Goal: Task Accomplishment & Management: Complete application form

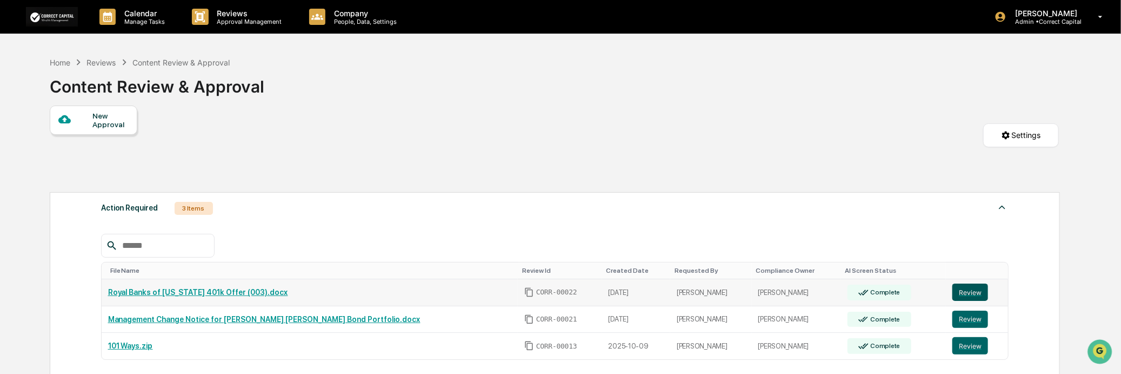
click at [969, 299] on button "Review" at bounding box center [971, 291] width 36 height 17
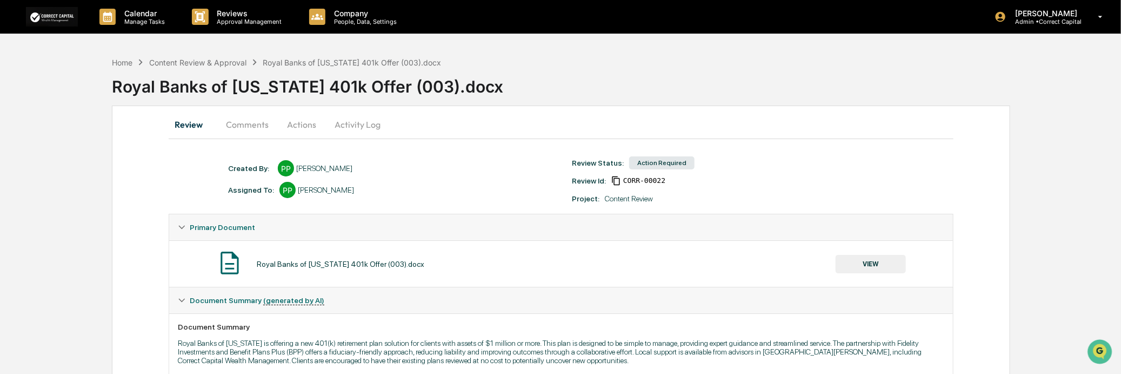
click at [297, 123] on button "Actions" at bounding box center [301, 124] width 49 height 26
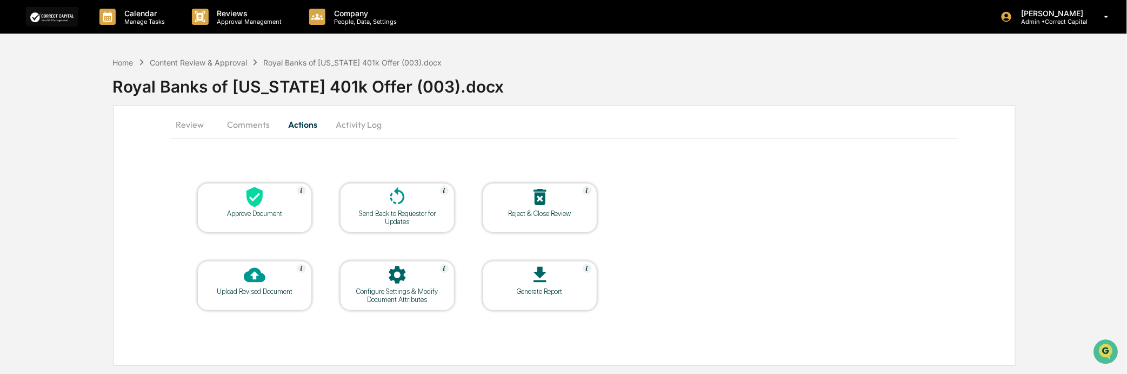
click at [242, 291] on div "Upload Revised Document" at bounding box center [254, 291] width 97 height 8
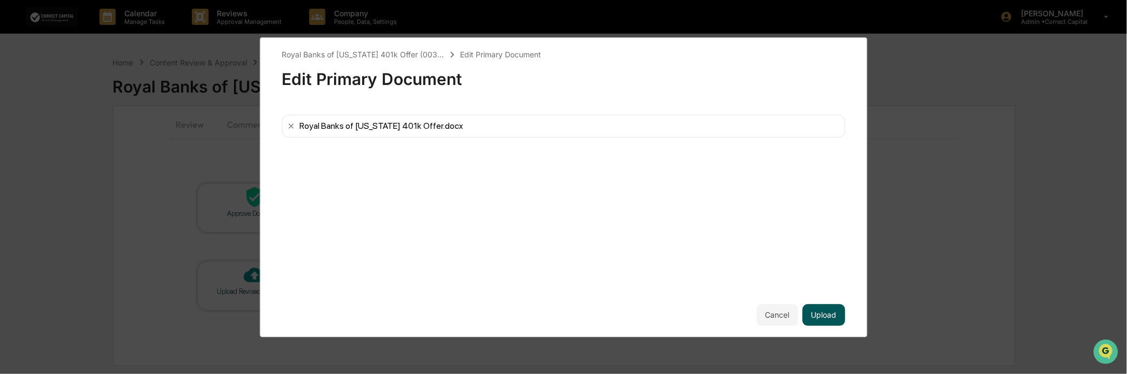
click at [817, 321] on button "Upload" at bounding box center [824, 315] width 43 height 22
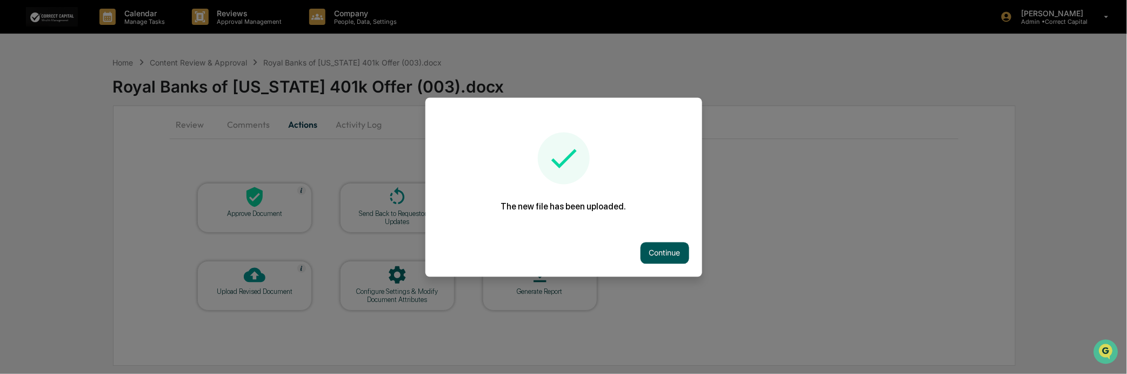
click at [663, 248] on button "Continue" at bounding box center [665, 253] width 49 height 22
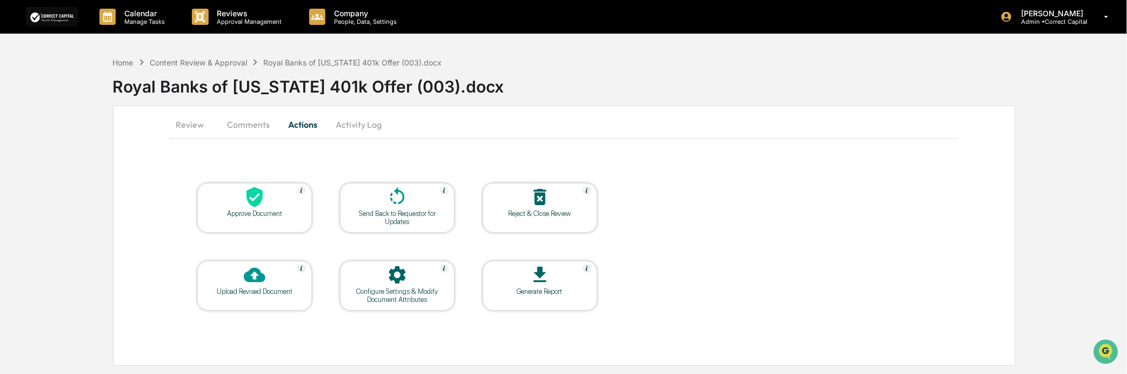
click at [187, 125] on button "Review" at bounding box center [194, 124] width 49 height 26
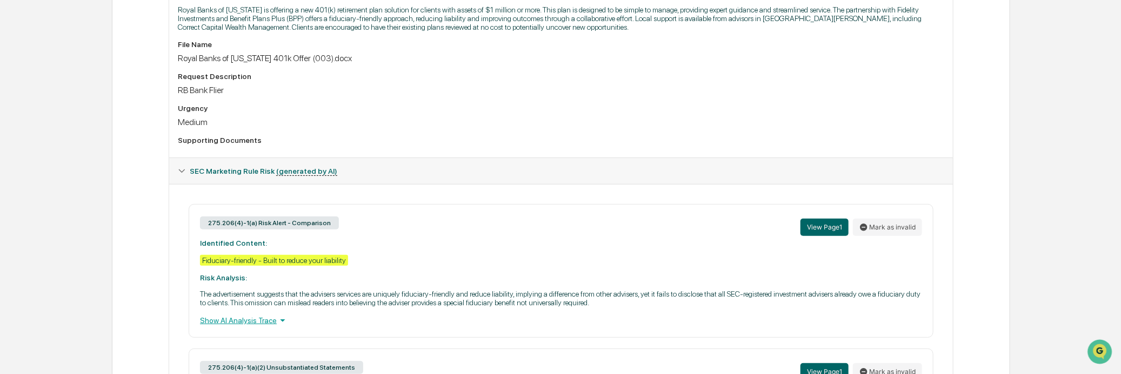
scroll to position [165, 0]
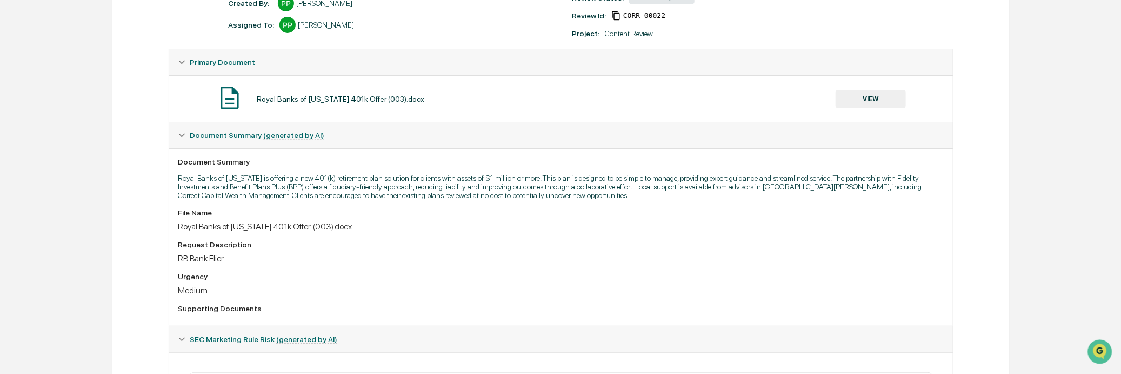
click at [869, 101] on button "VIEW" at bounding box center [871, 99] width 70 height 18
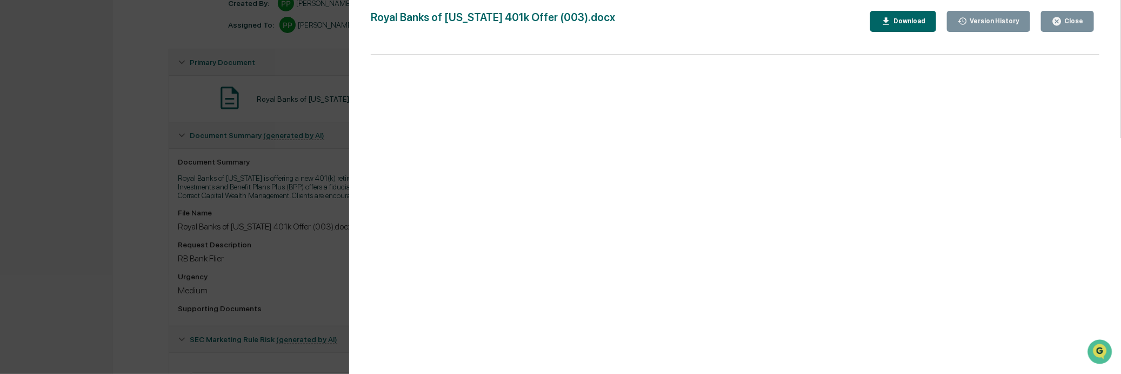
click at [1058, 19] on icon "button" at bounding box center [1057, 21] width 8 height 8
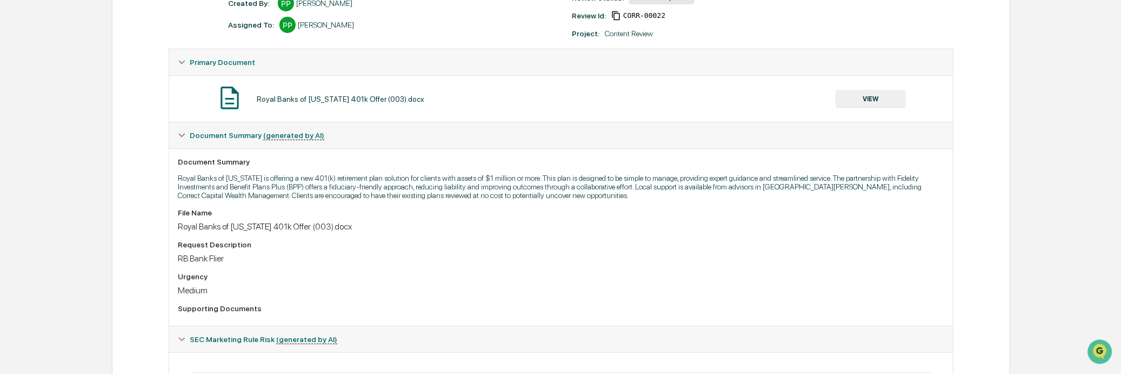
scroll to position [0, 0]
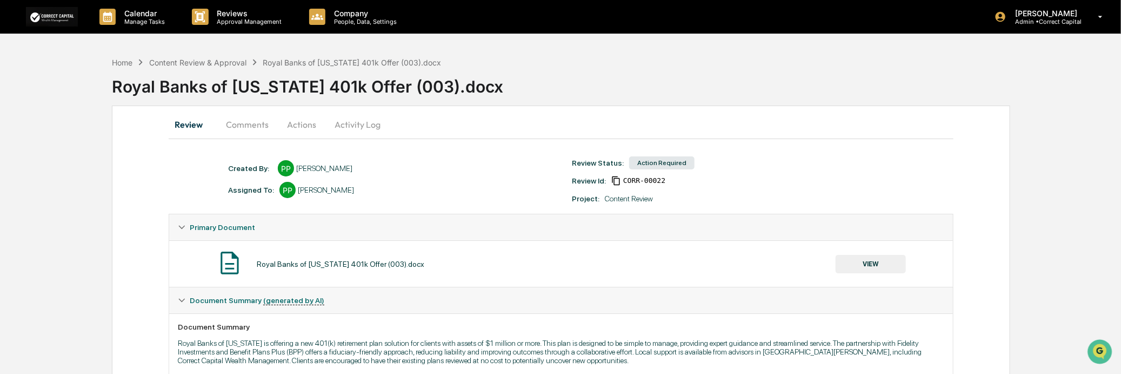
click at [302, 121] on button "Actions" at bounding box center [301, 124] width 49 height 26
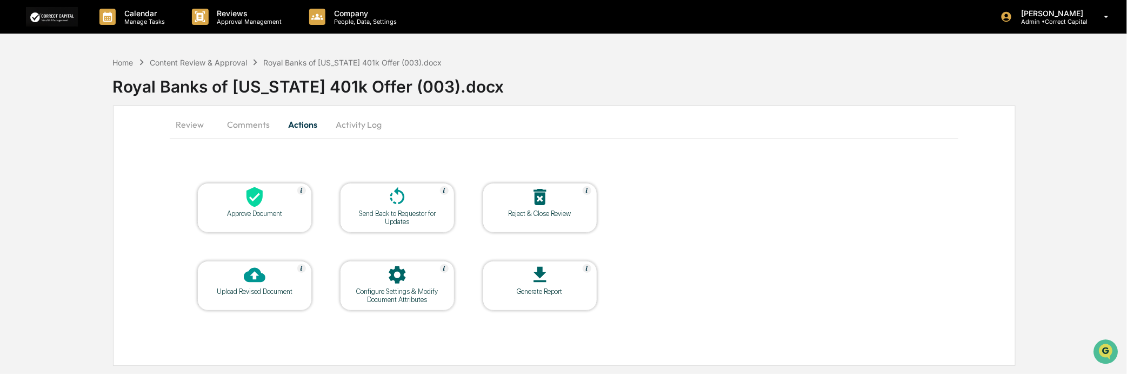
click at [440, 211] on div "Send Back to Requestor for Updates" at bounding box center [397, 217] width 97 height 16
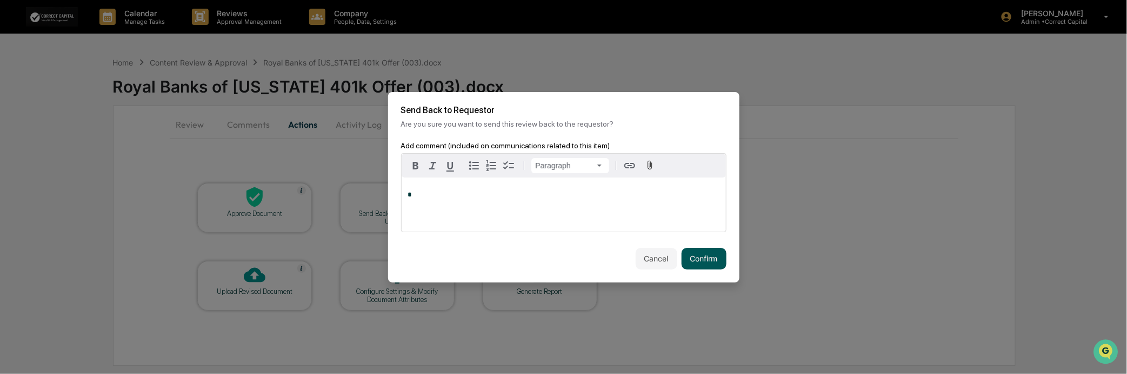
click at [689, 248] on button "Confirm" at bounding box center [704, 259] width 45 height 22
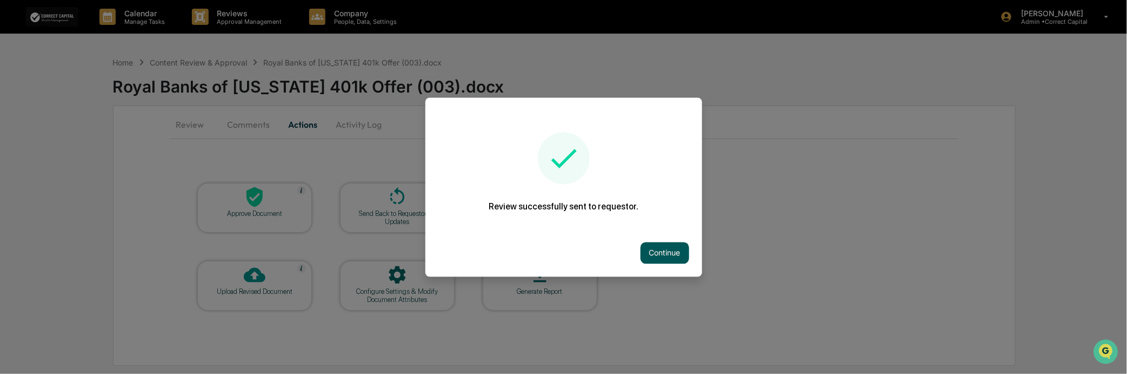
click at [653, 250] on button "Continue" at bounding box center [665, 253] width 49 height 22
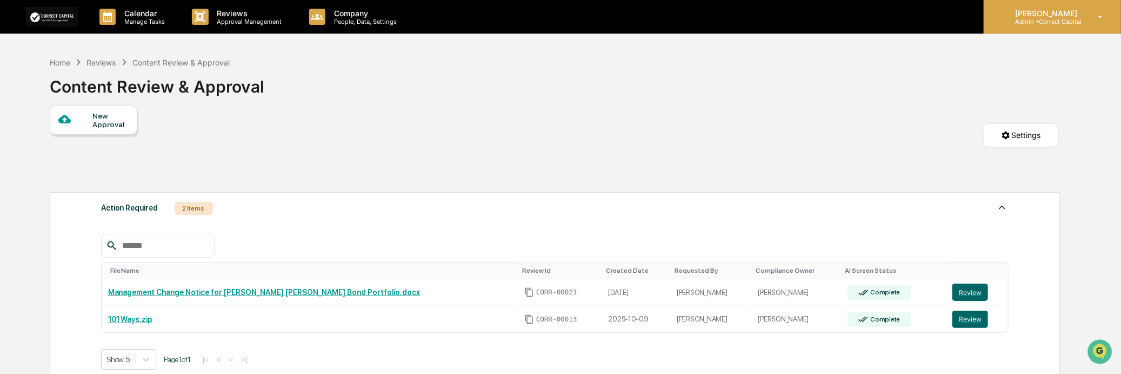
click at [1022, 22] on p "Admin • Correct Capital" at bounding box center [1045, 22] width 76 height 8
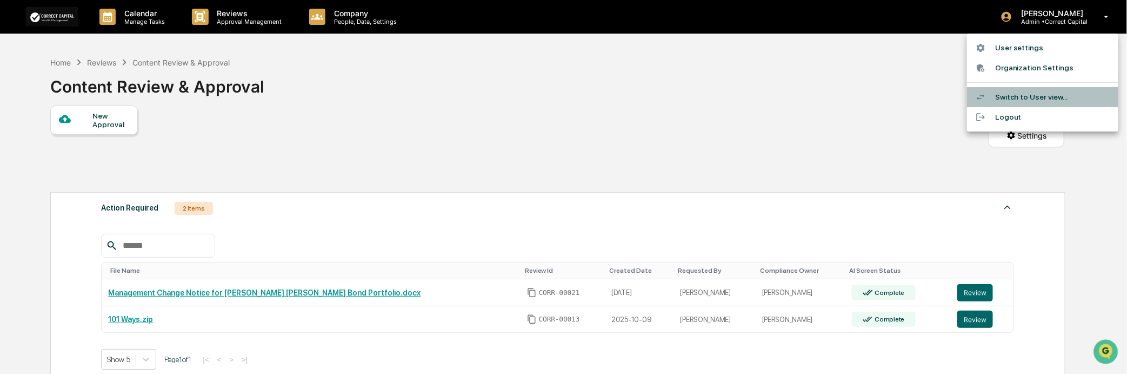
click at [1012, 92] on li "Switch to User view..." at bounding box center [1042, 97] width 151 height 20
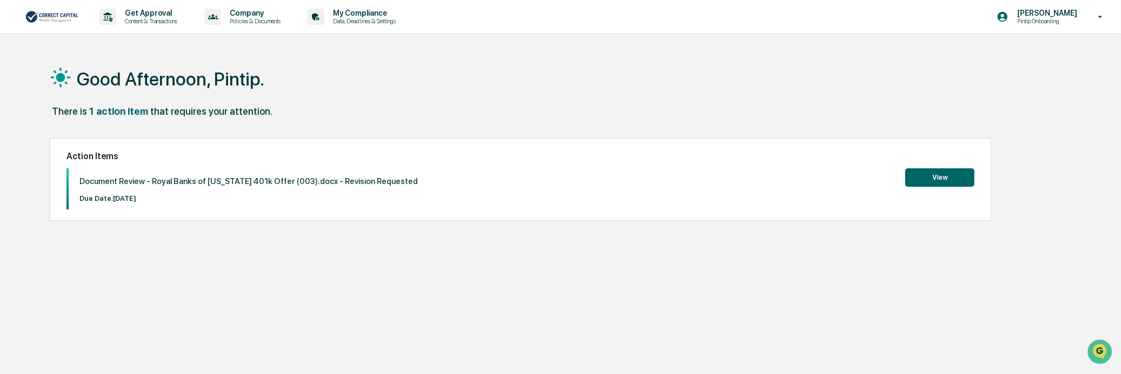
click at [915, 179] on button "View" at bounding box center [939, 177] width 69 height 18
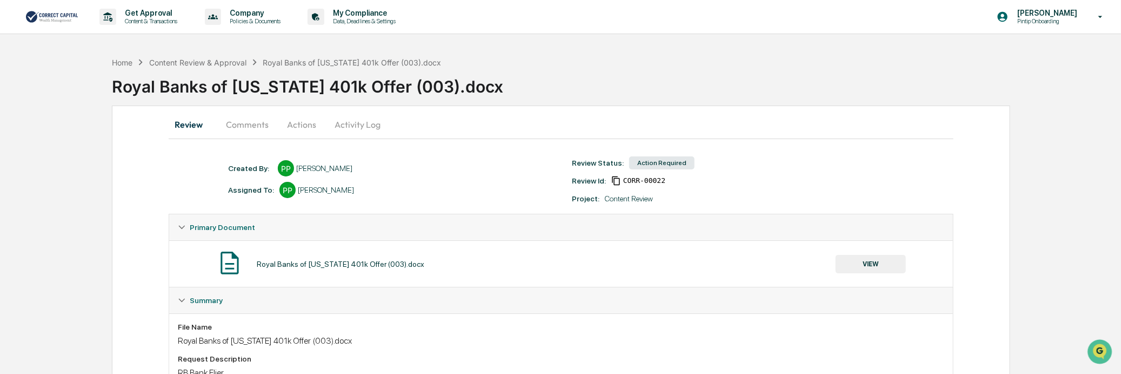
click at [865, 268] on button "VIEW" at bounding box center [871, 264] width 70 height 18
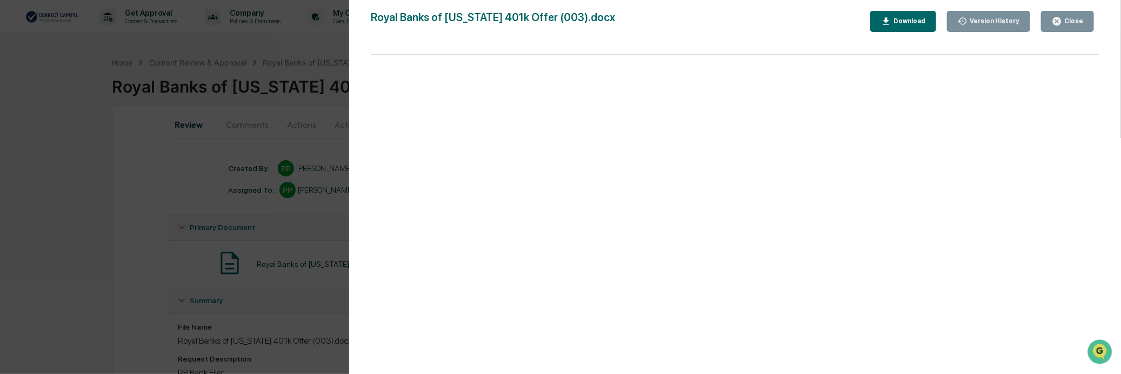
click at [1067, 24] on div "Close" at bounding box center [1072, 21] width 21 height 8
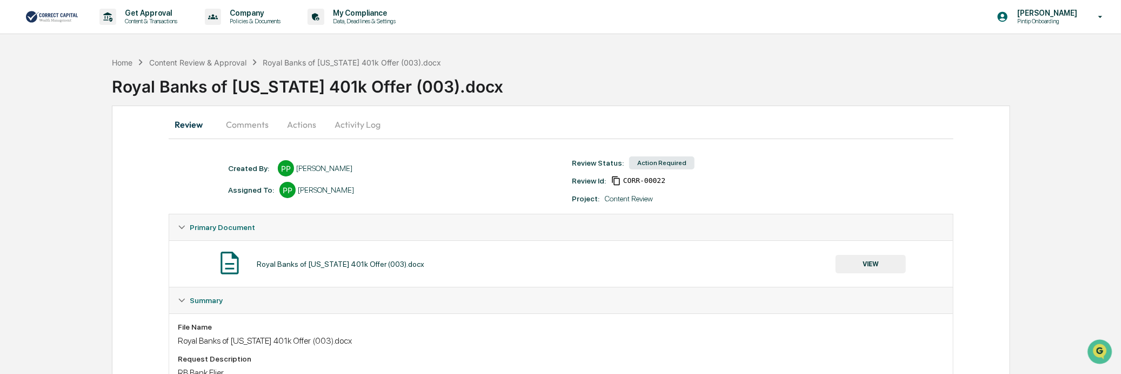
click at [289, 125] on button "Actions" at bounding box center [301, 124] width 49 height 26
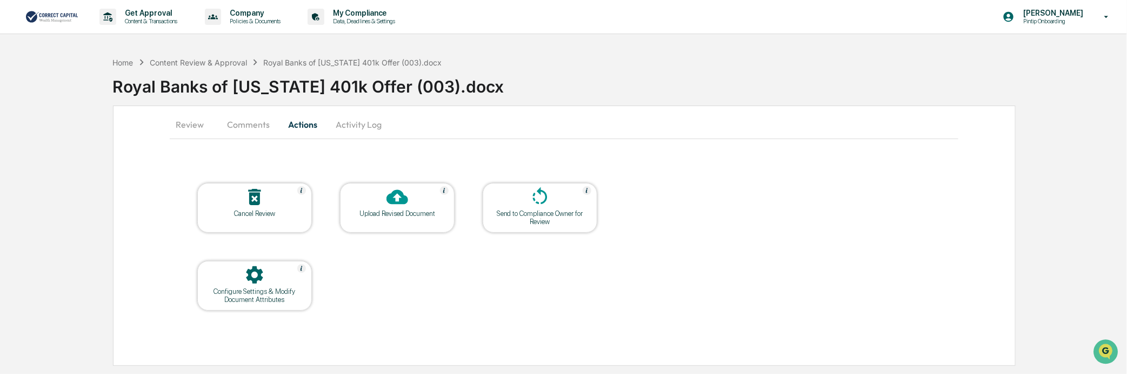
click at [528, 203] on div at bounding box center [540, 197] width 108 height 23
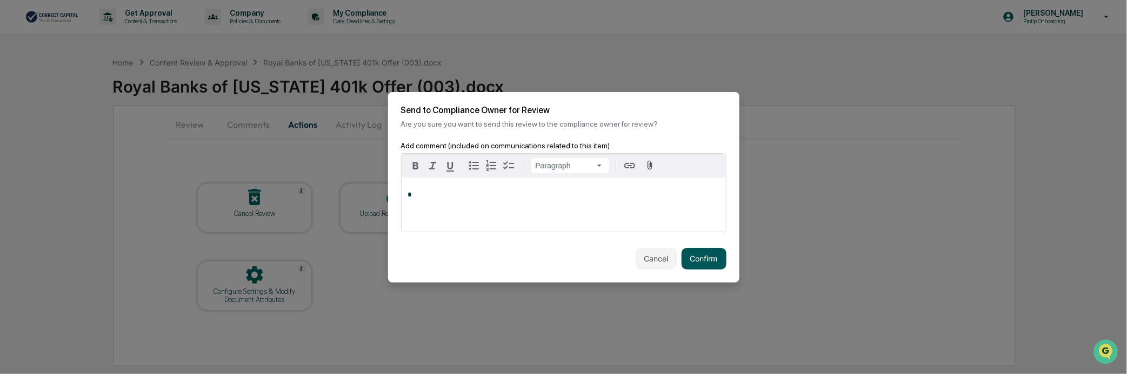
click at [701, 254] on button "Confirm" at bounding box center [704, 259] width 45 height 22
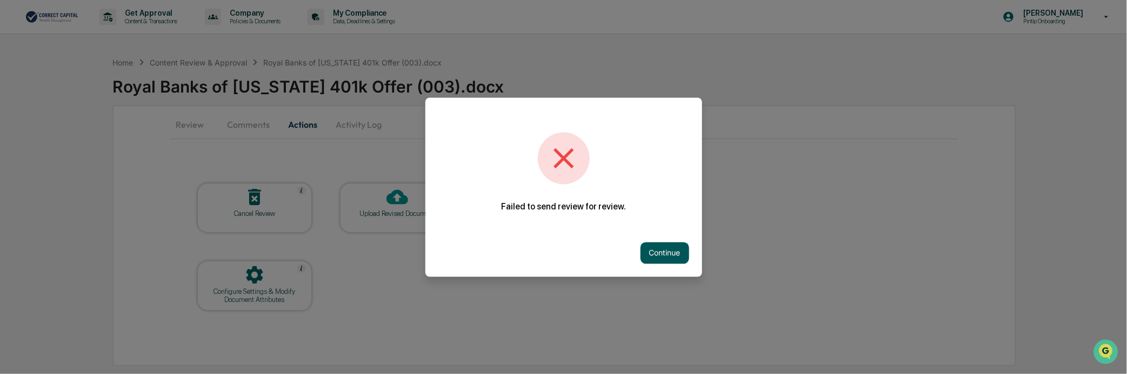
click at [655, 245] on button "Continue" at bounding box center [665, 253] width 49 height 22
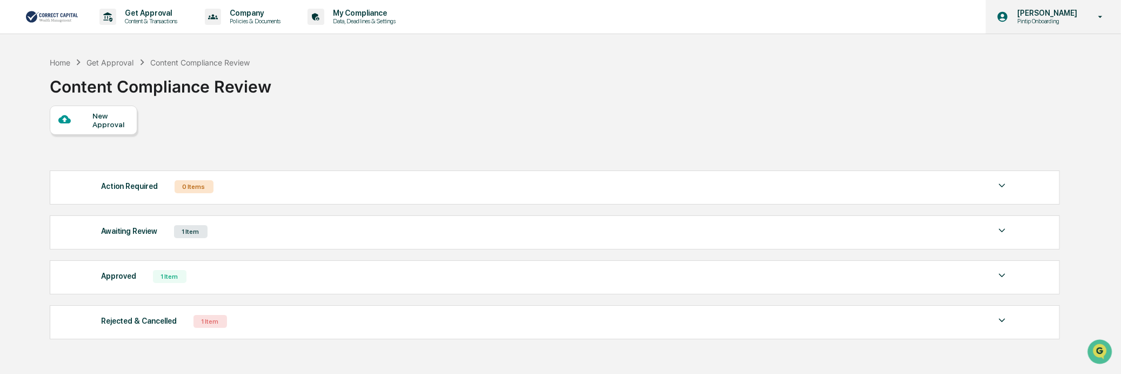
click at [1058, 18] on p "Pintip Onboarding" at bounding box center [1046, 21] width 74 height 8
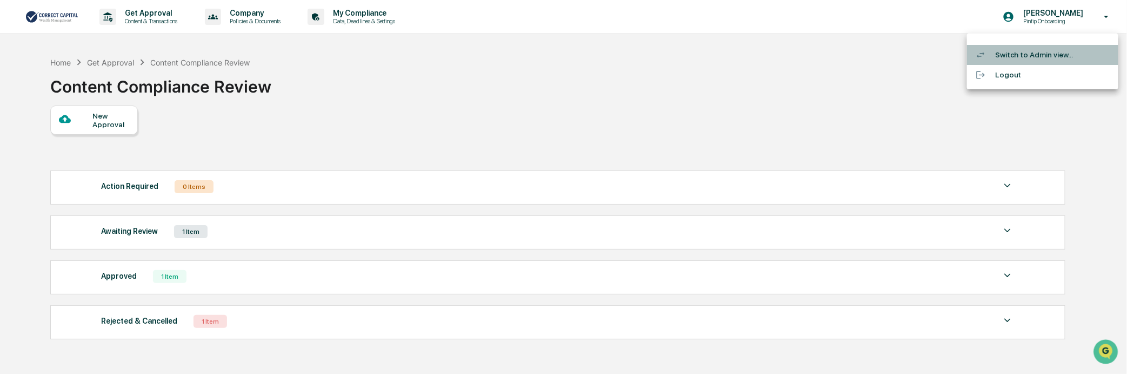
click at [1040, 47] on li "Switch to Admin view..." at bounding box center [1042, 55] width 151 height 20
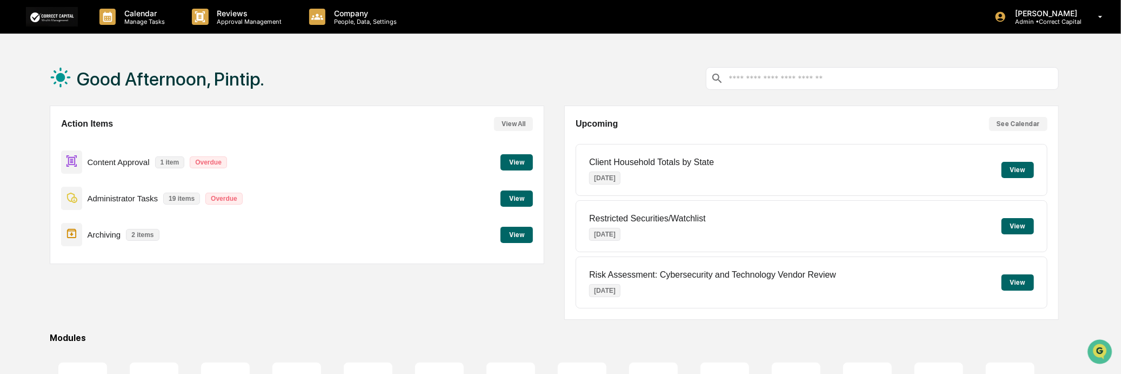
click at [524, 163] on button "View" at bounding box center [517, 162] width 32 height 16
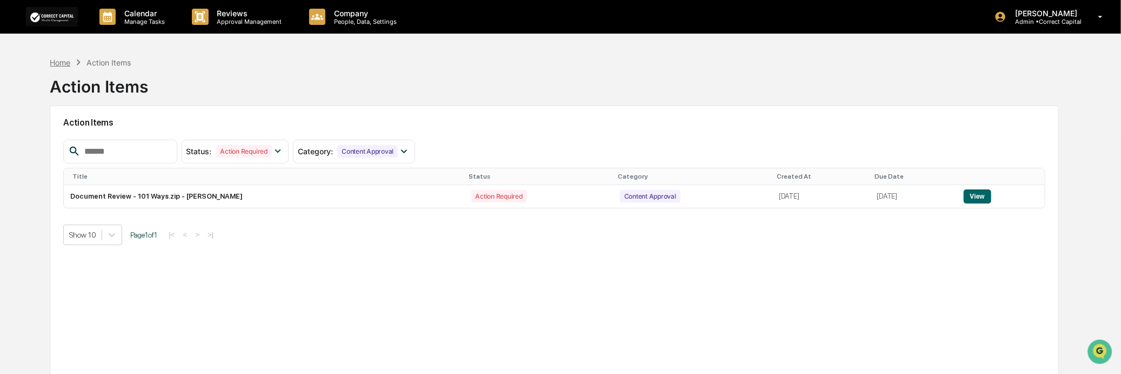
click at [67, 62] on div "Home" at bounding box center [60, 62] width 21 height 9
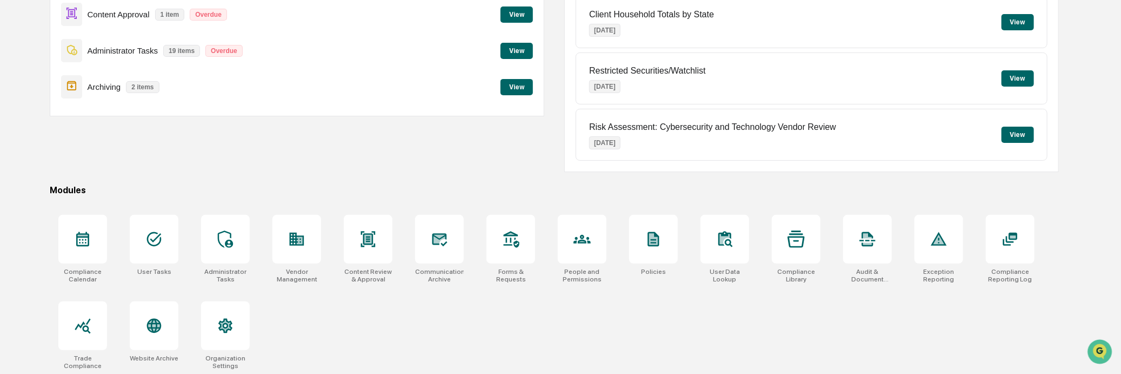
scroll to position [150, 0]
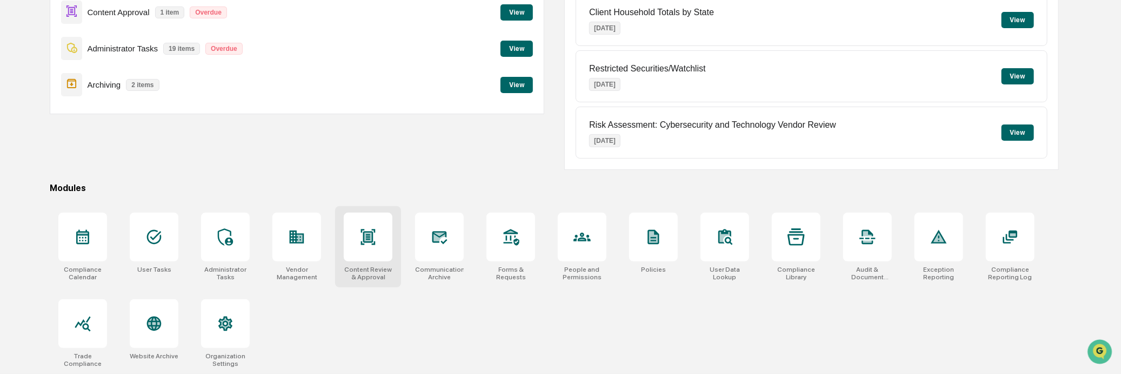
click at [364, 224] on div at bounding box center [368, 236] width 49 height 49
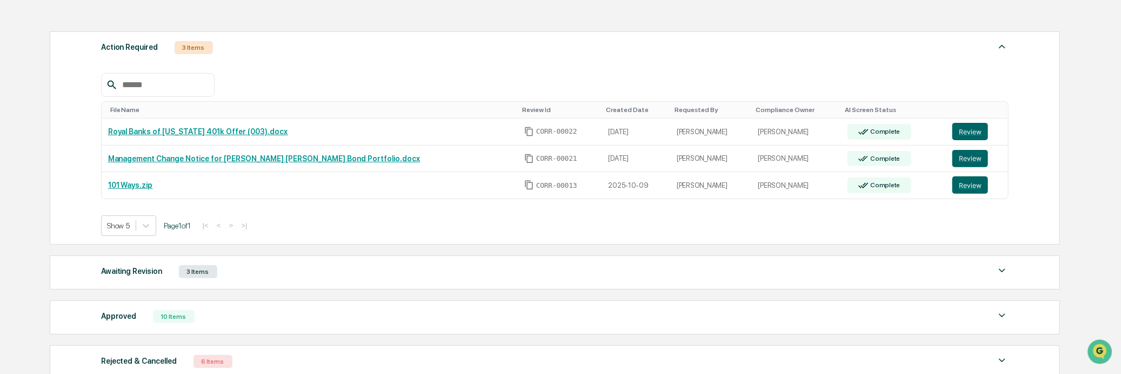
scroll to position [120, 0]
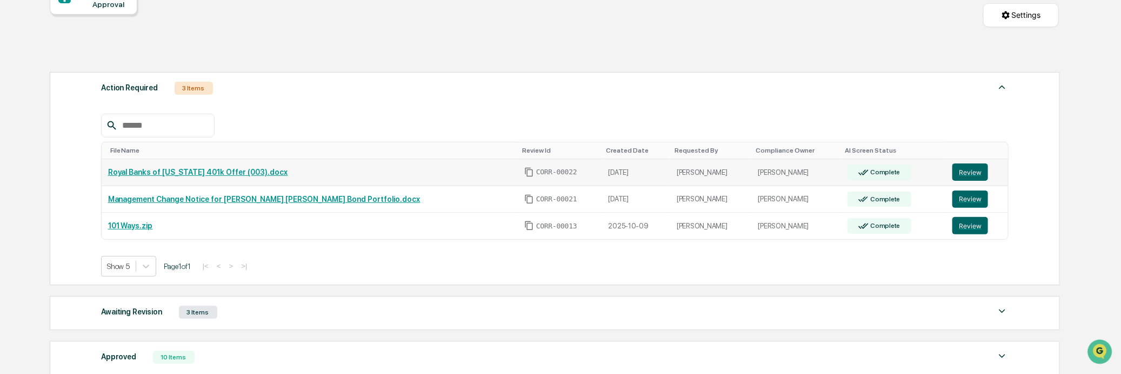
click at [195, 168] on td "Royal Banks of [US_STATE] 401k Offer (003).docx" at bounding box center [310, 172] width 416 height 27
click at [196, 174] on link "Royal Banks of [US_STATE] 401k Offer (003).docx" at bounding box center [198, 172] width 180 height 9
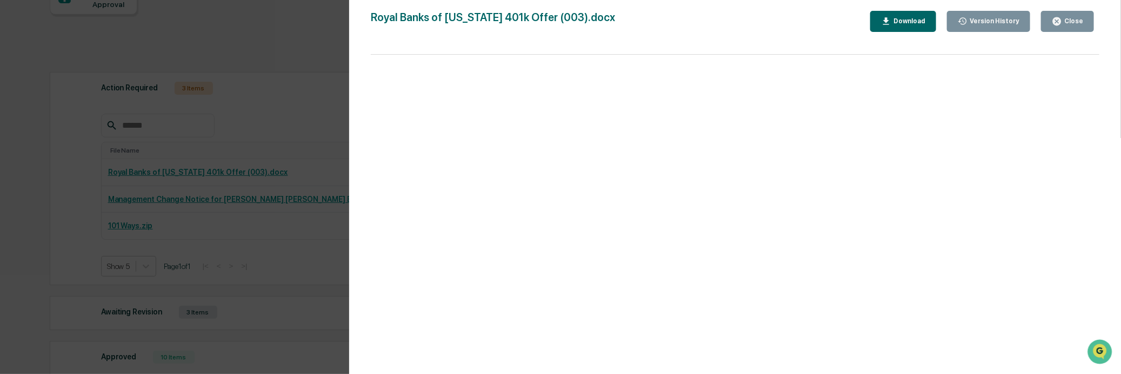
click at [1062, 17] on icon "button" at bounding box center [1057, 21] width 10 height 10
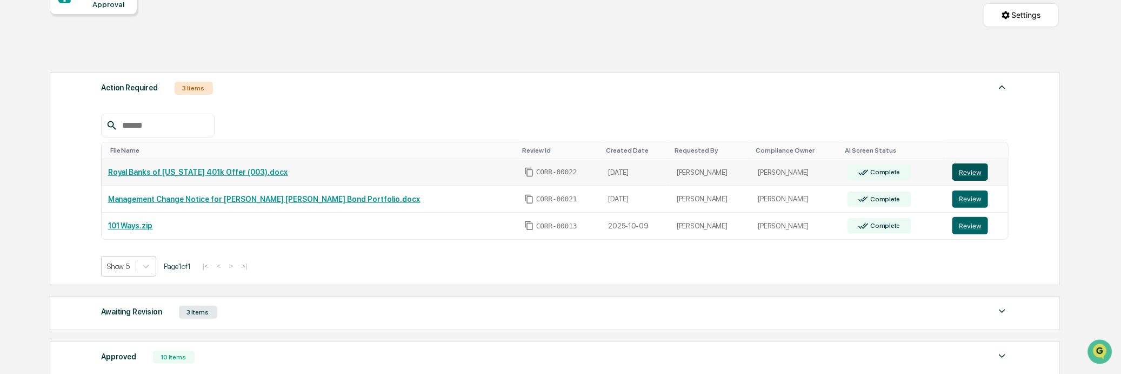
click at [972, 175] on button "Review" at bounding box center [971, 171] width 36 height 17
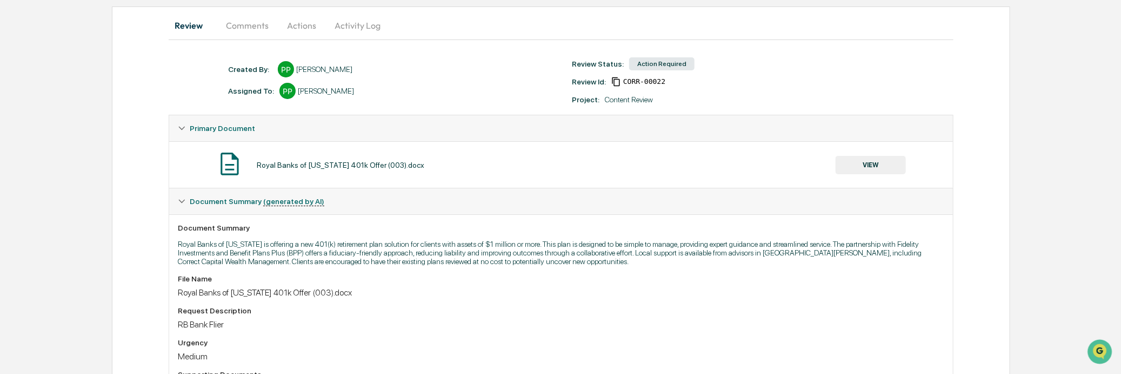
scroll to position [221, 0]
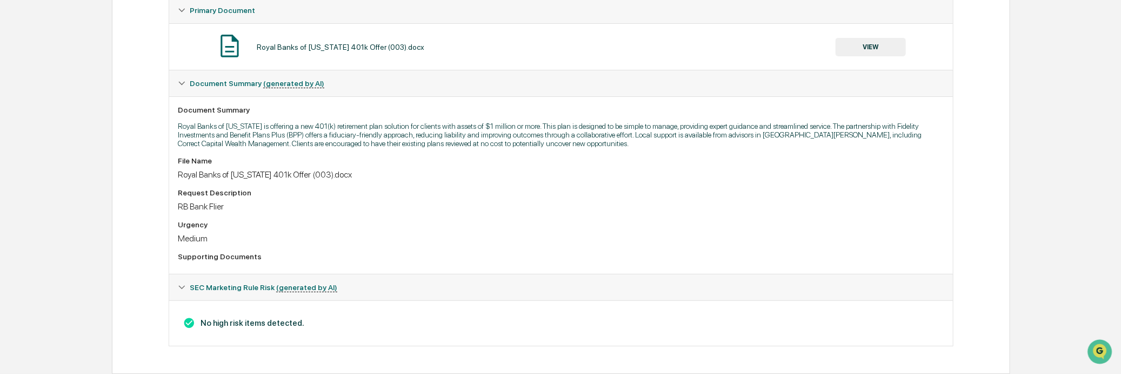
click at [215, 283] on span "SEC Marketing Rule Risk (generated by AI)" at bounding box center [264, 287] width 148 height 9
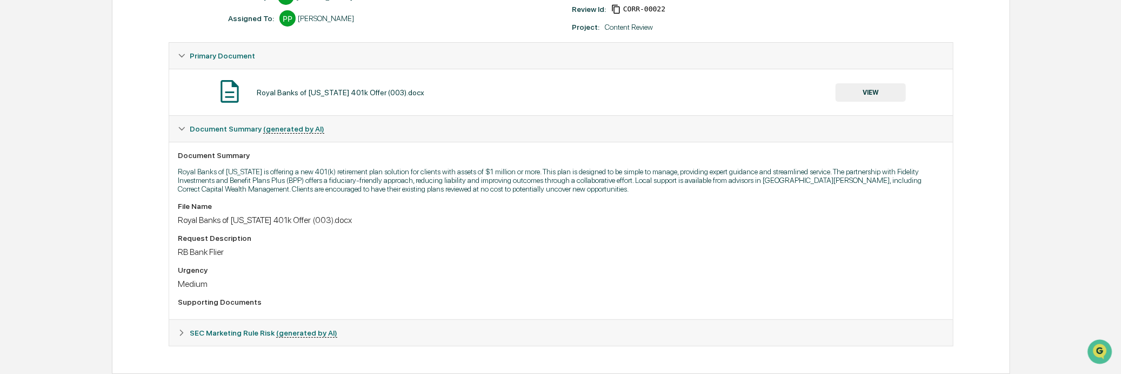
click at [204, 330] on span "SEC Marketing Rule Risk (generated by AI)" at bounding box center [264, 332] width 148 height 9
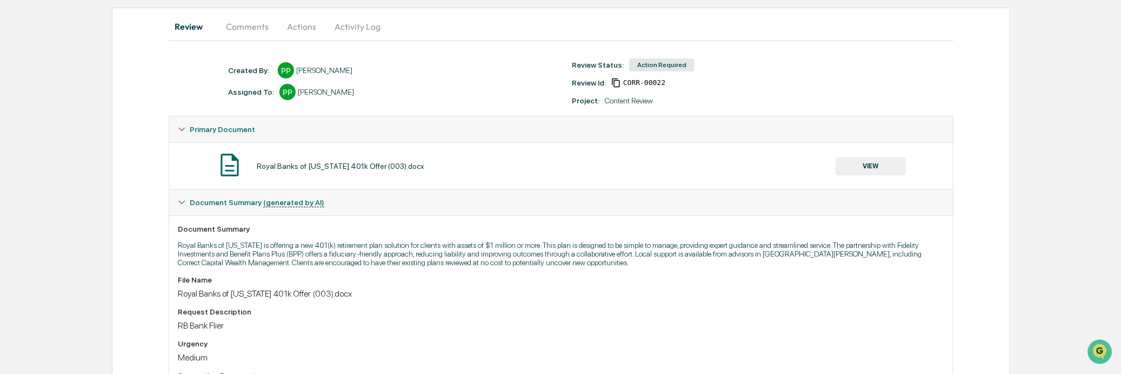
scroll to position [0, 0]
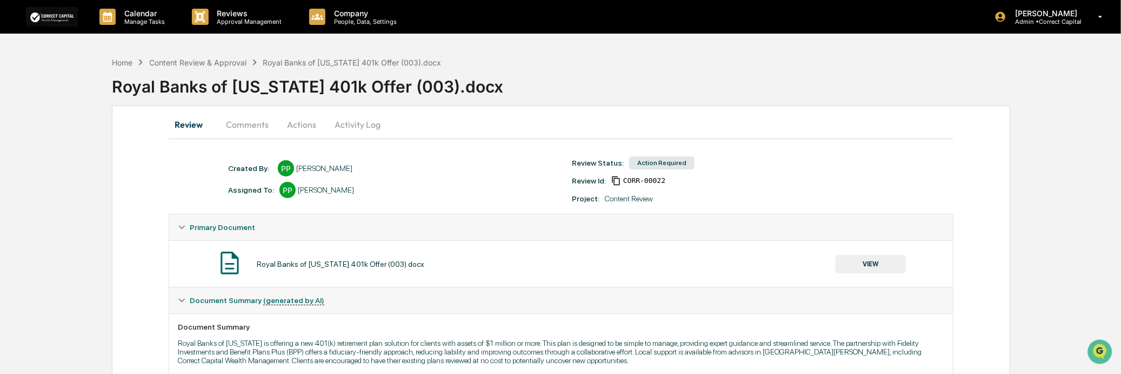
click at [290, 125] on button "Actions" at bounding box center [301, 124] width 49 height 26
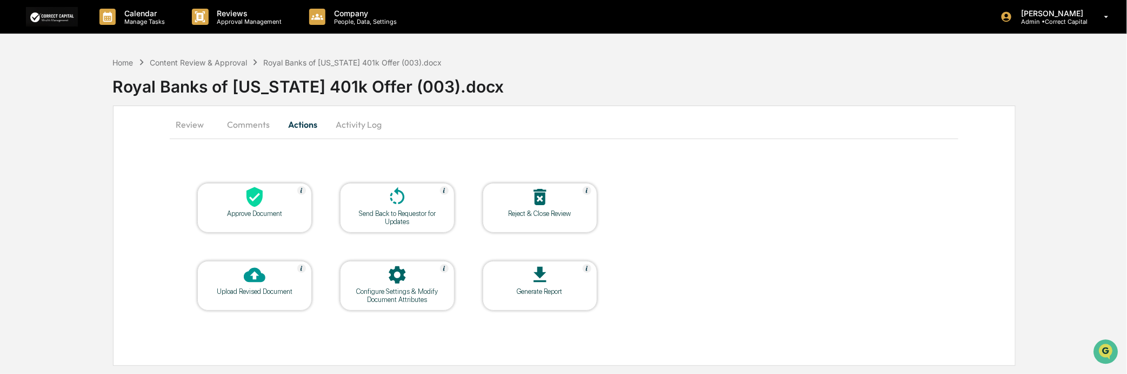
click at [246, 126] on button "Comments" at bounding box center [248, 124] width 60 height 26
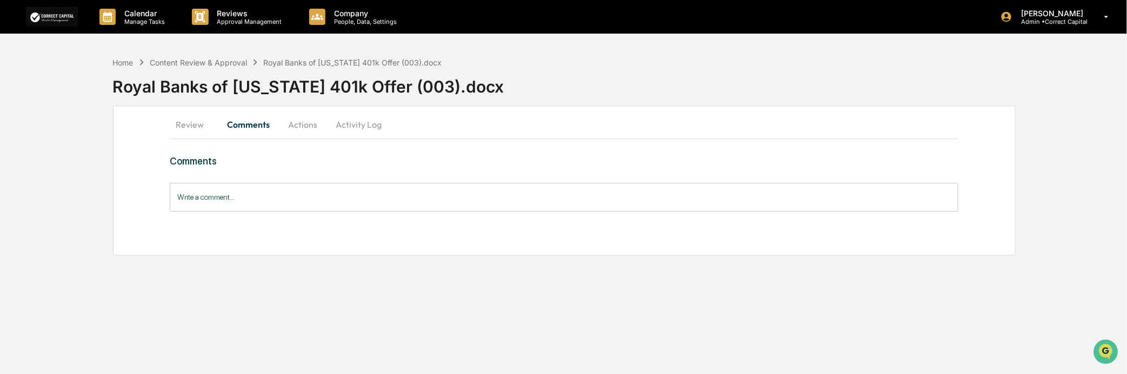
click at [289, 124] on button "Actions" at bounding box center [302, 124] width 49 height 26
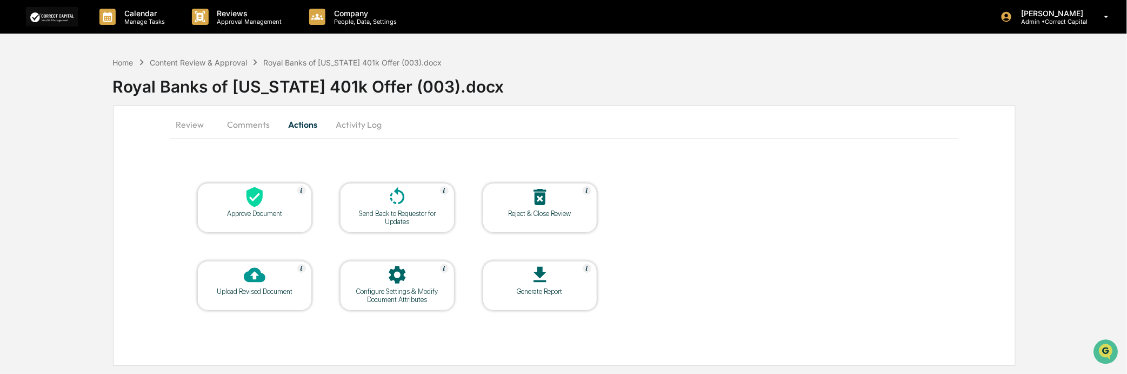
click at [348, 130] on button "Activity Log" at bounding box center [358, 124] width 63 height 26
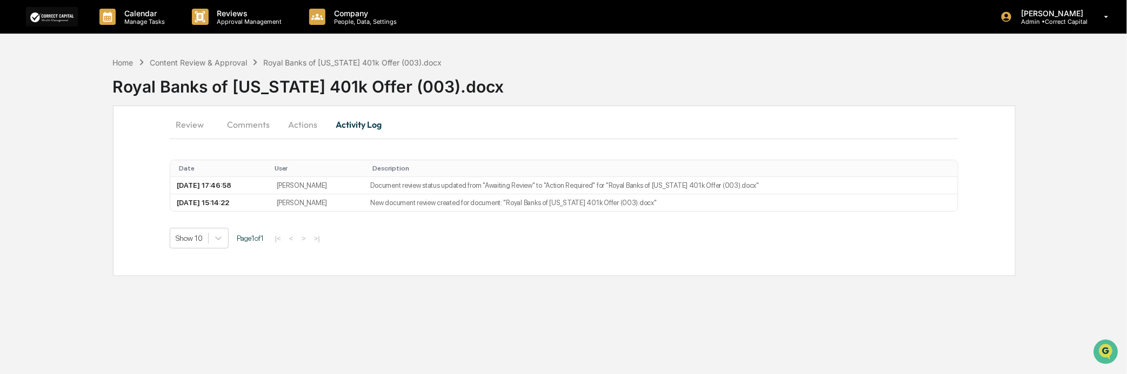
click at [301, 125] on button "Actions" at bounding box center [302, 124] width 49 height 26
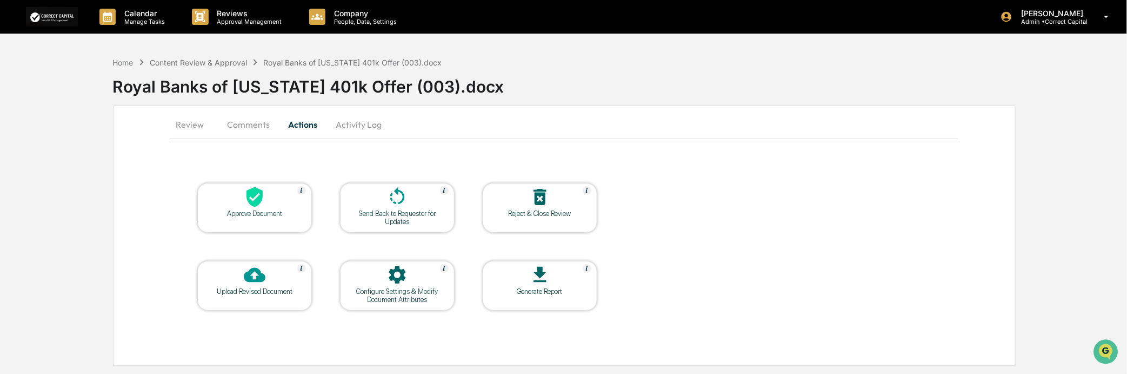
click at [171, 123] on button "Review" at bounding box center [194, 124] width 49 height 26
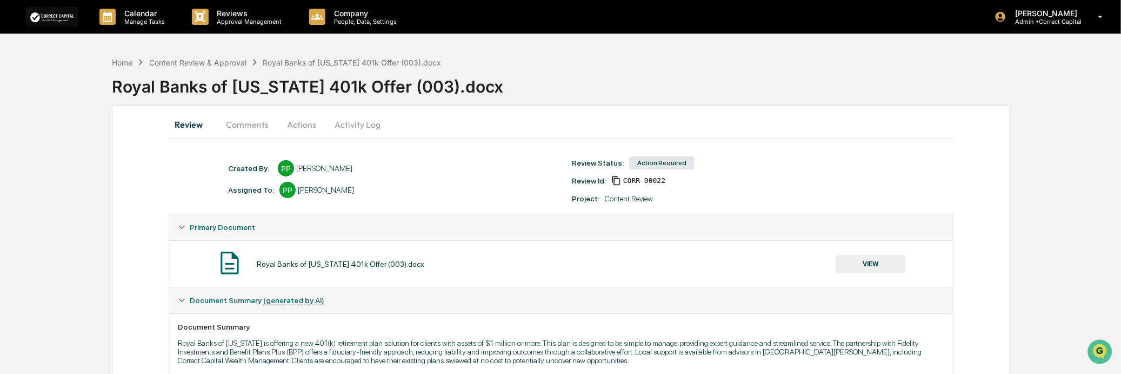
click at [878, 264] on button "VIEW" at bounding box center [871, 264] width 70 height 18
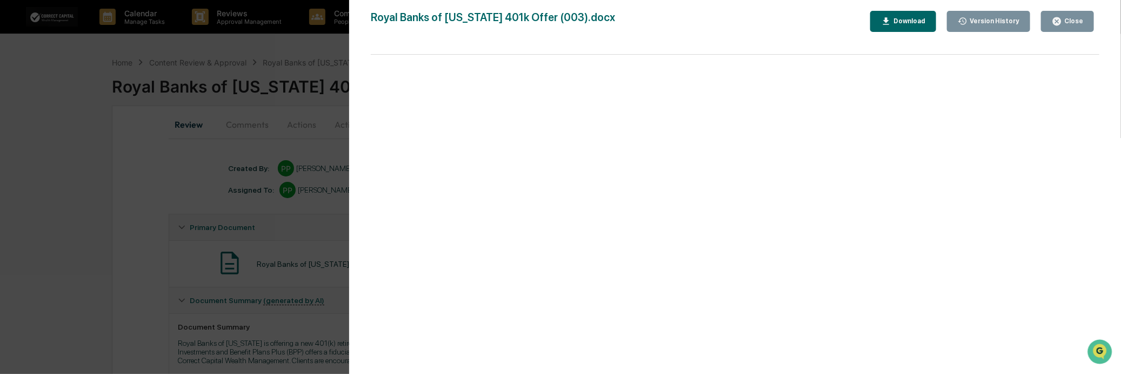
click at [1067, 24] on div "Close" at bounding box center [1072, 21] width 21 height 8
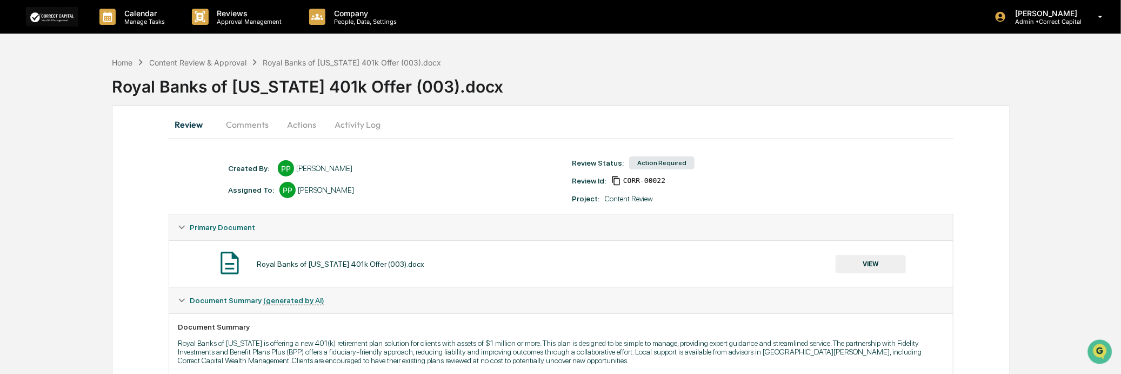
click at [299, 126] on button "Actions" at bounding box center [301, 124] width 49 height 26
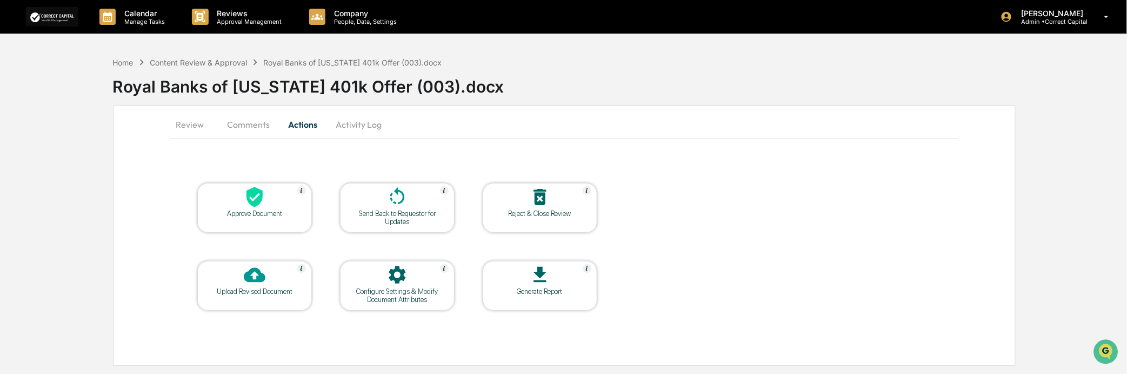
click at [262, 277] on icon at bounding box center [255, 275] width 22 height 15
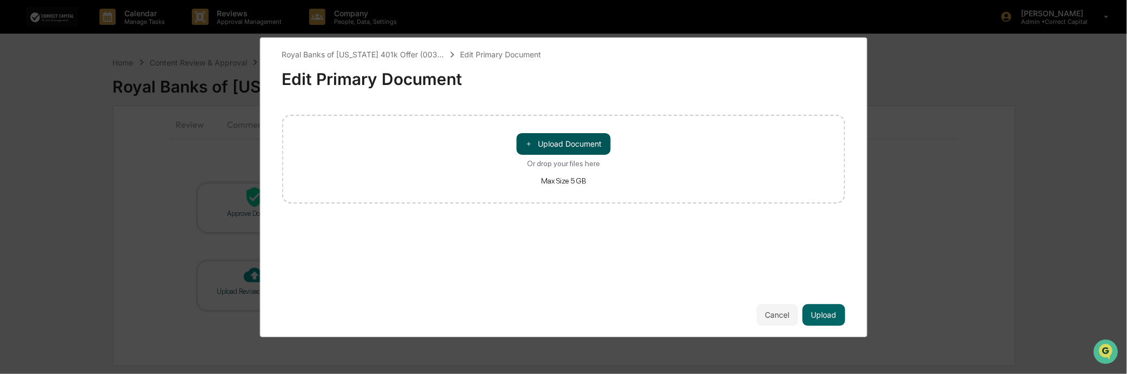
click at [561, 136] on button "＋ Upload Document" at bounding box center [564, 144] width 94 height 22
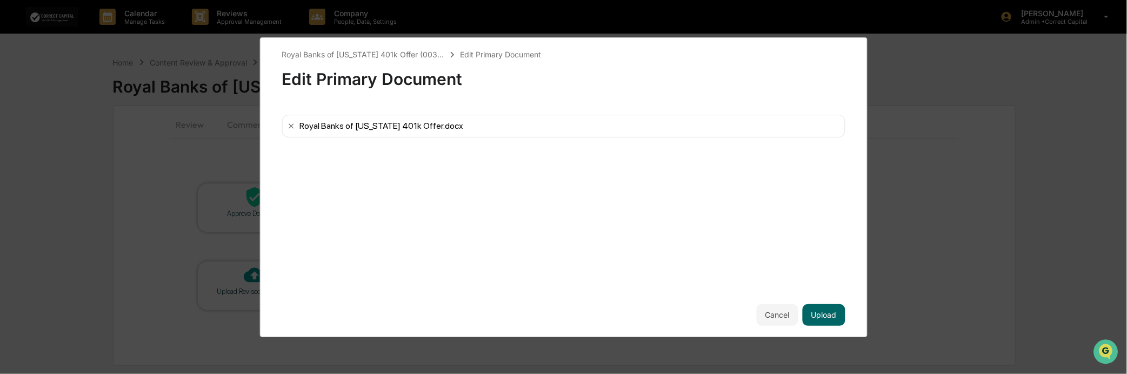
click at [517, 122] on div "Royal Banks of [US_STATE] 401k Offer.docx" at bounding box center [564, 126] width 564 height 23
click at [440, 128] on div "Royal Banks of [US_STATE] 401k Offer.docx" at bounding box center [381, 126] width 164 height 10
click at [419, 128] on div "Royal Banks of [US_STATE] 401k Offer.docx" at bounding box center [381, 126] width 164 height 10
drag, startPoint x: 482, startPoint y: 152, endPoint x: 516, endPoint y: 171, distance: 39.0
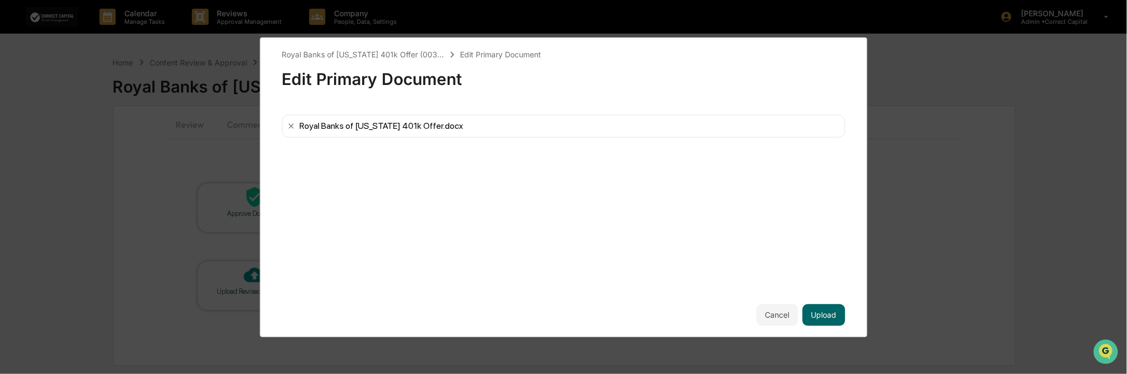
click at [483, 152] on div "Royal Banks of Missouri 401k Offer (003... Edit Primary Document Edit Primary D…" at bounding box center [564, 187] width 564 height 277
click at [616, 197] on div "Royal Banks of Missouri 401k Offer (003... Edit Primary Document Edit Primary D…" at bounding box center [564, 187] width 564 height 277
click at [811, 317] on button "Upload" at bounding box center [824, 315] width 43 height 22
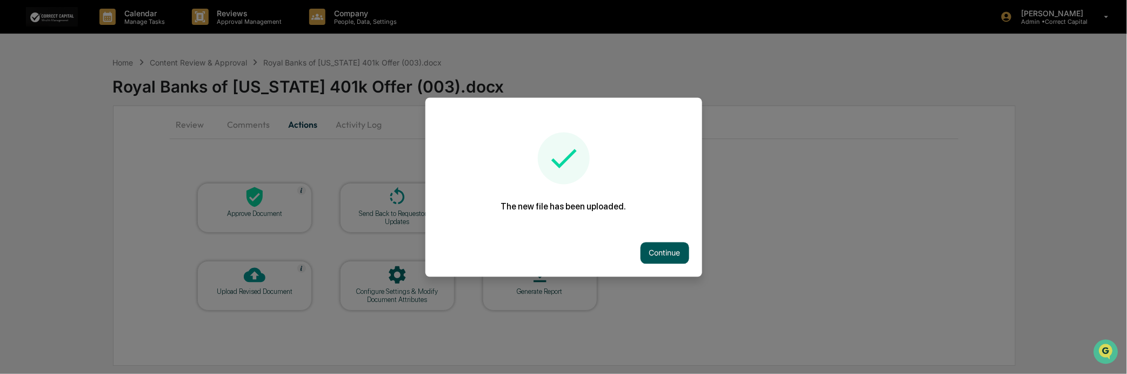
click at [653, 247] on button "Continue" at bounding box center [665, 253] width 49 height 22
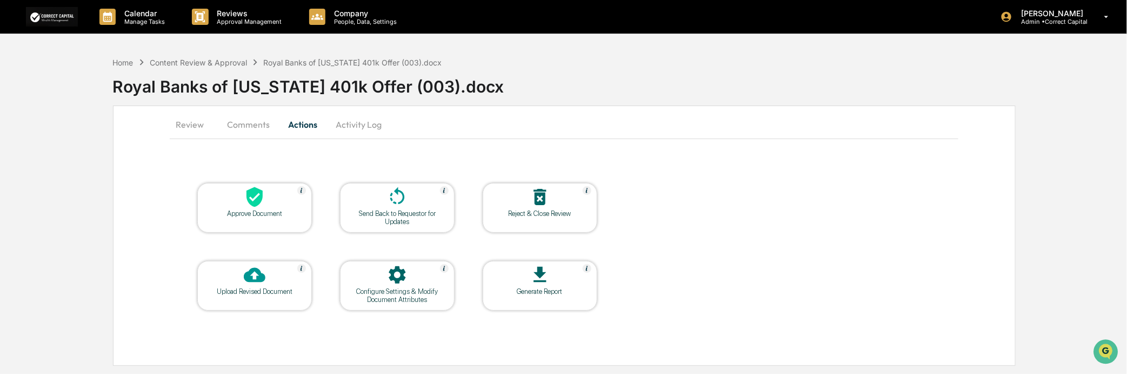
drag, startPoint x: 420, startPoint y: 224, endPoint x: 412, endPoint y: 244, distance: 21.1
click at [412, 244] on table "Approve Document Send Back to Requestor for Updates Reject & Close Review Uploa…" at bounding box center [397, 246] width 455 height 183
drag, startPoint x: 520, startPoint y: 273, endPoint x: 547, endPoint y: 288, distance: 31.2
click at [547, 288] on div "Generate Report" at bounding box center [540, 286] width 115 height 50
click at [203, 127] on button "Review" at bounding box center [194, 124] width 49 height 26
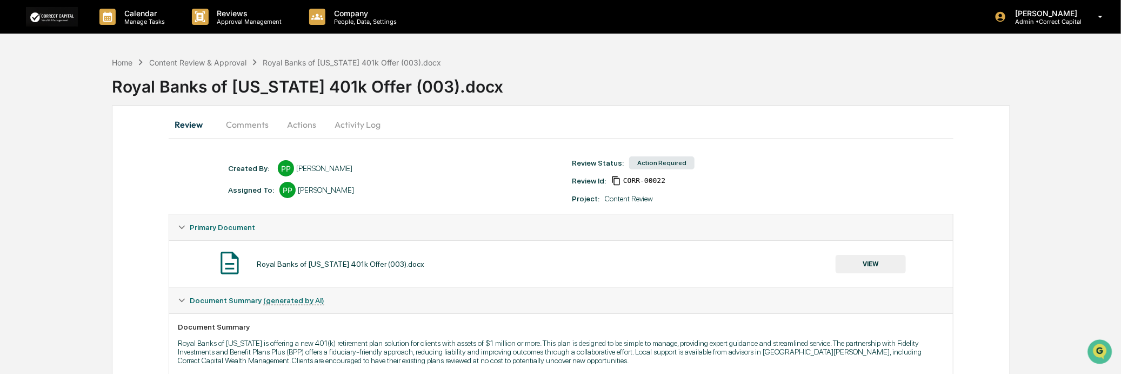
click at [299, 125] on button "Actions" at bounding box center [301, 124] width 49 height 26
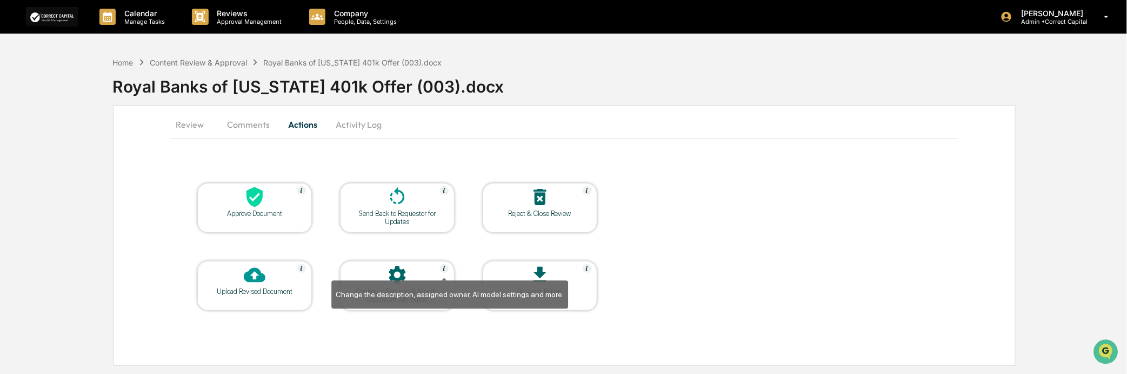
click at [445, 268] on img at bounding box center [444, 268] width 9 height 9
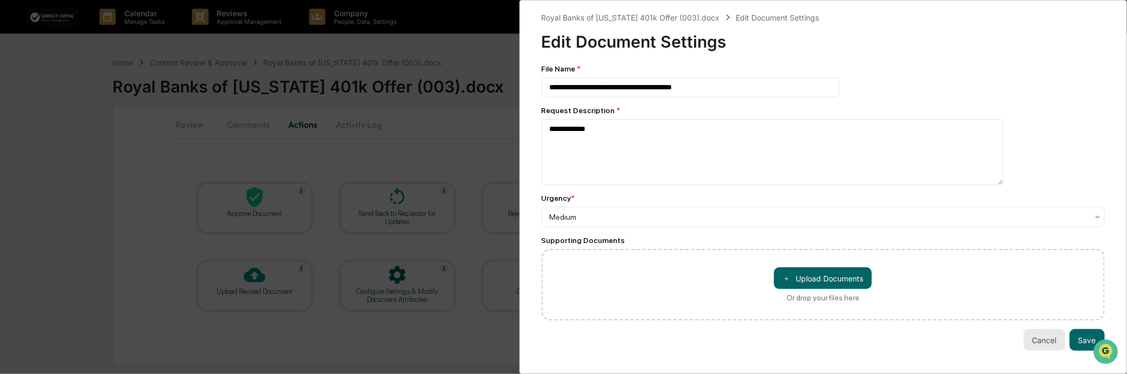
click at [1035, 339] on button "Cancel" at bounding box center [1045, 340] width 42 height 22
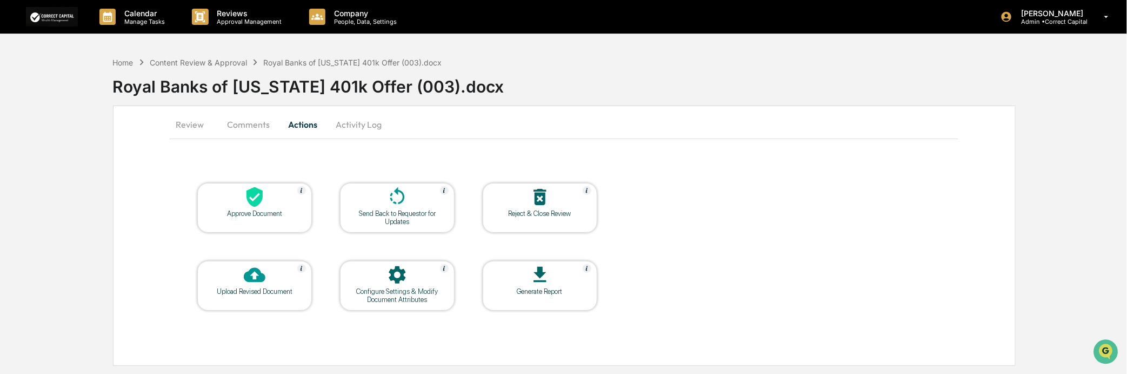
click at [415, 204] on div at bounding box center [397, 197] width 108 height 23
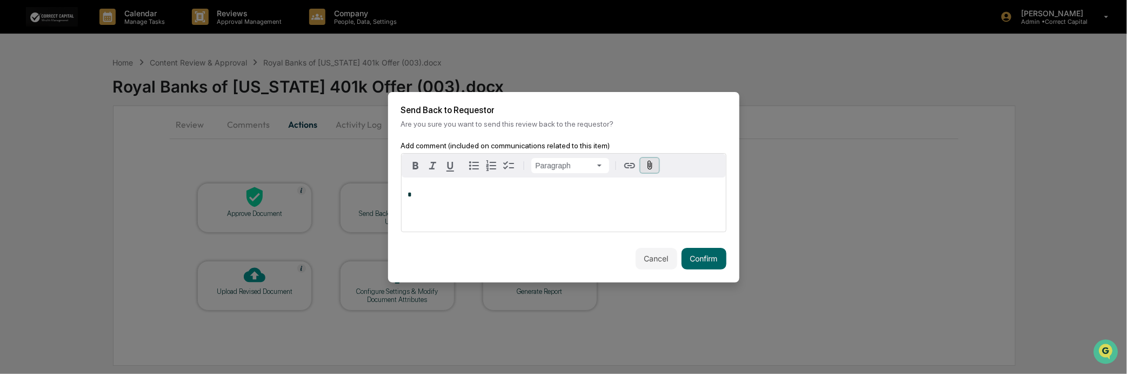
click at [647, 163] on icon "button" at bounding box center [650, 165] width 10 height 10
click at [703, 248] on button "Confirm" at bounding box center [704, 259] width 45 height 22
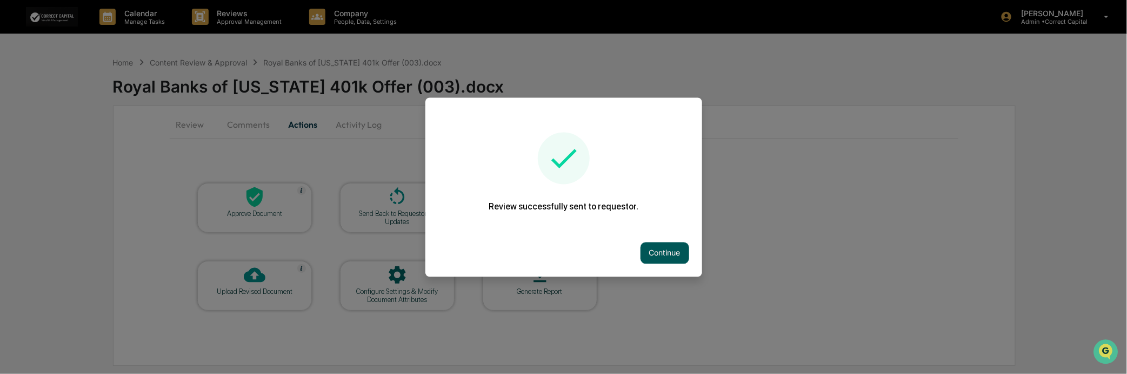
click at [668, 256] on button "Continue" at bounding box center [665, 253] width 49 height 22
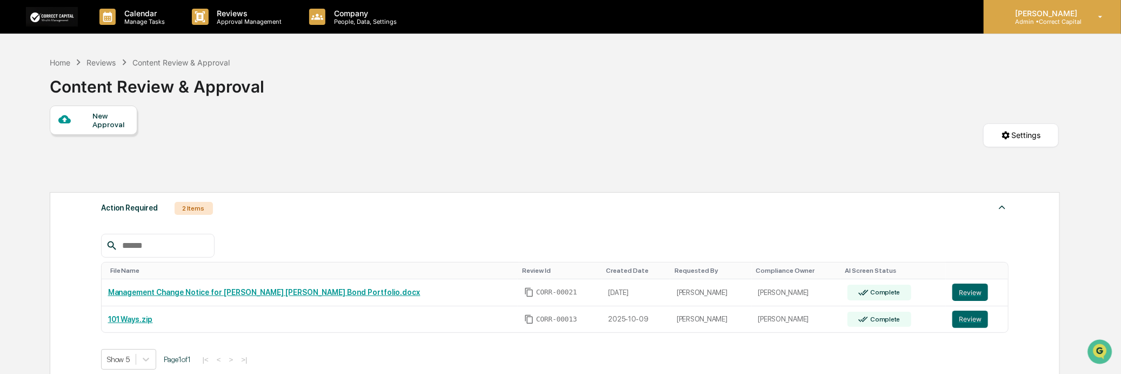
click at [1052, 20] on p "Admin • Correct Capital" at bounding box center [1045, 22] width 76 height 8
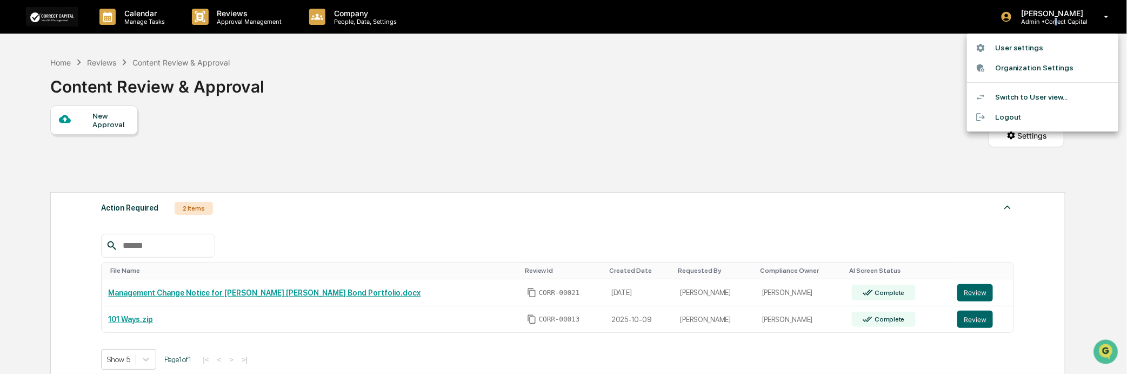
click at [1026, 94] on li "Switch to User view..." at bounding box center [1042, 97] width 151 height 20
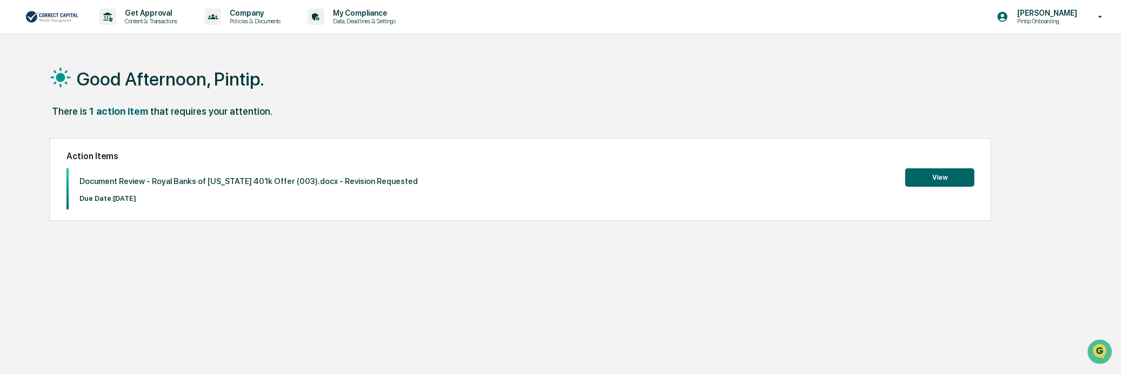
click at [960, 174] on button "View" at bounding box center [939, 177] width 69 height 18
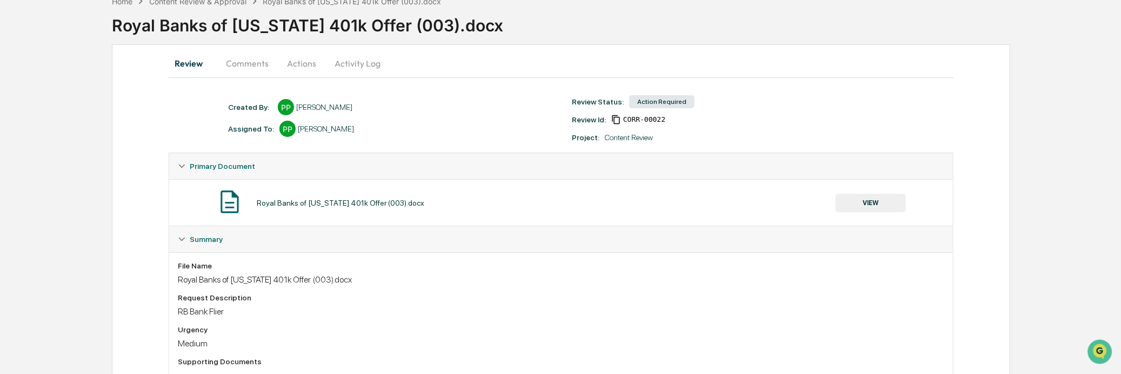
scroll to position [169, 0]
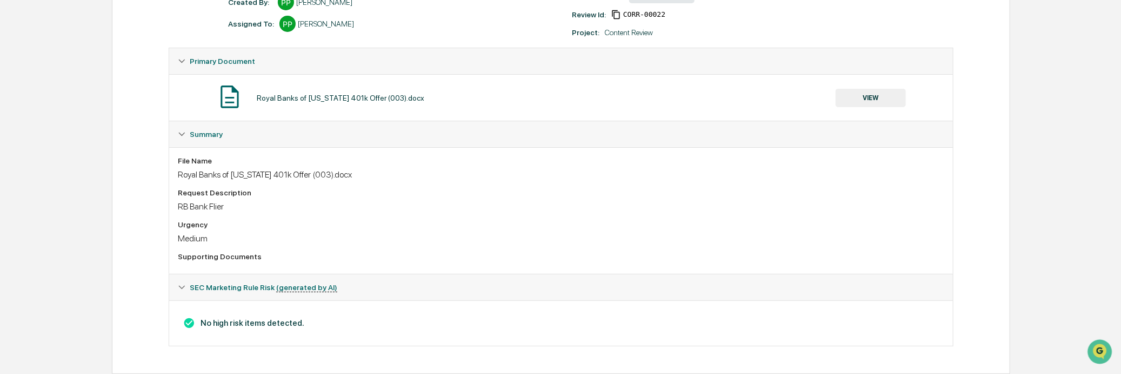
click at [235, 261] on div "Supporting Documents" at bounding box center [561, 258] width 767 height 13
click at [861, 96] on button "VIEW" at bounding box center [871, 98] width 70 height 18
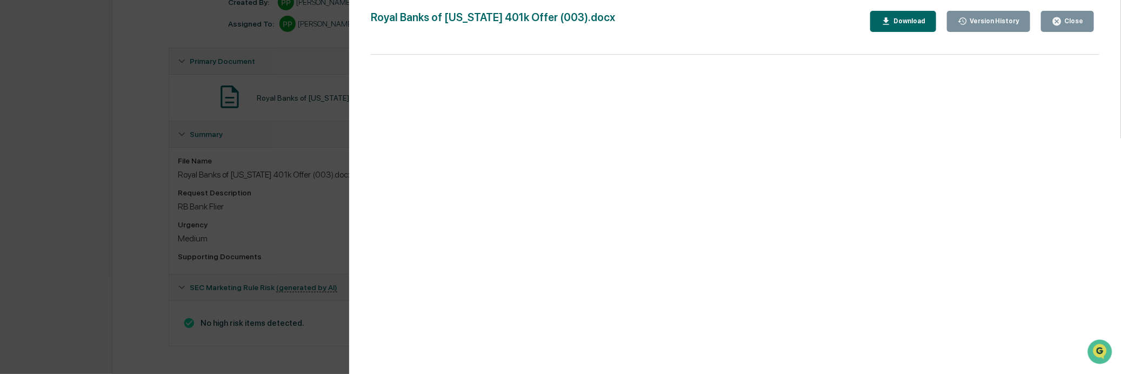
click at [988, 25] on div "Version History" at bounding box center [989, 21] width 62 height 10
click at [1087, 24] on button "Close" at bounding box center [1067, 21] width 53 height 21
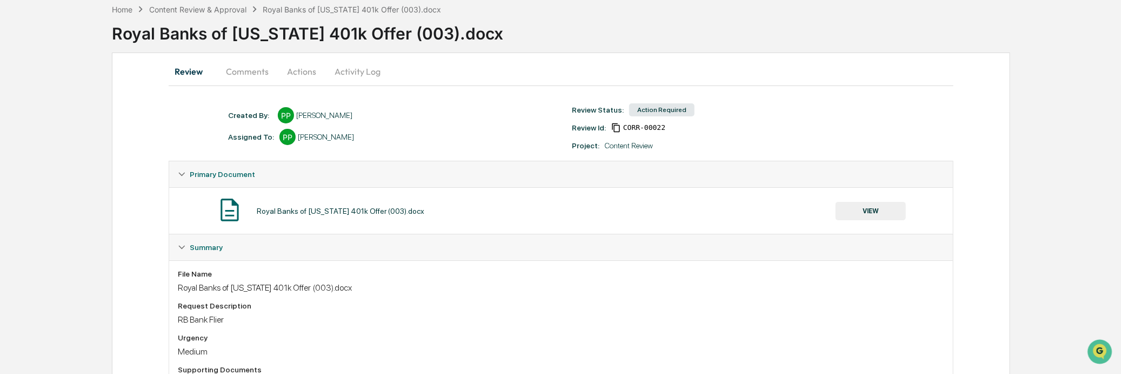
scroll to position [0, 0]
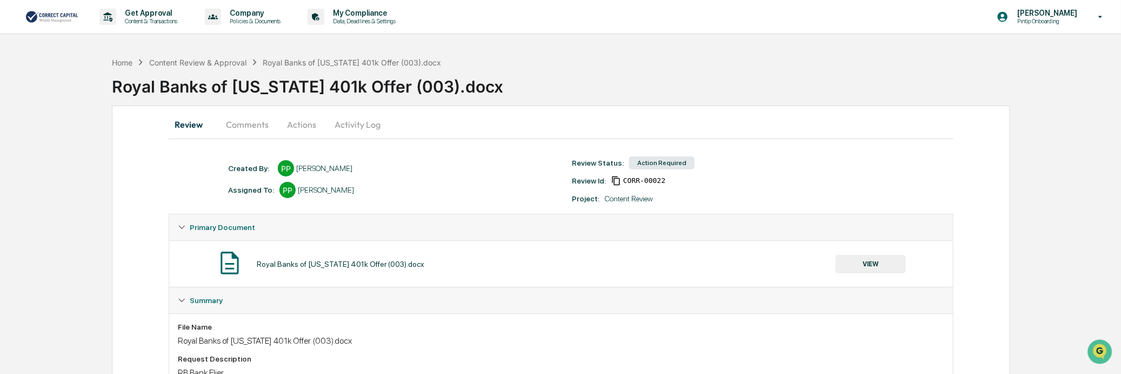
click at [121, 68] on div "Royal Banks of Missouri 401k Offer (003).docx" at bounding box center [616, 82] width 1009 height 28
click at [122, 65] on div "Home" at bounding box center [122, 62] width 21 height 9
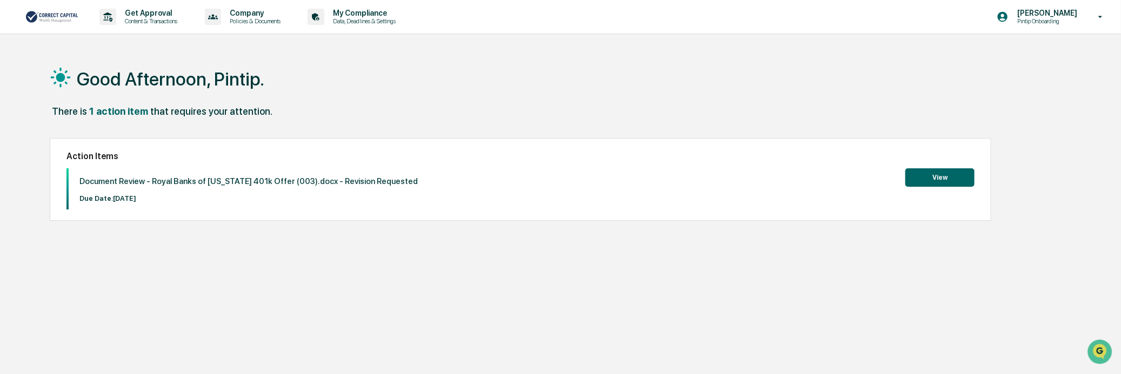
click at [943, 182] on button "View" at bounding box center [939, 177] width 69 height 18
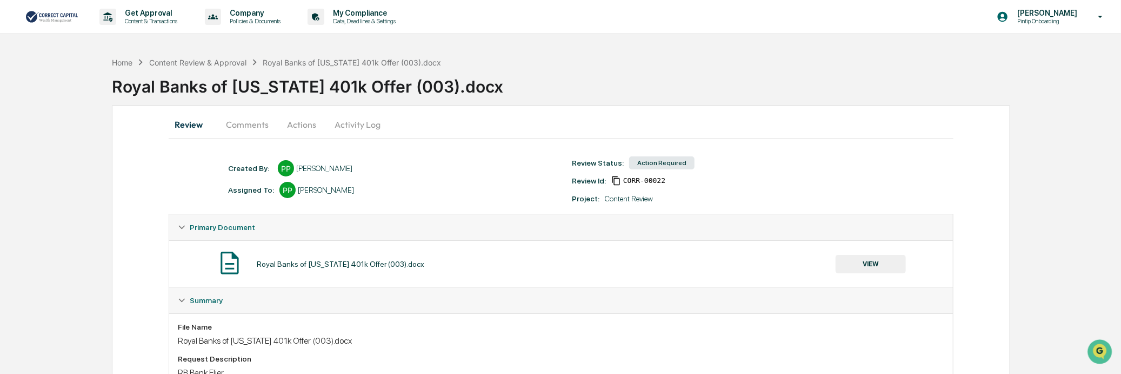
click at [306, 123] on button "Actions" at bounding box center [301, 124] width 49 height 26
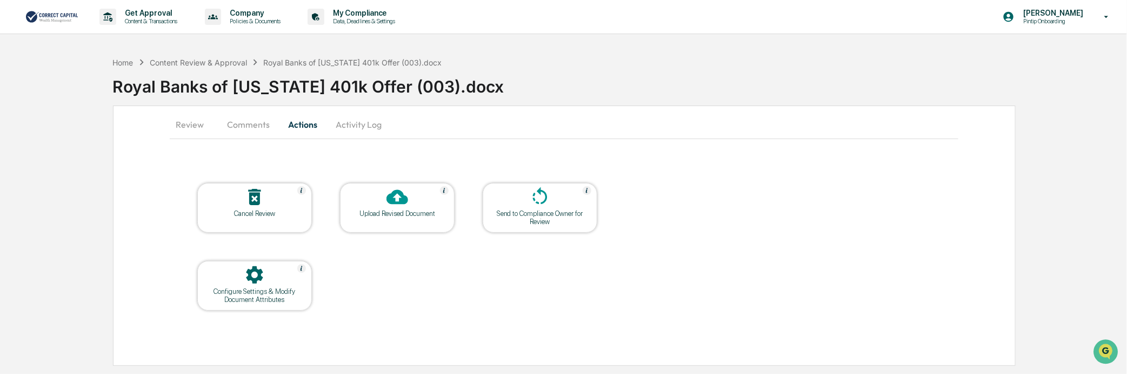
click at [413, 218] on div "Upload Revised Document" at bounding box center [397, 208] width 115 height 50
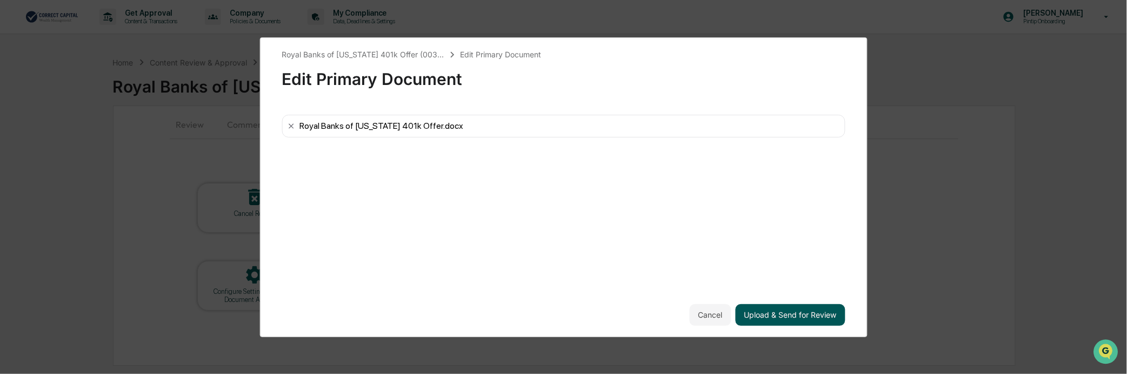
click at [766, 319] on button "Upload & Send for Review" at bounding box center [791, 315] width 110 height 22
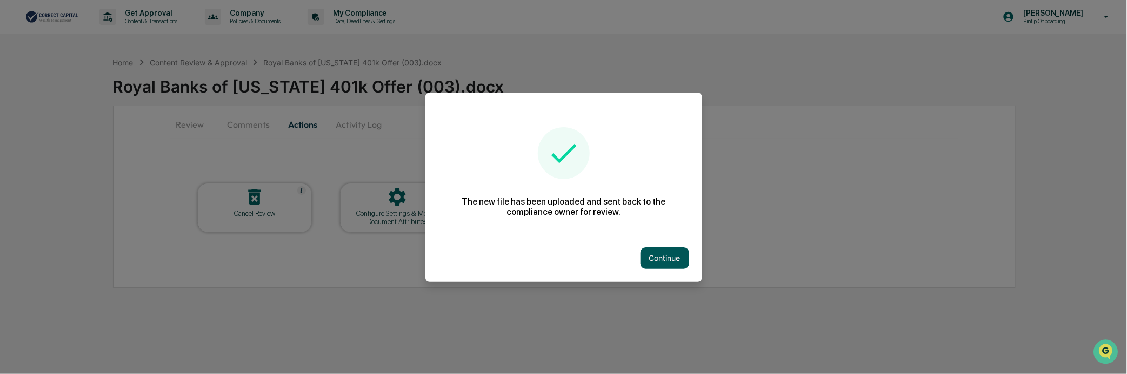
click at [645, 257] on button "Continue" at bounding box center [665, 258] width 49 height 22
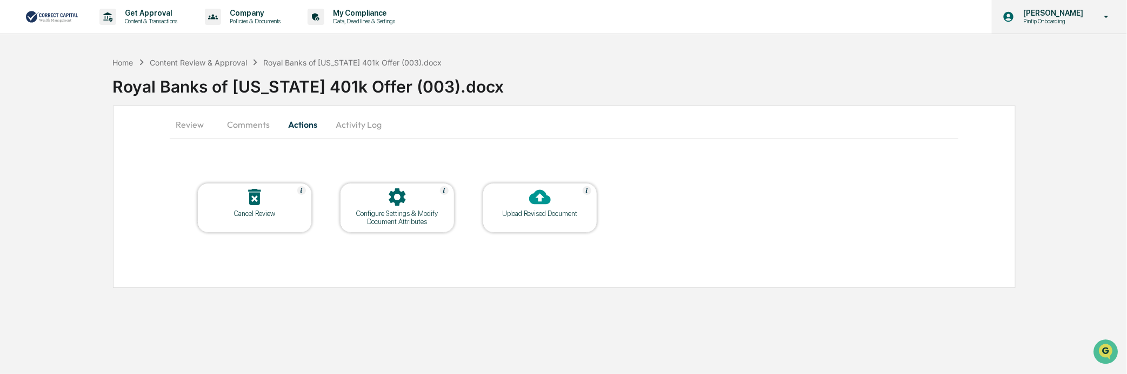
click at [1055, 14] on p "[PERSON_NAME]" at bounding box center [1052, 13] width 74 height 9
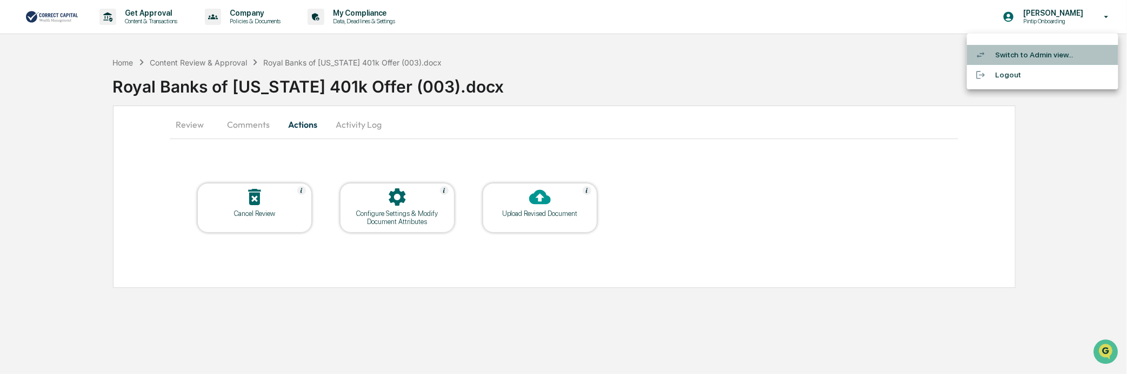
click at [1042, 55] on li "Switch to Admin view..." at bounding box center [1042, 55] width 151 height 20
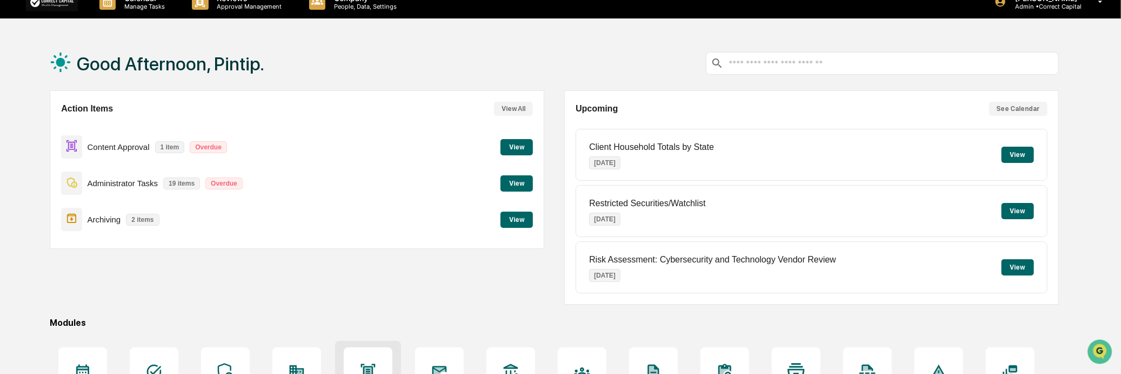
scroll to position [60, 0]
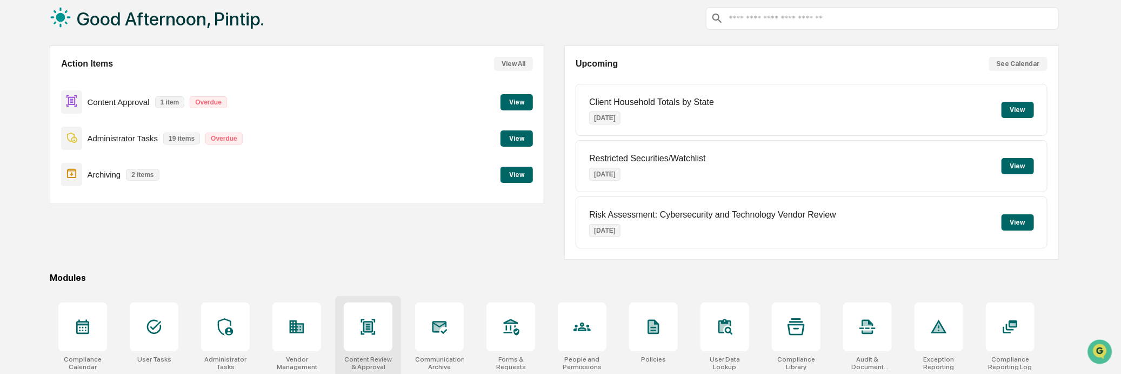
click at [380, 337] on div at bounding box center [368, 326] width 49 height 49
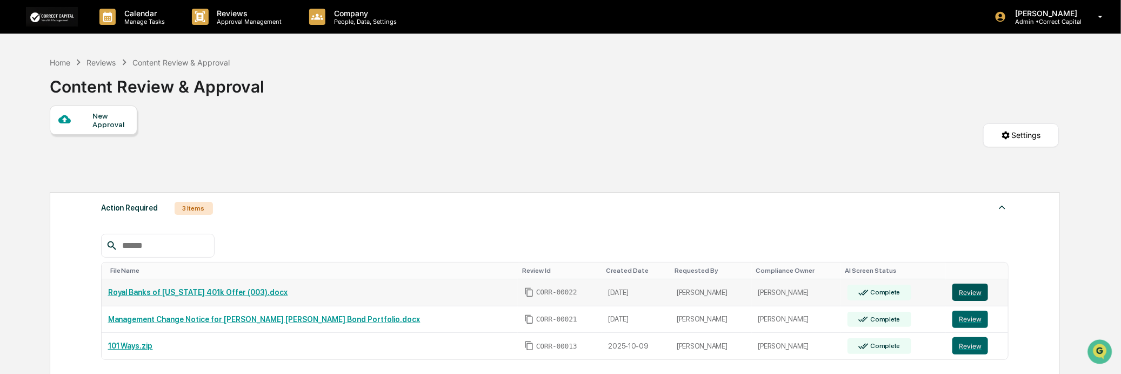
click at [961, 293] on button "Review" at bounding box center [971, 291] width 36 height 17
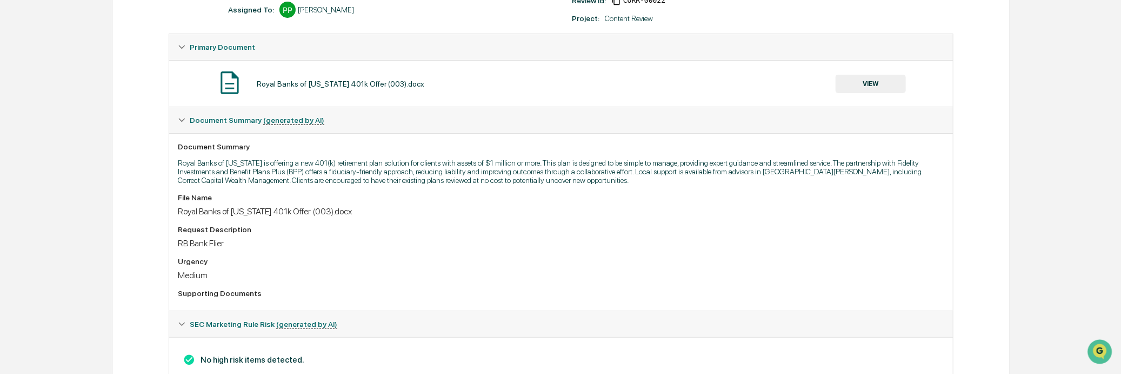
scroll to position [161, 0]
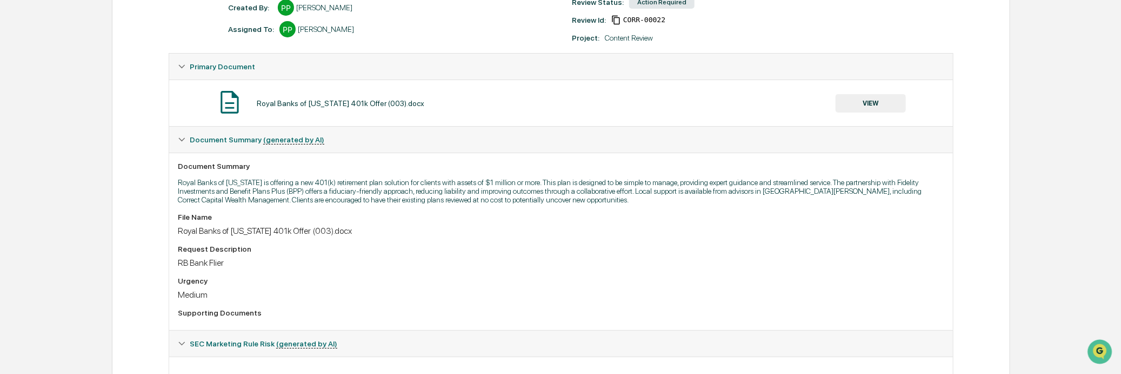
click at [869, 107] on button "VIEW" at bounding box center [871, 103] width 70 height 18
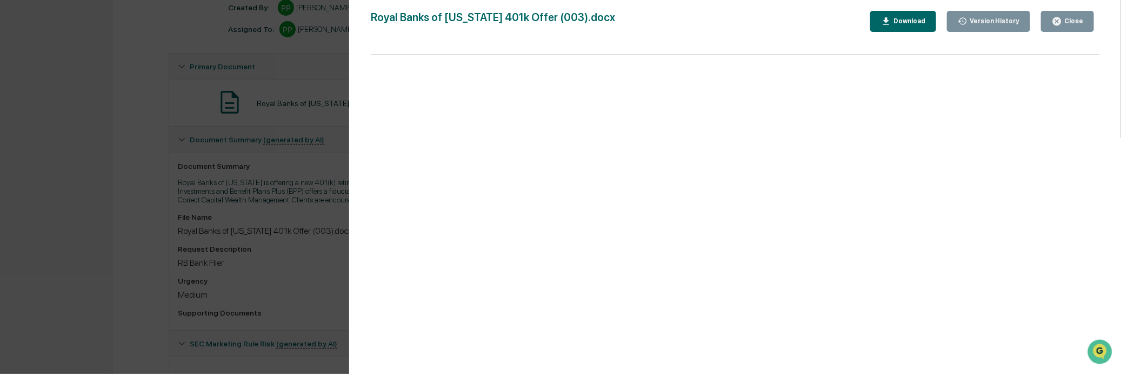
click at [1023, 20] on button "Version History" at bounding box center [989, 21] width 84 height 21
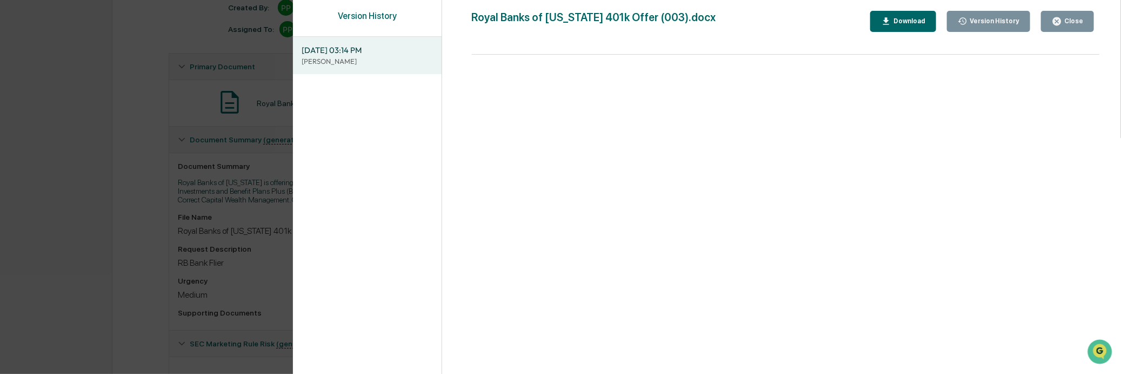
click at [1023, 20] on button "Version History" at bounding box center [989, 21] width 84 height 21
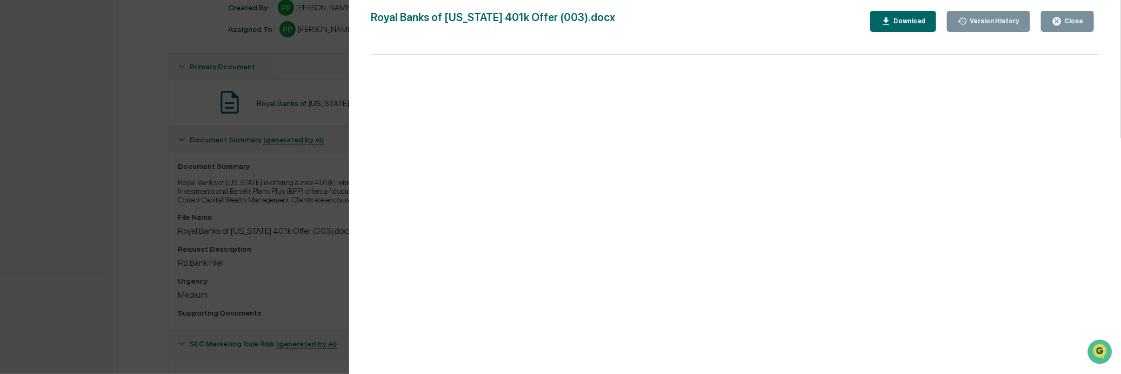
click at [979, 22] on div "Version History" at bounding box center [994, 21] width 52 height 8
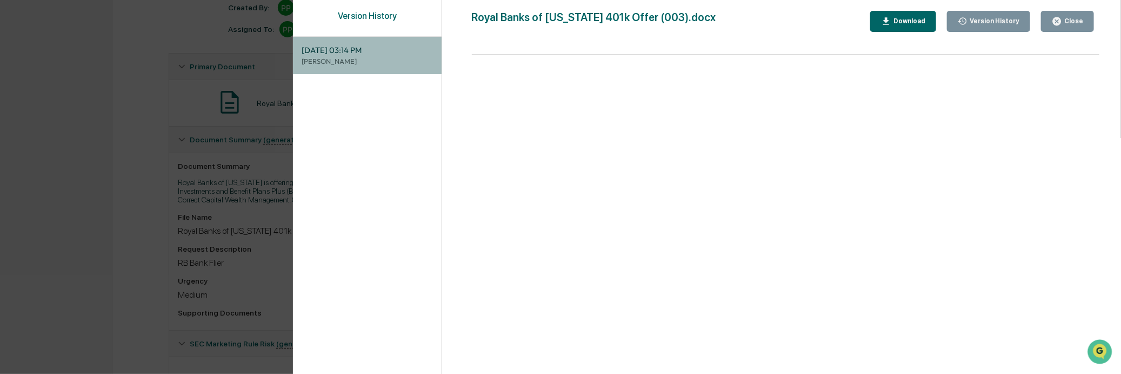
click at [344, 65] on p "[PERSON_NAME]" at bounding box center [367, 61] width 131 height 10
click at [363, 51] on span "[DATE] 03:14 PM" at bounding box center [367, 50] width 131 height 12
click at [363, 50] on span "[DATE] 03:14 PM" at bounding box center [367, 50] width 131 height 12
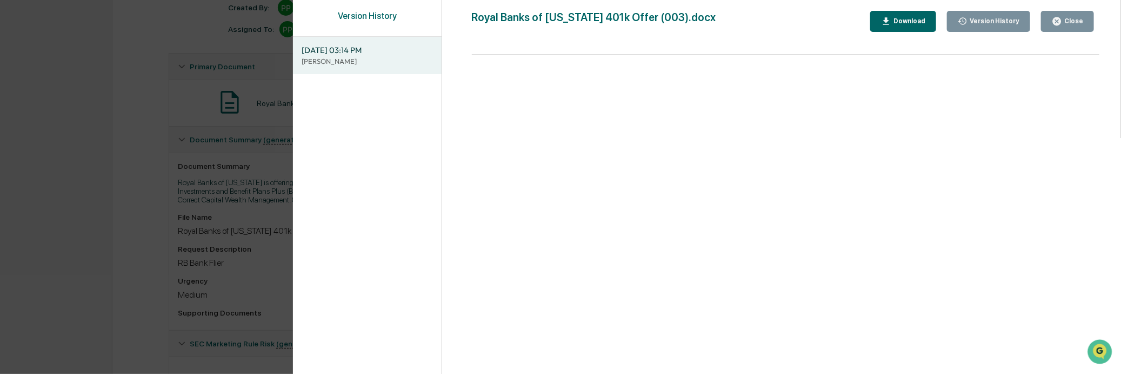
click at [1087, 15] on button "Close" at bounding box center [1067, 21] width 53 height 21
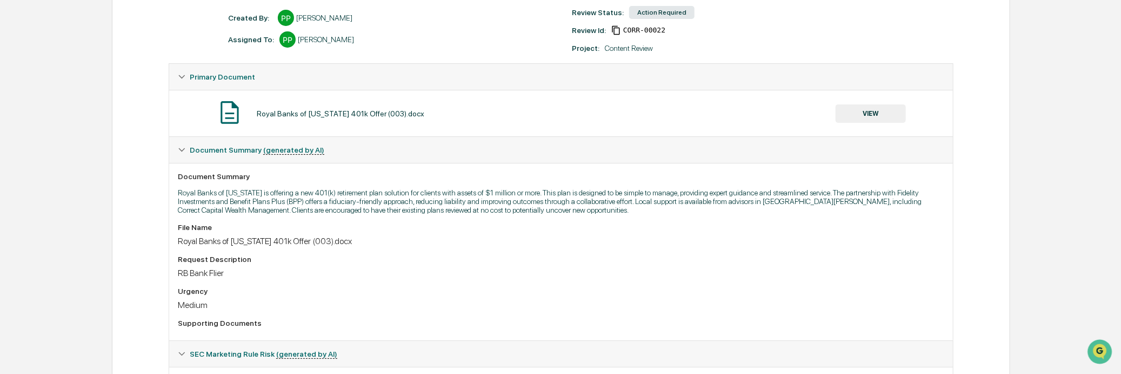
scroll to position [0, 0]
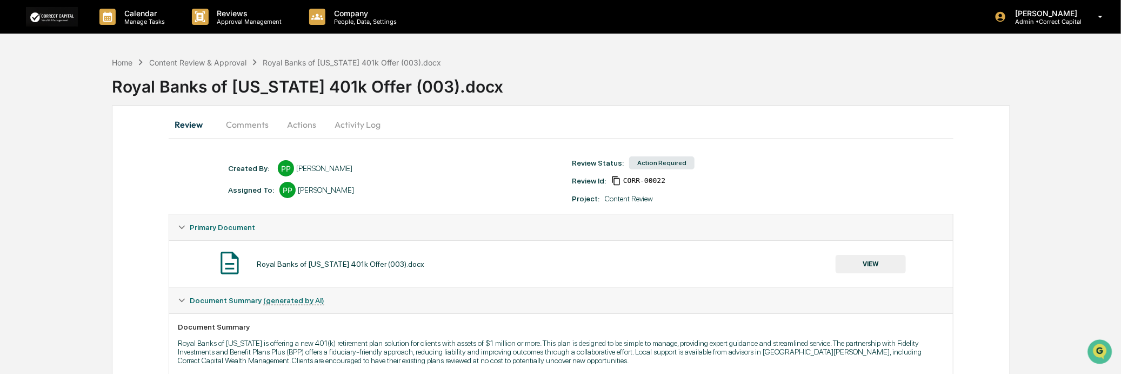
click at [290, 126] on button "Actions" at bounding box center [301, 124] width 49 height 26
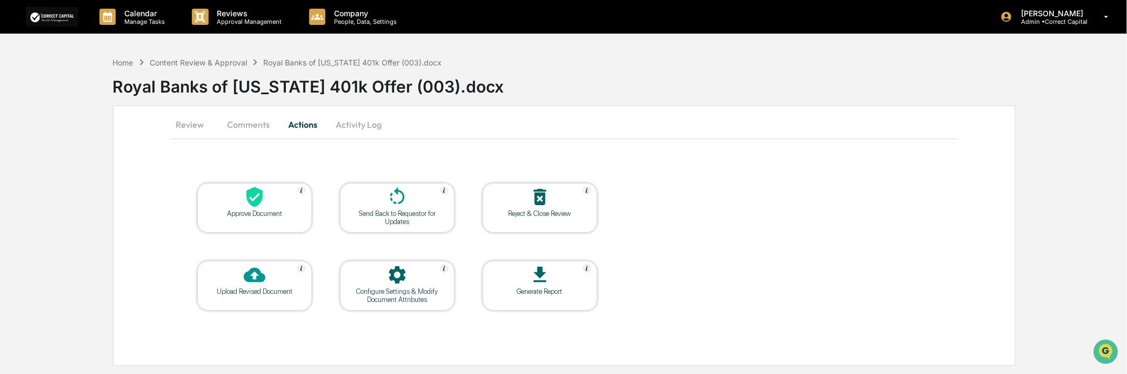
click at [257, 126] on button "Comments" at bounding box center [248, 124] width 60 height 26
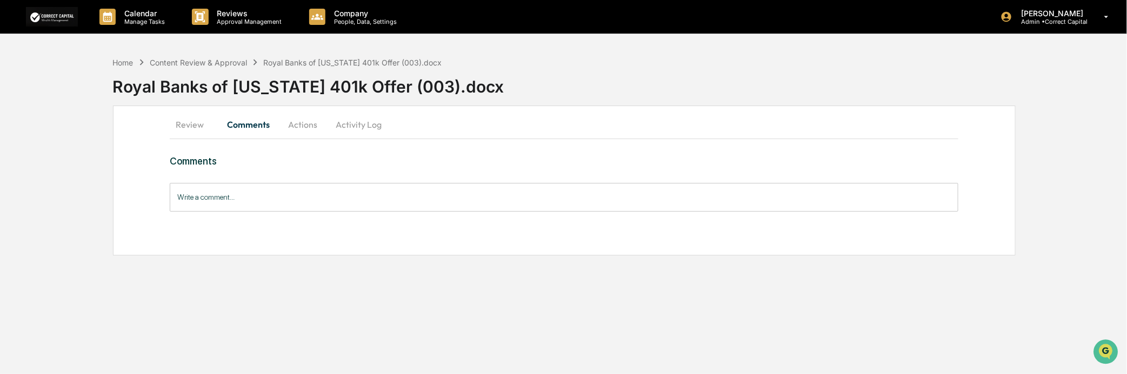
click at [309, 128] on button "Actions" at bounding box center [302, 124] width 49 height 26
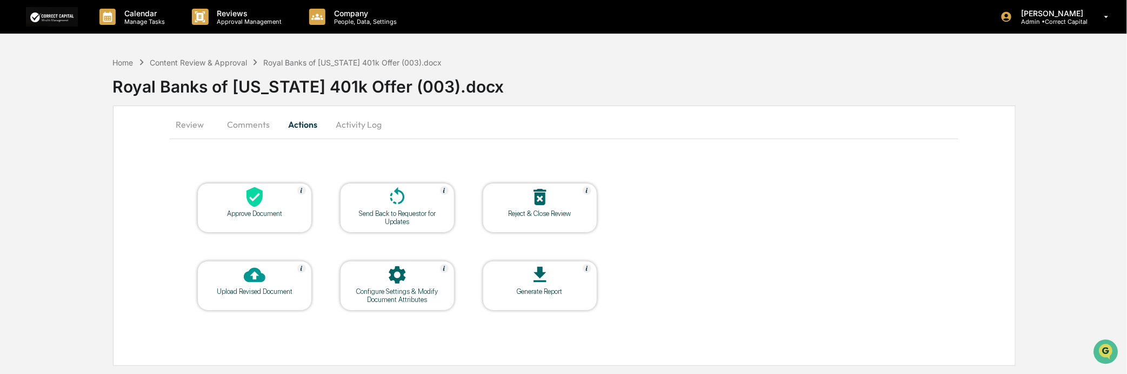
click at [362, 123] on button "Activity Log" at bounding box center [358, 124] width 63 height 26
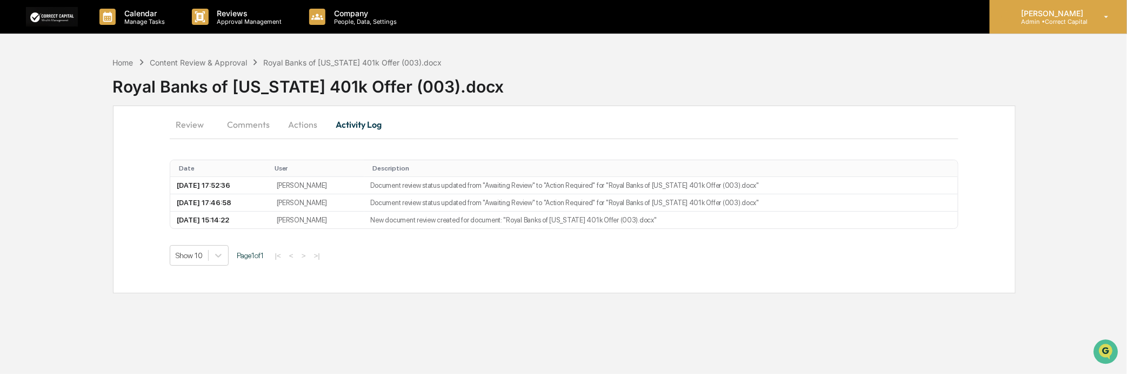
click at [1046, 17] on p "[PERSON_NAME]" at bounding box center [1051, 13] width 76 height 9
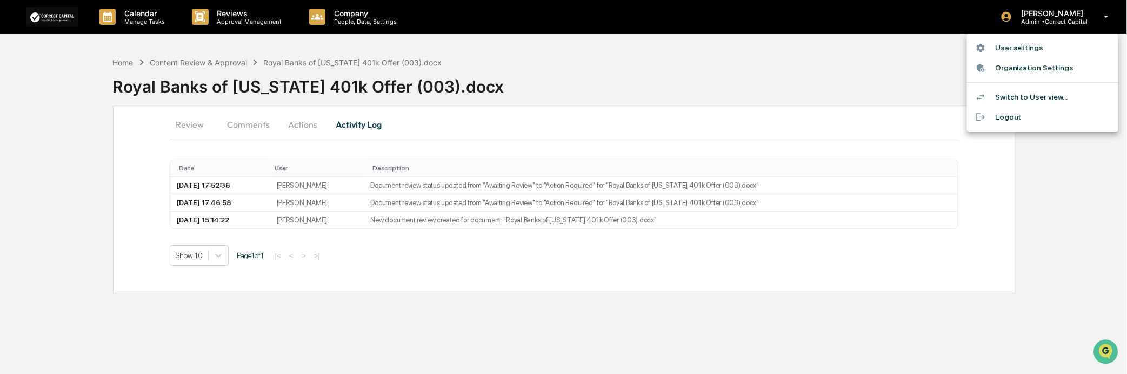
click at [1013, 98] on li "Switch to User view..." at bounding box center [1042, 97] width 151 height 20
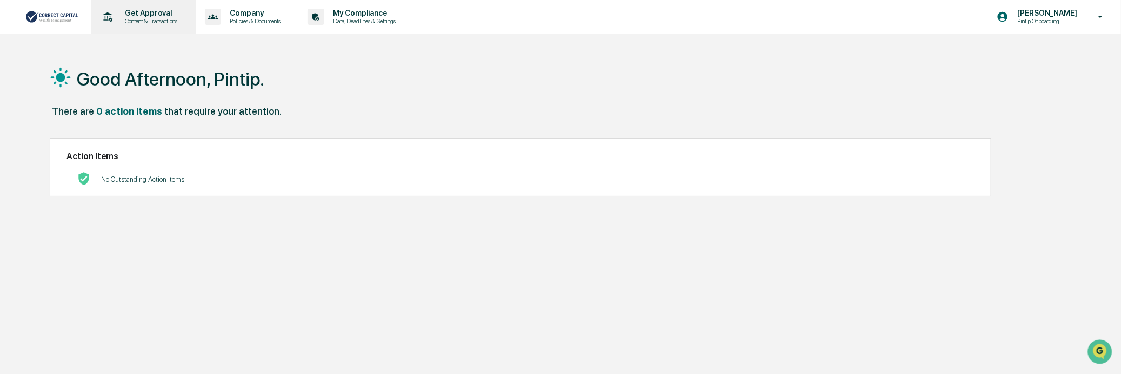
click at [164, 15] on p "Get Approval" at bounding box center [149, 13] width 67 height 9
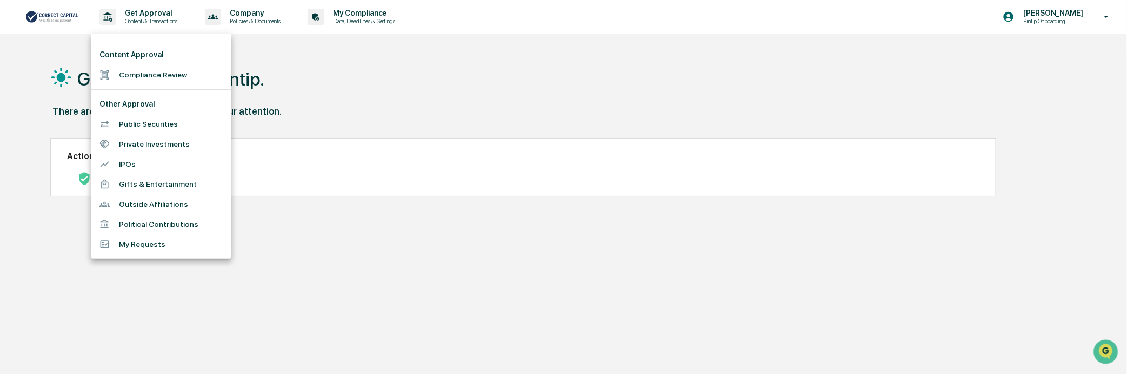
click at [145, 77] on li "Compliance Review" at bounding box center [161, 75] width 141 height 20
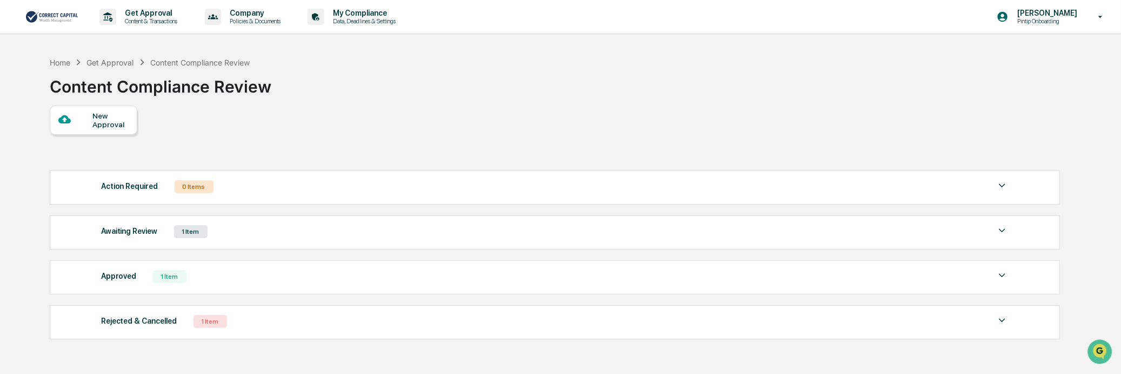
click at [345, 235] on div "Awaiting Review 1 Item" at bounding box center [555, 231] width 908 height 15
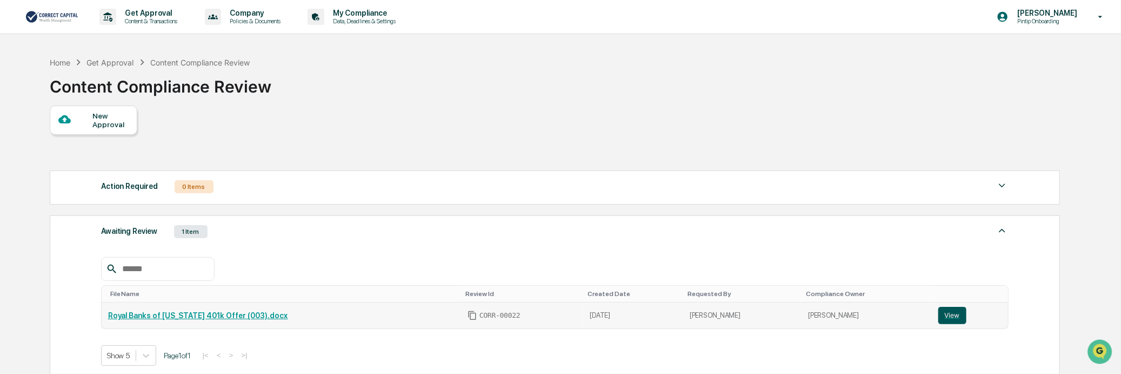
click at [949, 311] on button "View" at bounding box center [952, 315] width 28 height 17
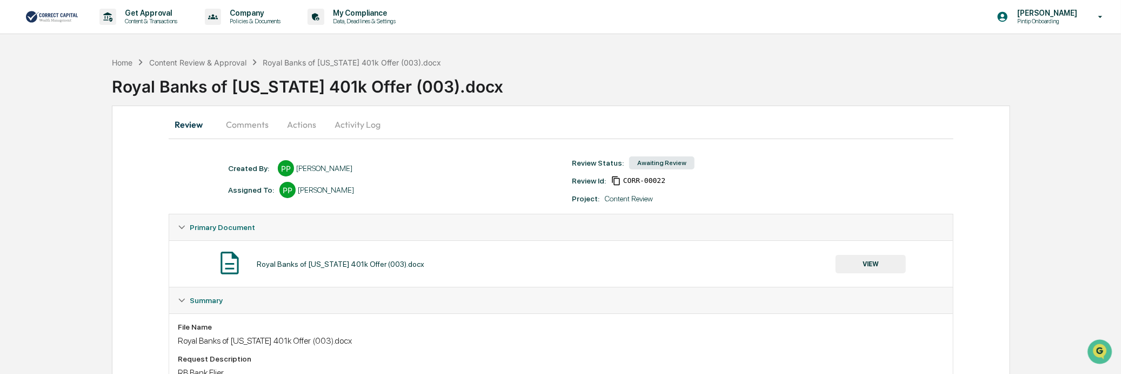
click at [865, 262] on button "VIEW" at bounding box center [871, 264] width 70 height 18
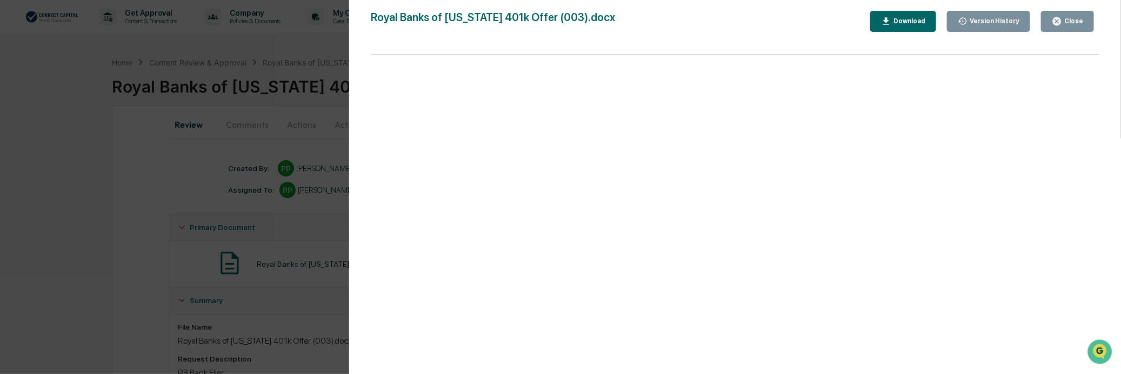
click at [912, 21] on div "Download" at bounding box center [908, 21] width 34 height 8
click at [979, 25] on div "Version History" at bounding box center [989, 21] width 62 height 10
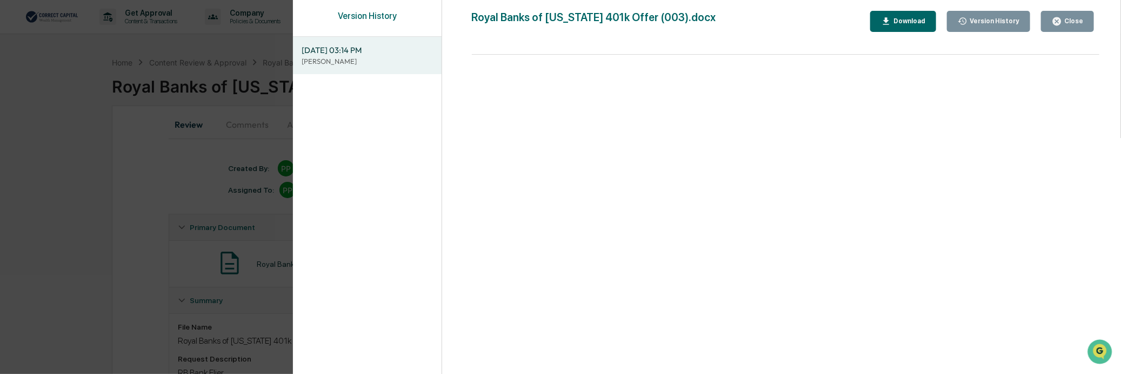
click at [363, 56] on p "[PERSON_NAME]" at bounding box center [367, 61] width 131 height 10
click at [1054, 16] on icon "button" at bounding box center [1057, 21] width 10 height 10
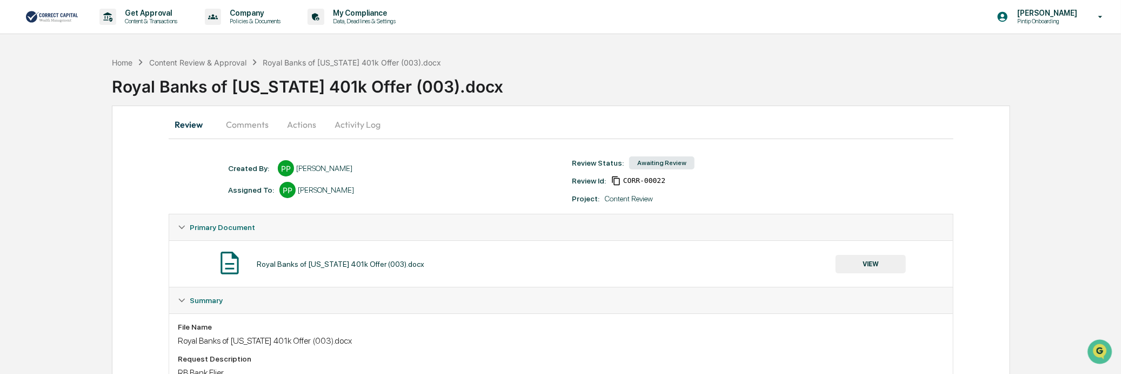
click at [325, 65] on div "Royal Banks of [US_STATE] 401k Offer (003).docx" at bounding box center [352, 62] width 178 height 9
click at [264, 126] on button "Comments" at bounding box center [247, 124] width 60 height 26
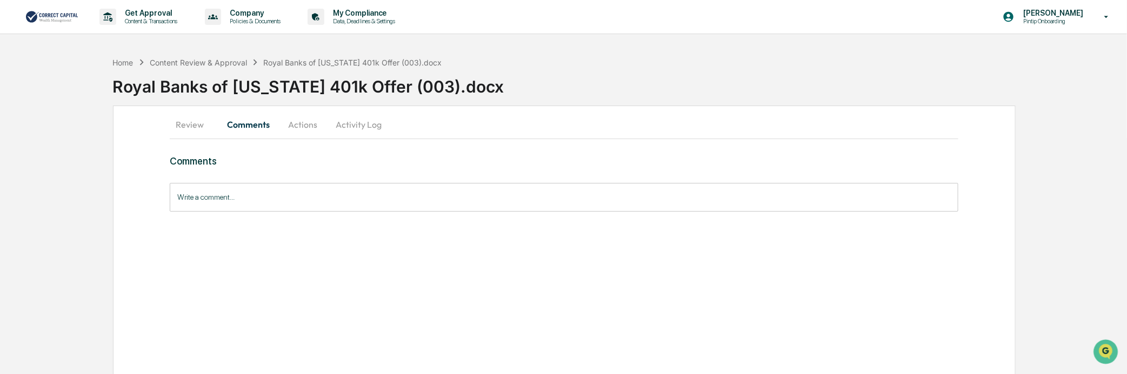
click at [301, 127] on button "Actions" at bounding box center [302, 124] width 49 height 26
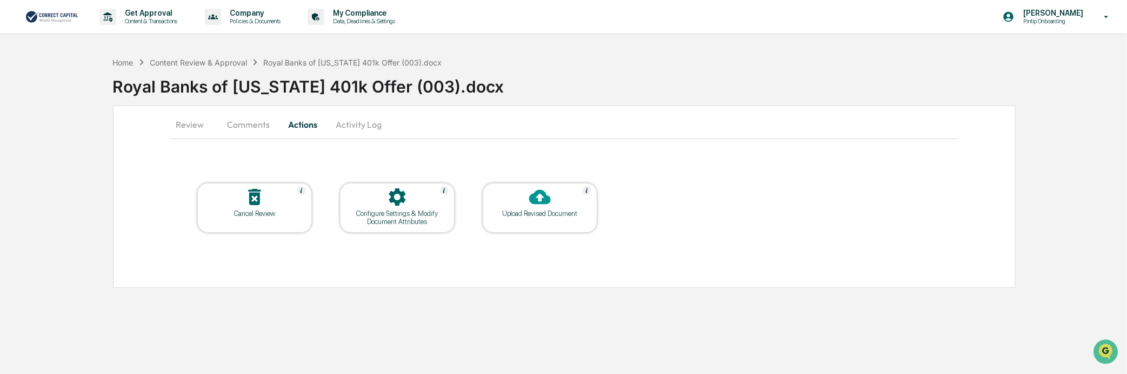
click at [237, 210] on div "Cancel Review" at bounding box center [254, 213] width 97 height 8
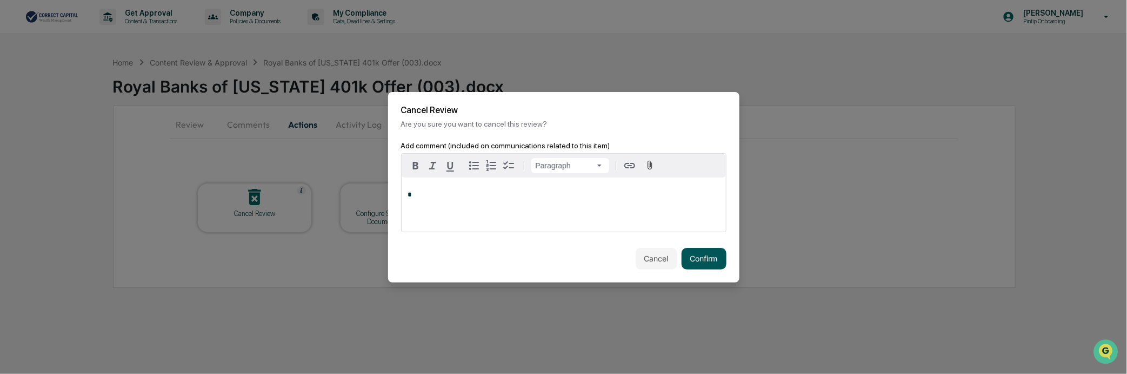
click at [700, 262] on button "Confirm" at bounding box center [704, 259] width 45 height 22
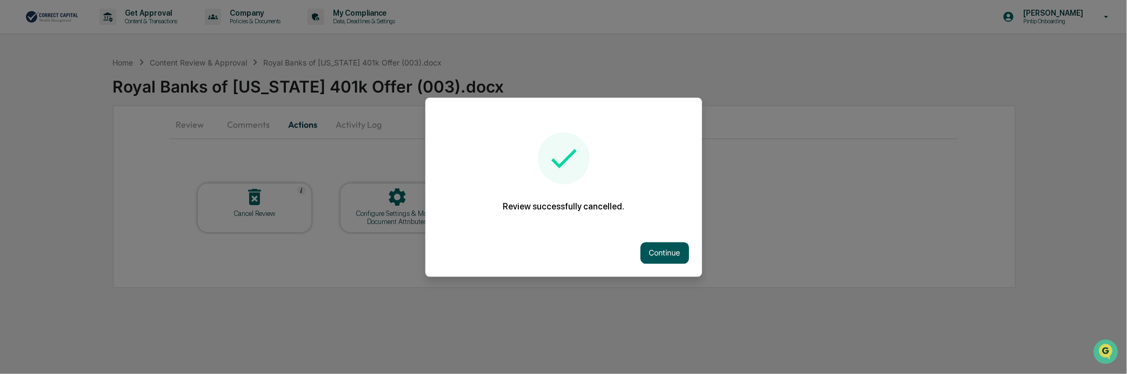
click at [672, 252] on button "Continue" at bounding box center [665, 253] width 49 height 22
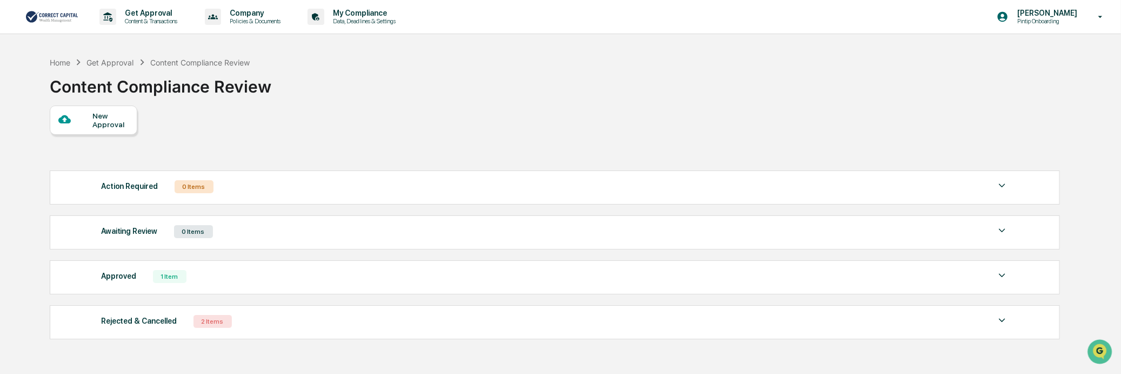
click at [181, 293] on div "Approved 1 Item File Name Review Id Created Date Requested By Compliance Owner …" at bounding box center [555, 277] width 1010 height 34
click at [1007, 275] on img at bounding box center [1002, 275] width 13 height 13
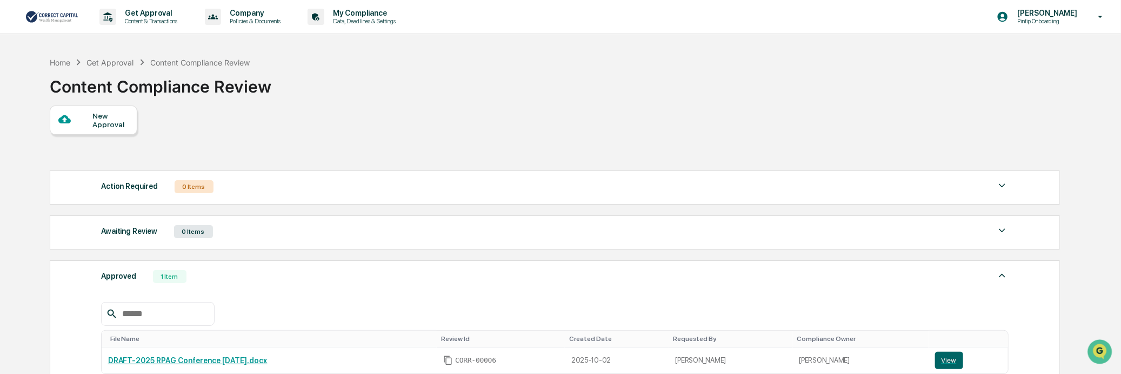
click at [1005, 278] on img at bounding box center [1002, 275] width 13 height 13
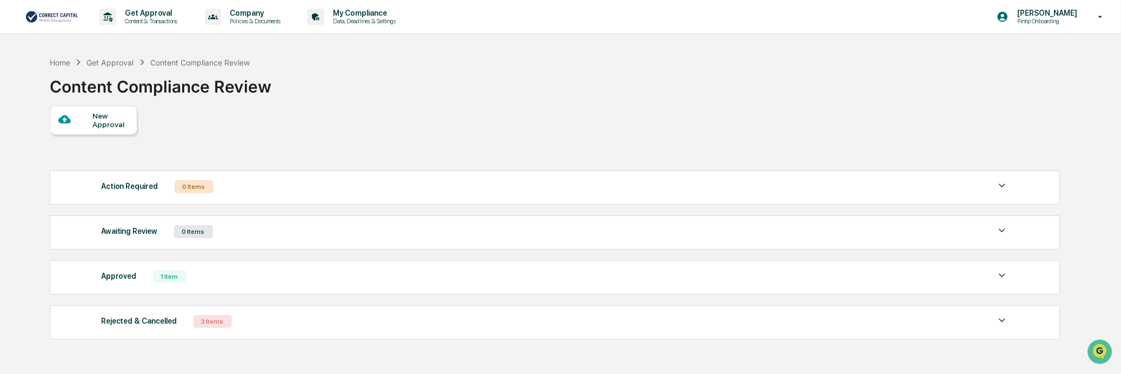
click at [105, 127] on div "New Approval" at bounding box center [110, 119] width 36 height 17
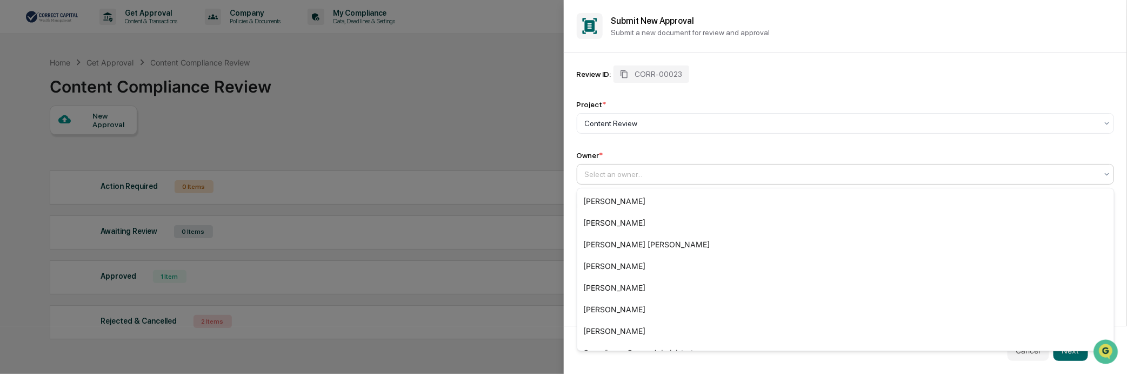
click at [650, 176] on div at bounding box center [841, 174] width 513 height 11
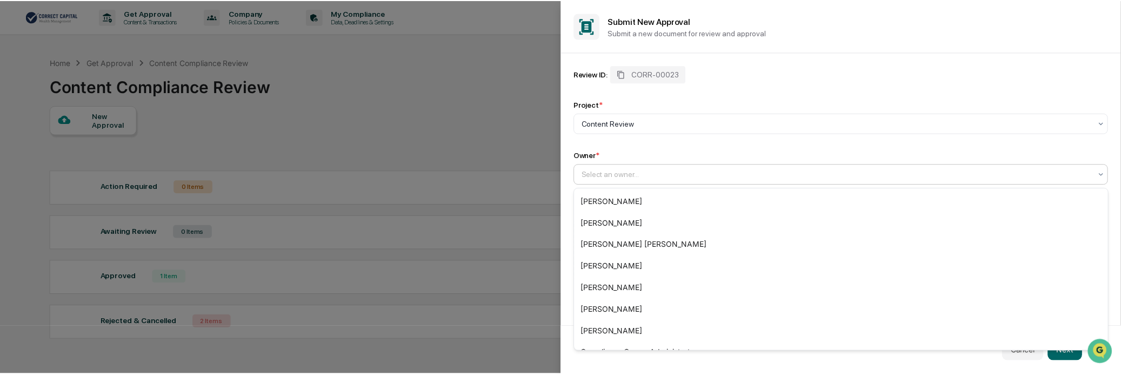
scroll to position [79, 0]
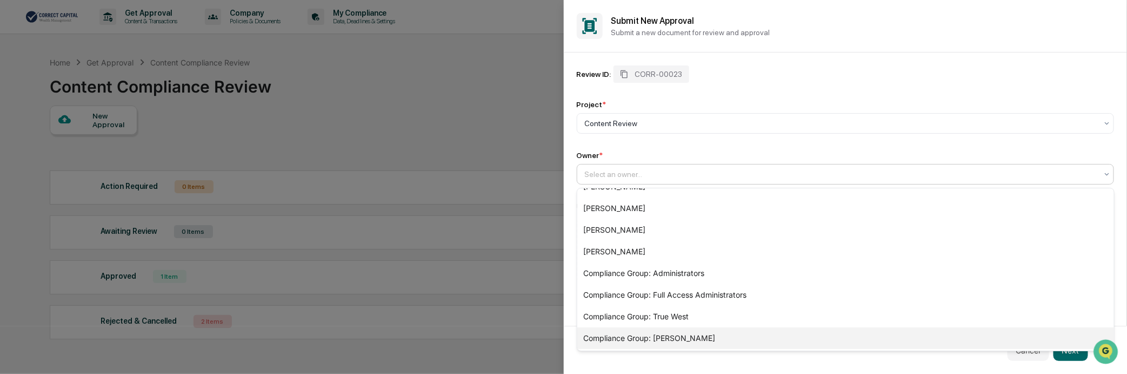
click at [704, 341] on div "Compliance Group: Pintip Perdun" at bounding box center [845, 338] width 537 height 22
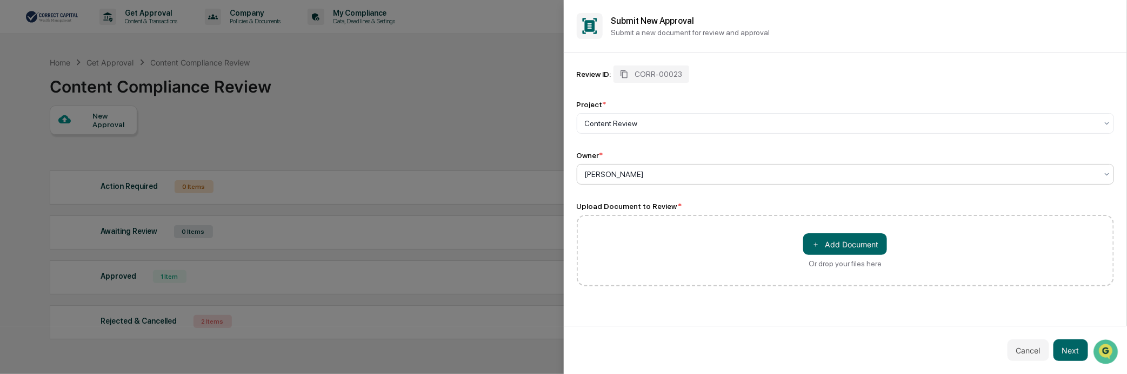
click at [628, 230] on div "＋ Add Document Or drop your files here" at bounding box center [846, 250] width 538 height 71
click at [1067, 352] on button "Next" at bounding box center [1071, 350] width 35 height 22
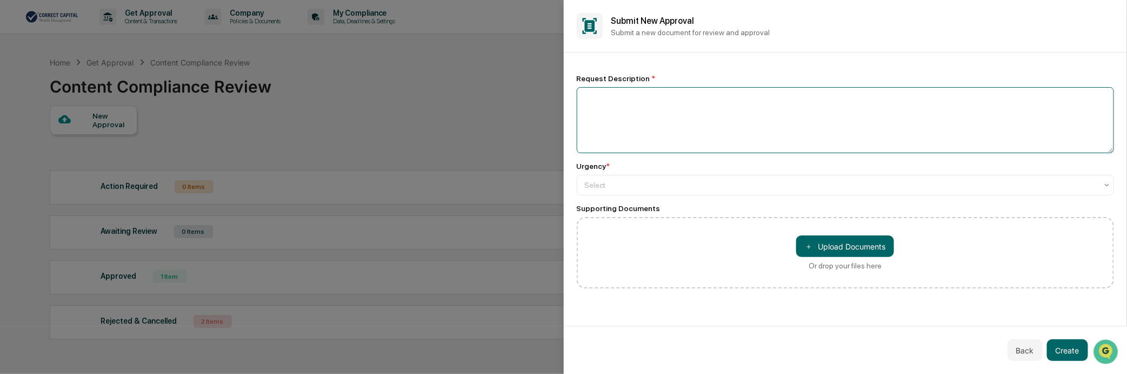
click at [709, 106] on textarea at bounding box center [846, 120] width 538 height 66
type textarea "********"
click at [955, 183] on div at bounding box center [841, 184] width 513 height 11
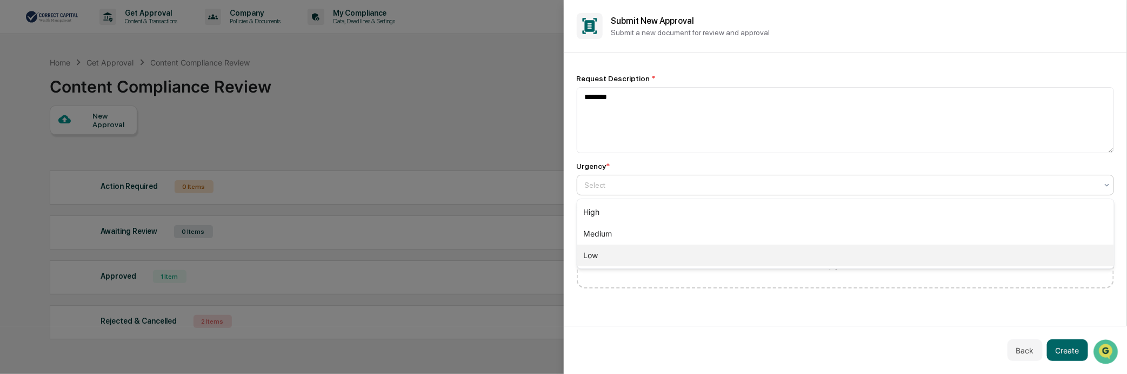
click at [933, 245] on div "Low" at bounding box center [845, 255] width 537 height 22
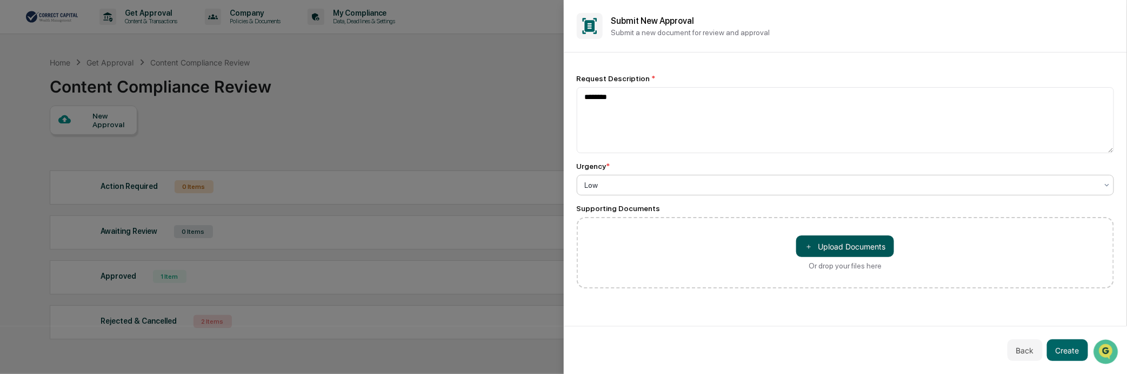
click at [883, 252] on button "＋ Upload Documents" at bounding box center [845, 246] width 98 height 22
click at [1074, 356] on button "Create" at bounding box center [1067, 350] width 41 height 22
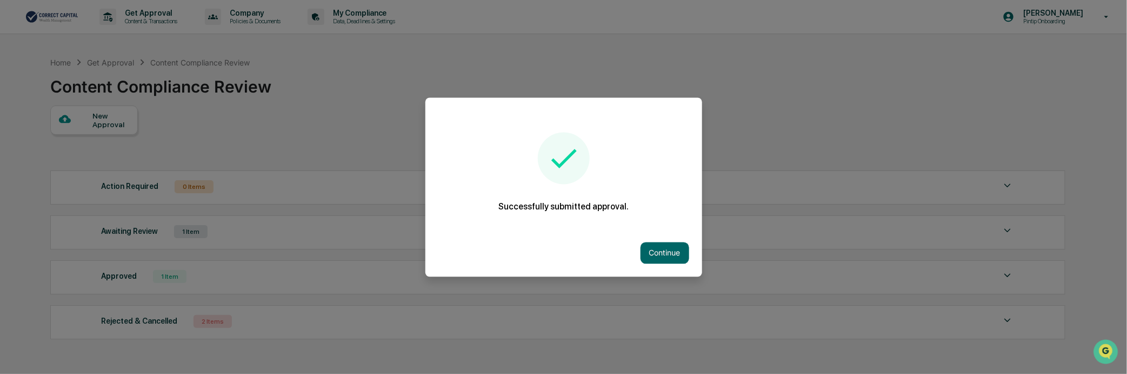
click at [653, 252] on button "Continue" at bounding box center [665, 253] width 49 height 22
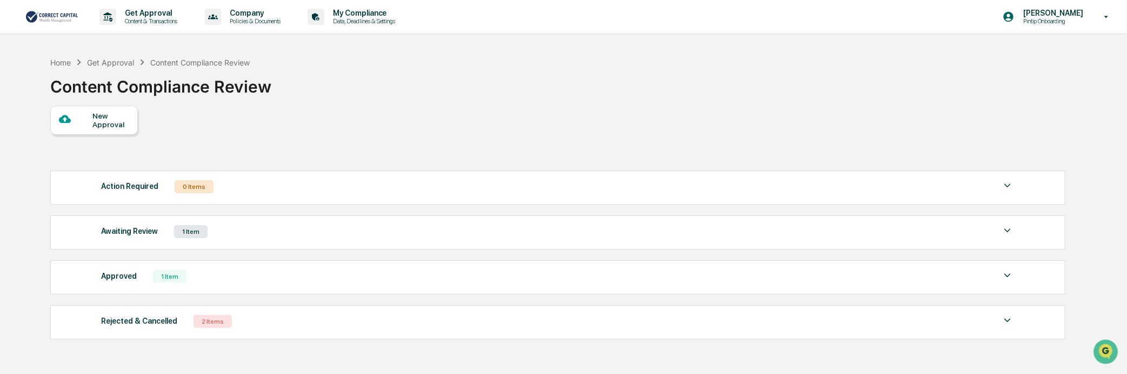
click at [666, 253] on div "Action Required 0 Items No data to display Show 5 Page 1 of 0 |< < > >| Awaitin…" at bounding box center [557, 254] width 1015 height 179
click at [1045, 24] on p "Pintip Onboarding" at bounding box center [1046, 21] width 74 height 8
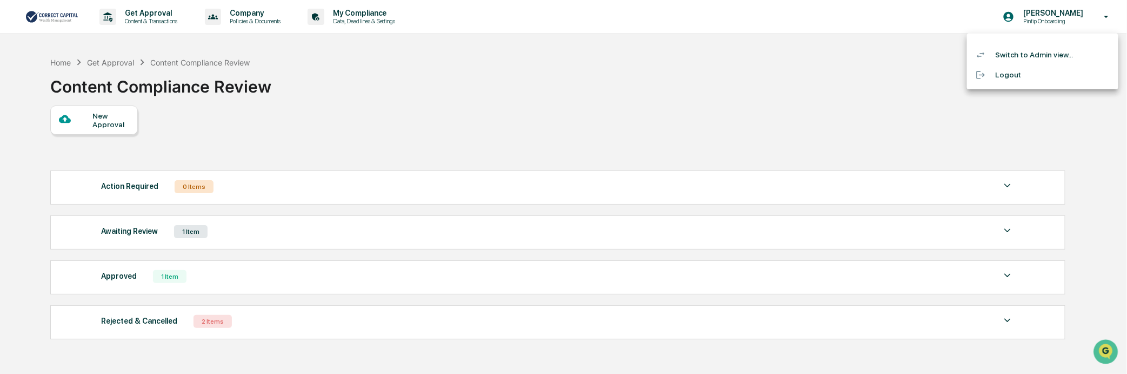
click at [1036, 52] on li "Switch to Admin view..." at bounding box center [1042, 55] width 151 height 20
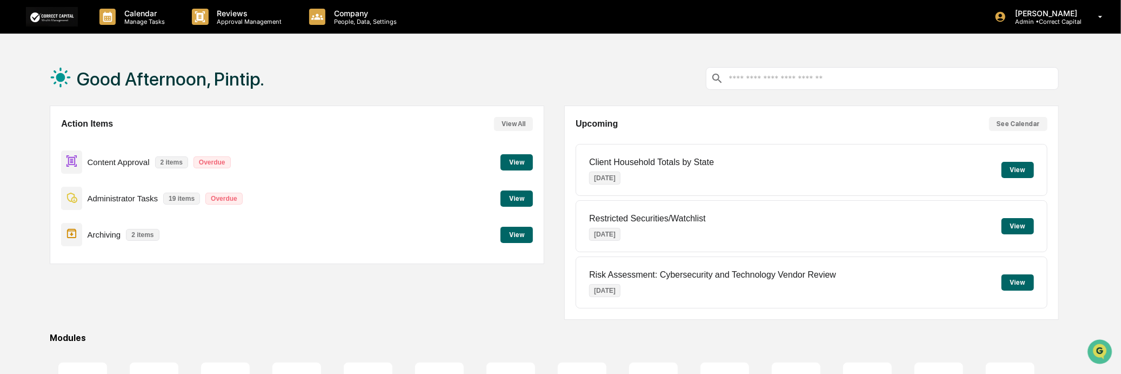
click at [521, 157] on button "View" at bounding box center [517, 162] width 32 height 16
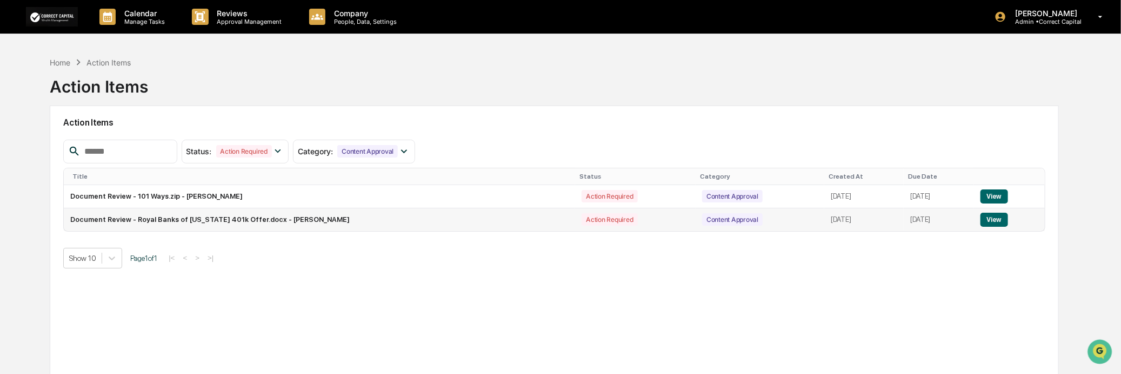
click at [997, 219] on button "View" at bounding box center [995, 219] width 28 height 14
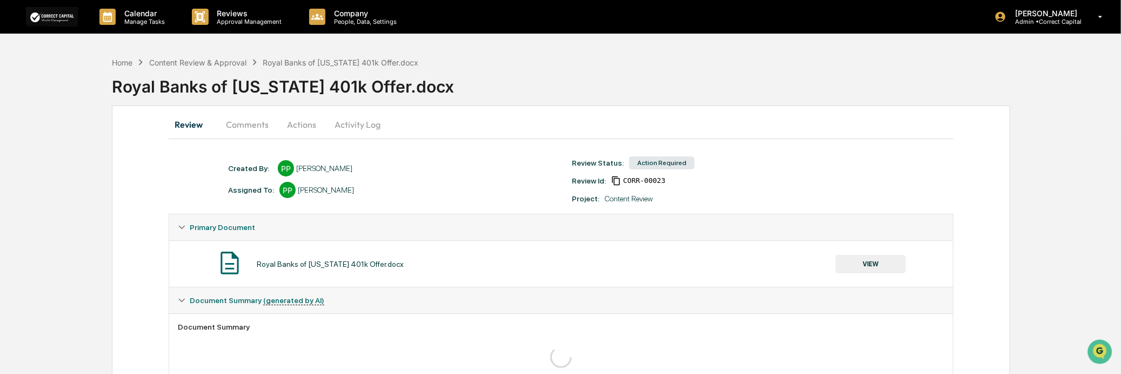
click at [867, 269] on button "VIEW" at bounding box center [871, 264] width 70 height 18
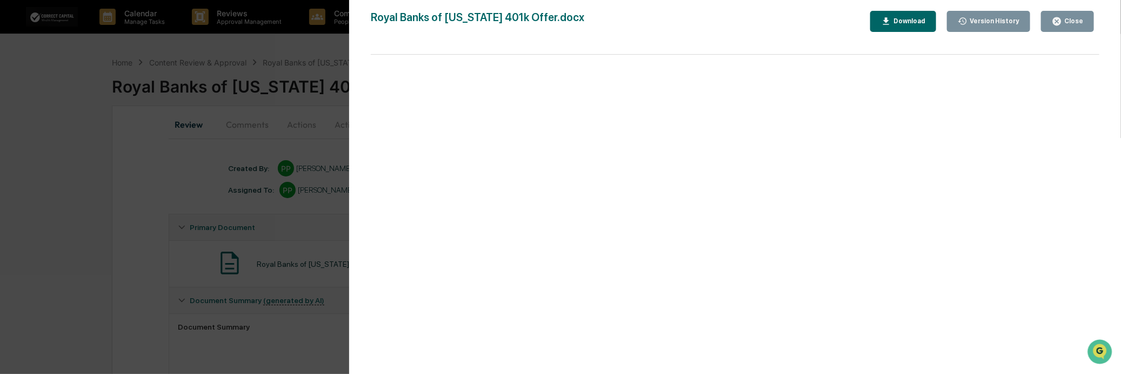
click at [1066, 13] on button "Close" at bounding box center [1067, 21] width 53 height 21
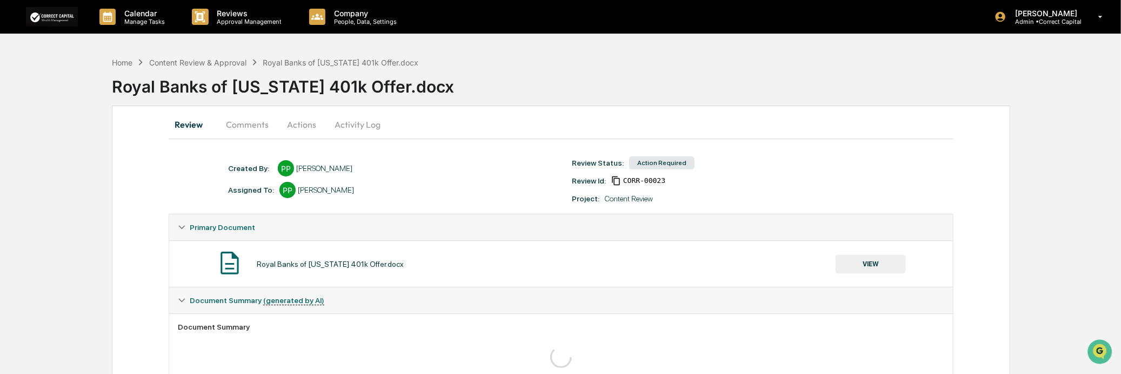
click at [305, 123] on button "Actions" at bounding box center [301, 124] width 49 height 26
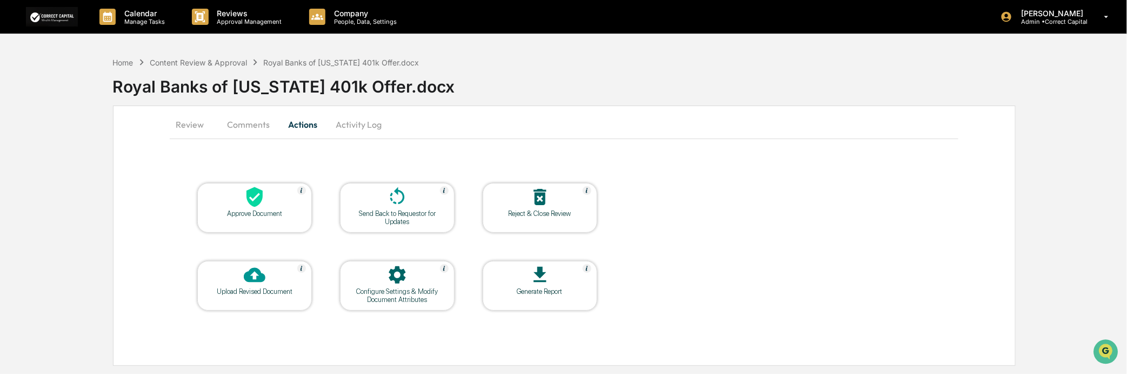
click at [254, 131] on button "Comments" at bounding box center [248, 124] width 60 height 26
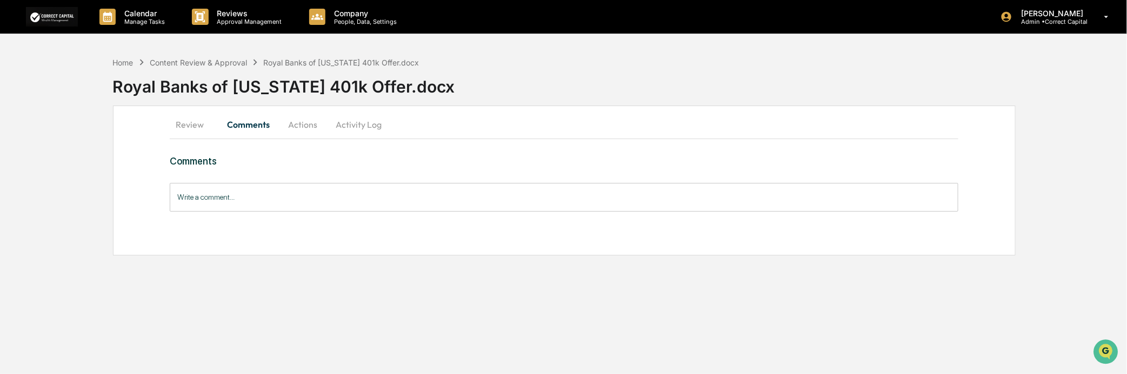
click at [187, 123] on button "Review" at bounding box center [194, 124] width 49 height 26
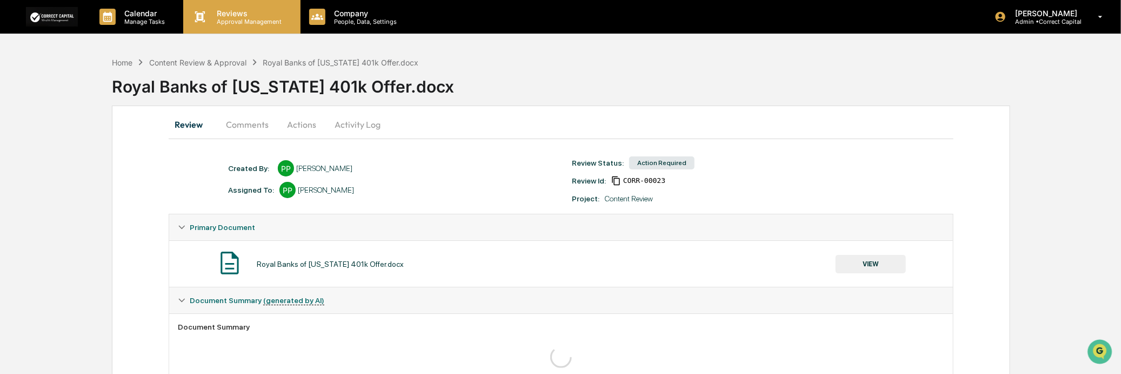
click at [204, 13] on icon at bounding box center [200, 16] width 10 height 11
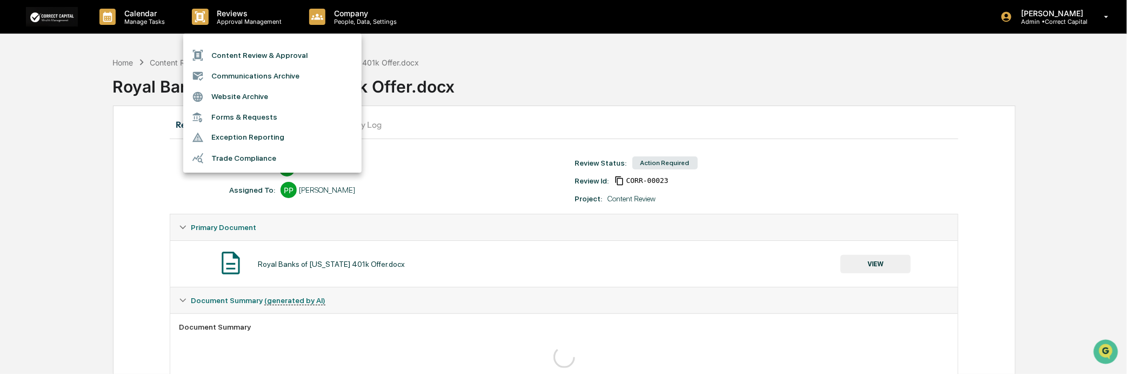
click at [261, 52] on li "Content Review & Approval" at bounding box center [272, 55] width 178 height 21
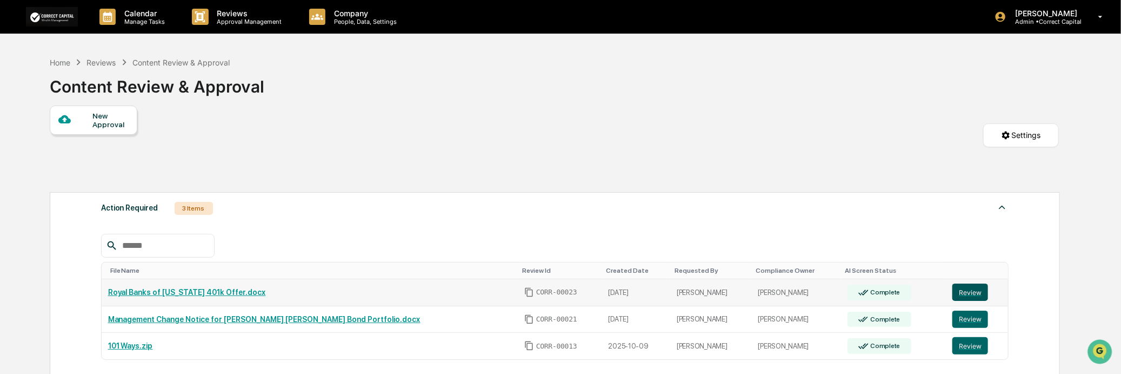
click at [954, 298] on button "Review" at bounding box center [971, 291] width 36 height 17
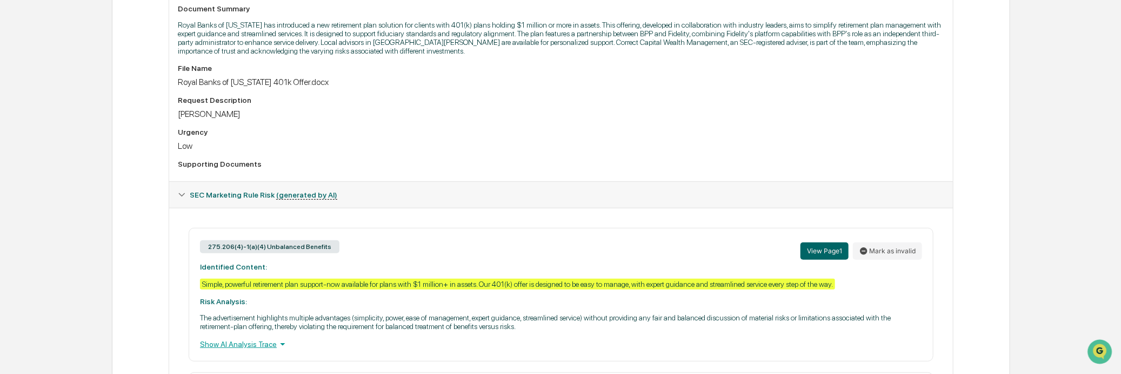
scroll to position [345, 0]
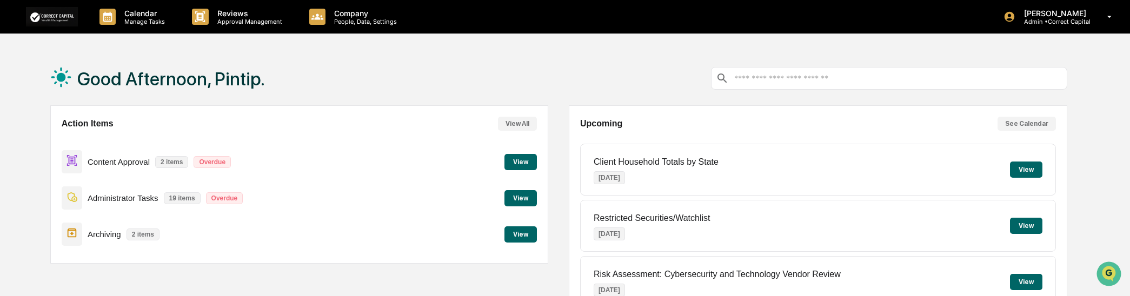
click at [520, 166] on button "View" at bounding box center [520, 162] width 32 height 16
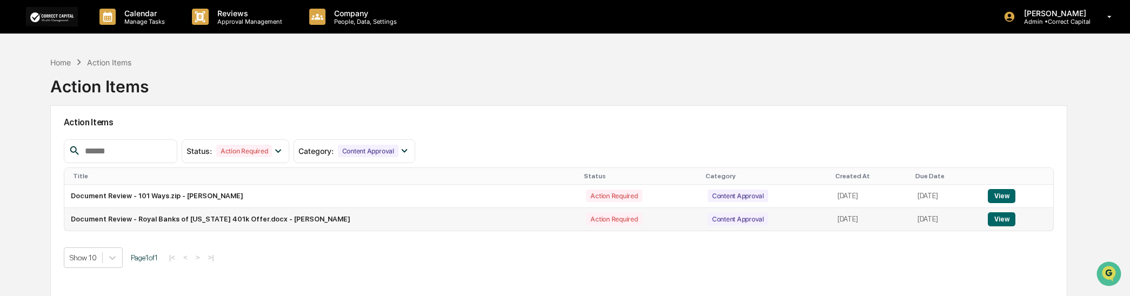
click at [998, 218] on button "View" at bounding box center [1002, 219] width 28 height 14
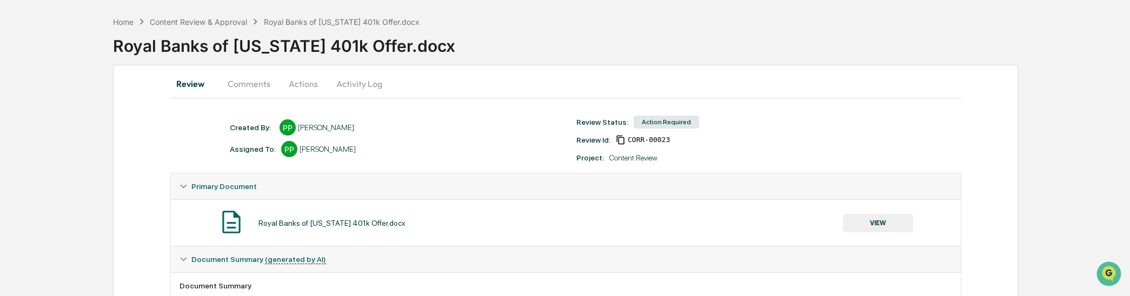
scroll to position [60, 0]
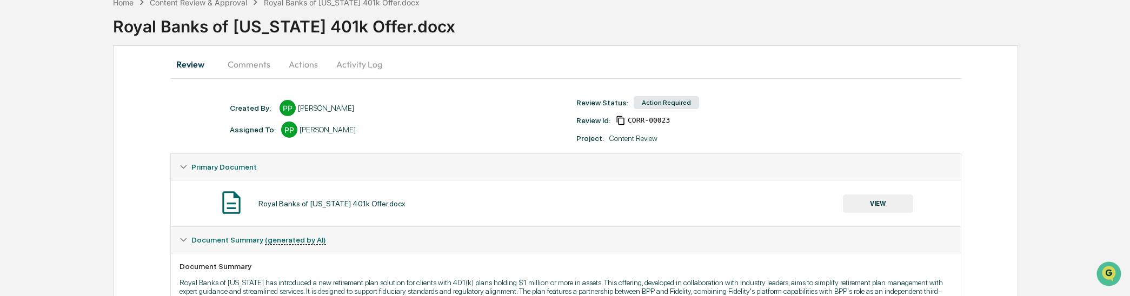
click at [884, 198] on button "VIEW" at bounding box center [878, 204] width 70 height 18
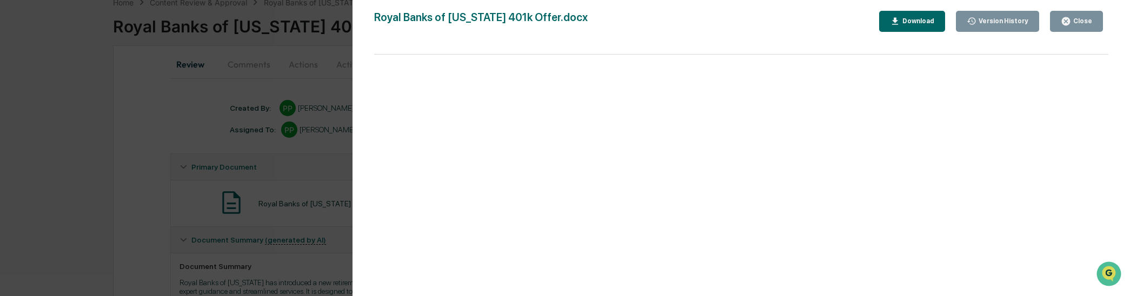
click at [1080, 15] on button "Close" at bounding box center [1076, 21] width 53 height 21
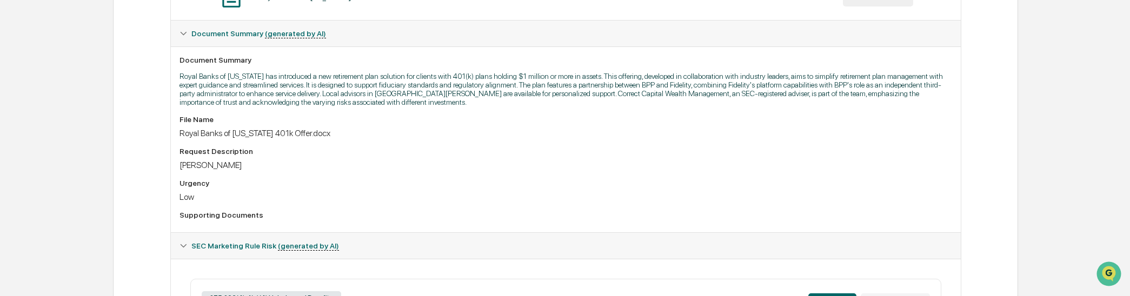
scroll to position [420, 0]
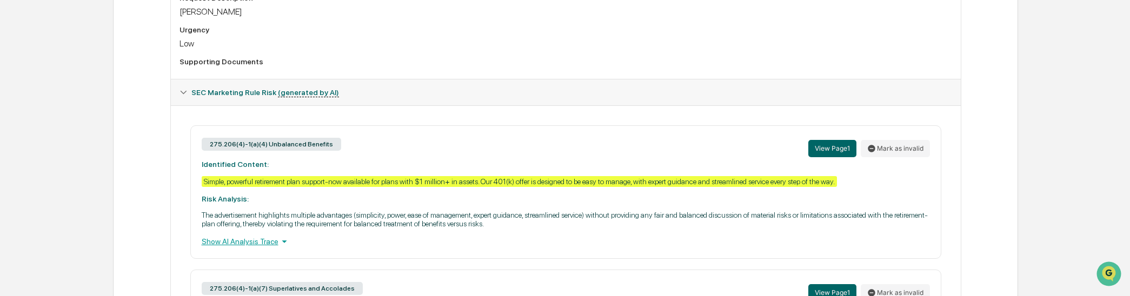
click at [279, 247] on icon at bounding box center [284, 242] width 12 height 12
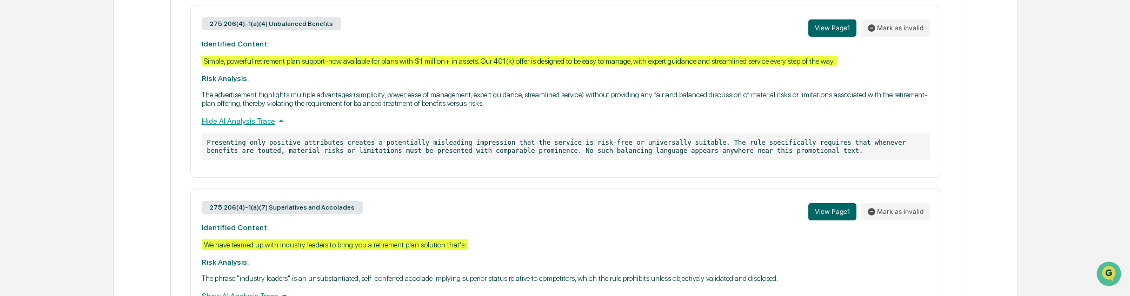
scroll to position [601, 0]
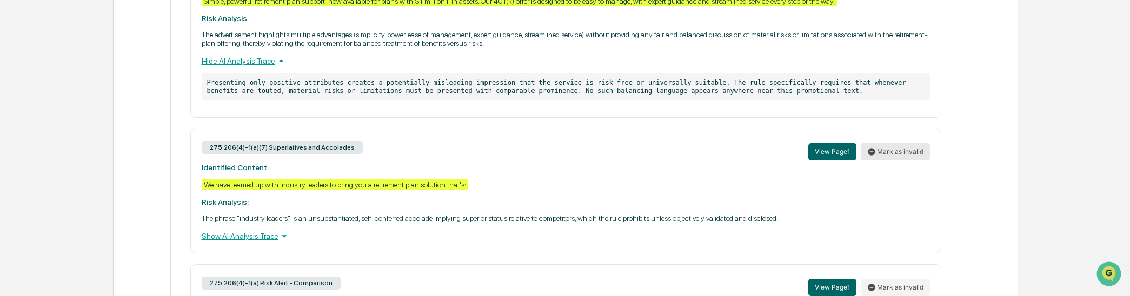
click at [908, 161] on button "Mark as invalid" at bounding box center [895, 151] width 69 height 17
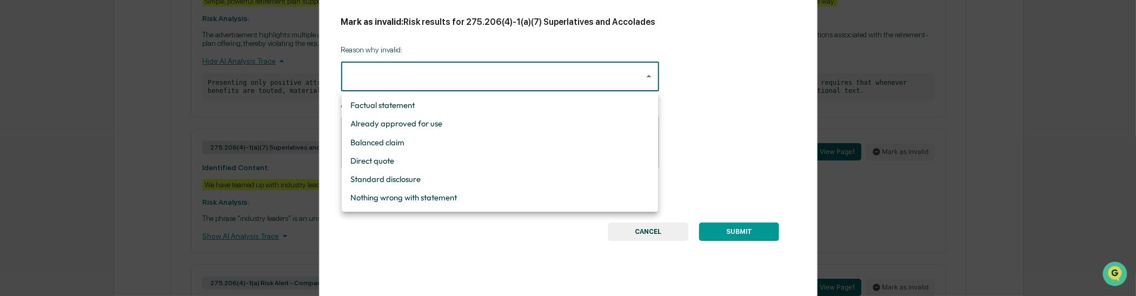
click at [498, 110] on li "Factual statement" at bounding box center [500, 105] width 316 height 18
type input "**********"
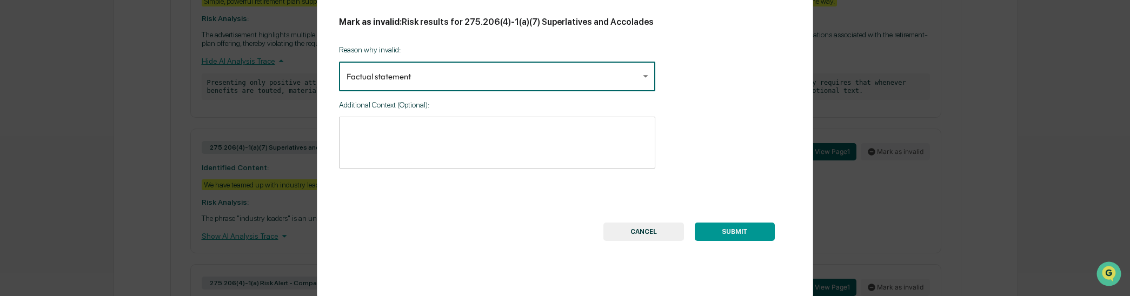
click at [468, 138] on textarea at bounding box center [497, 142] width 301 height 34
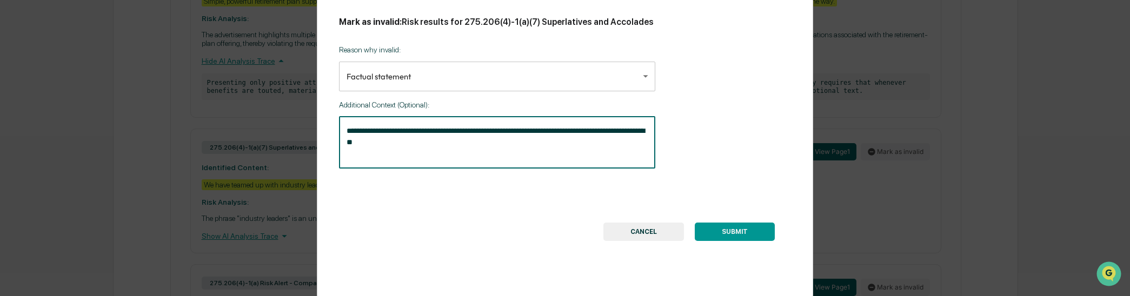
type textarea "**********"
click at [733, 234] on button "SUBMIT" at bounding box center [735, 232] width 80 height 18
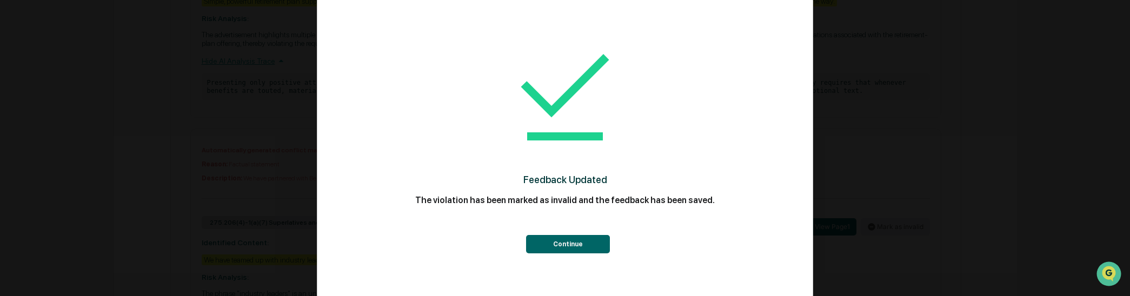
click at [543, 245] on button "Continue" at bounding box center [568, 244] width 84 height 18
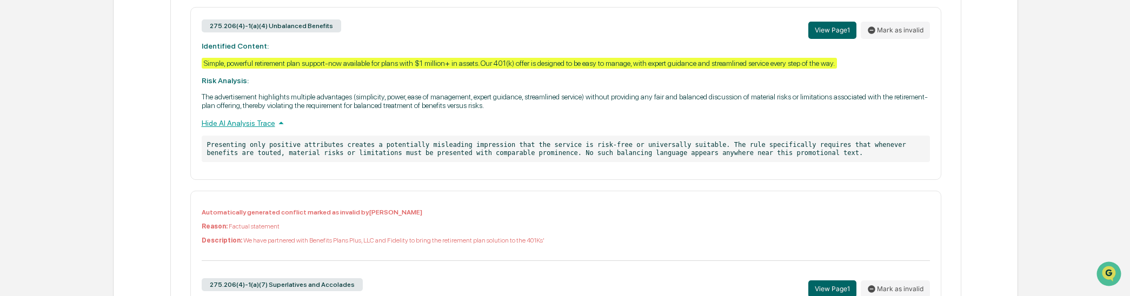
scroll to position [480, 0]
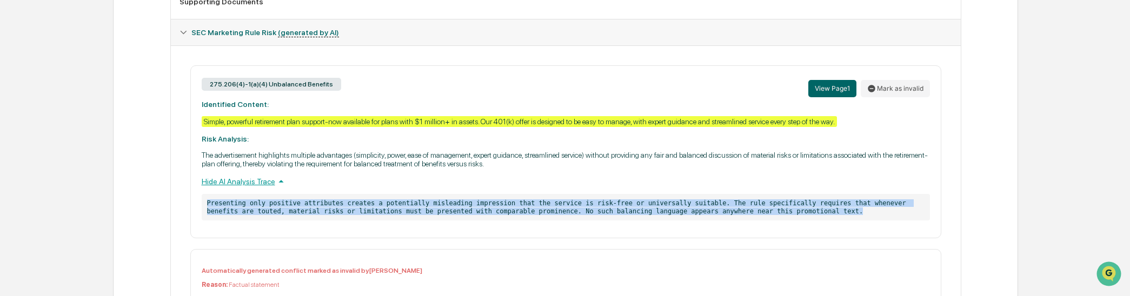
drag, startPoint x: 737, startPoint y: 215, endPoint x: 179, endPoint y: 214, distance: 558.4
copy p "Presenting only positive attributes creates a potentially misleading impression…"
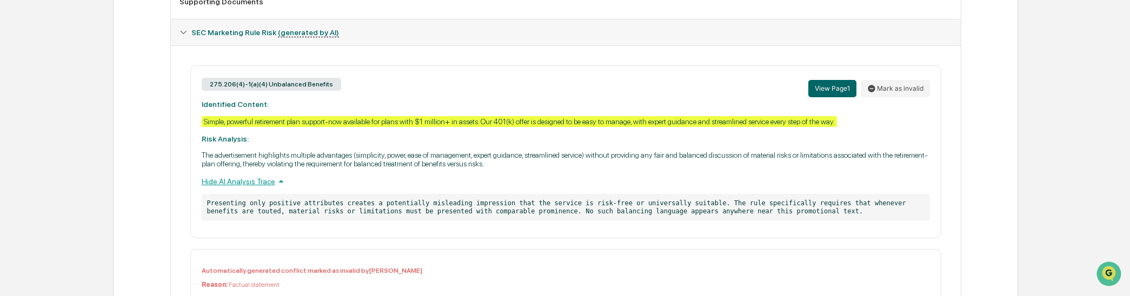
click at [591, 185] on div "Hide AI Analysis Trace" at bounding box center [566, 182] width 728 height 12
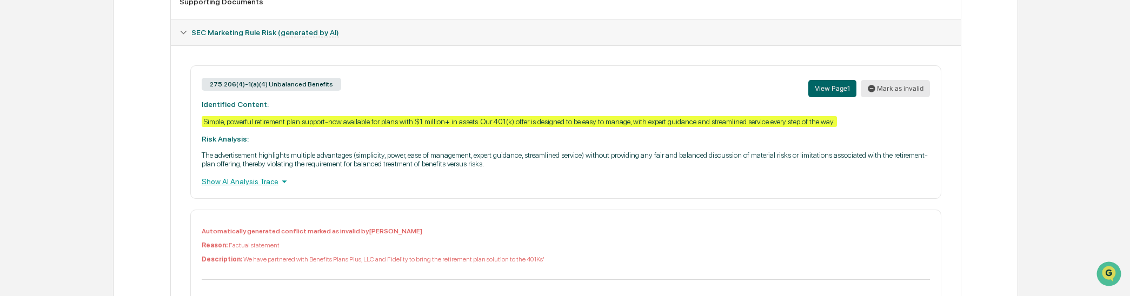
click at [890, 92] on button "Mark as invalid" at bounding box center [895, 88] width 69 height 17
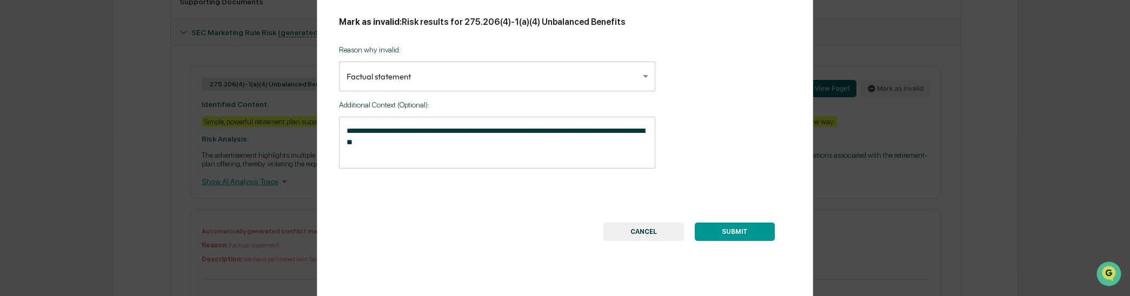
click at [634, 235] on button "CANCEL" at bounding box center [643, 232] width 81 height 18
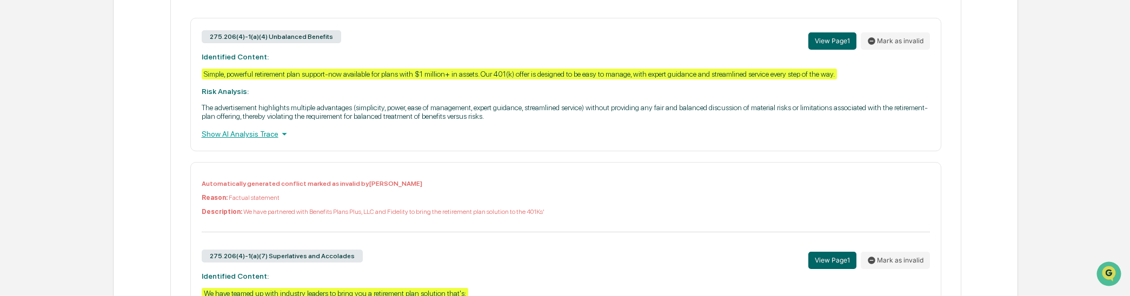
scroll to position [541, 0]
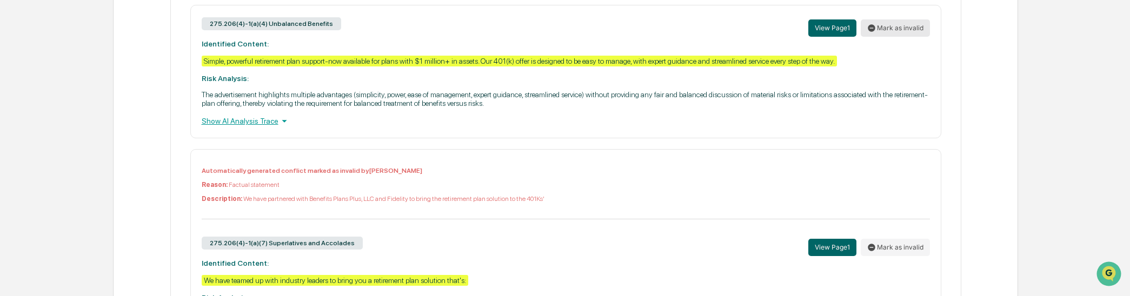
click at [890, 34] on button "Mark as invalid" at bounding box center [895, 27] width 69 height 17
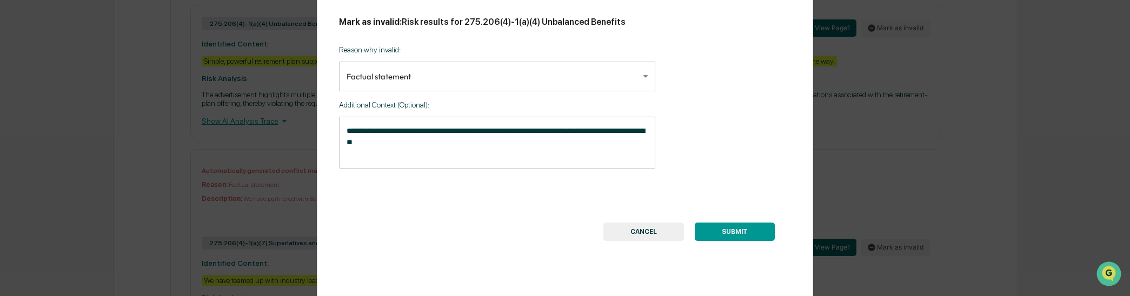
click at [347, 134] on textarea "**********" at bounding box center [497, 142] width 301 height 34
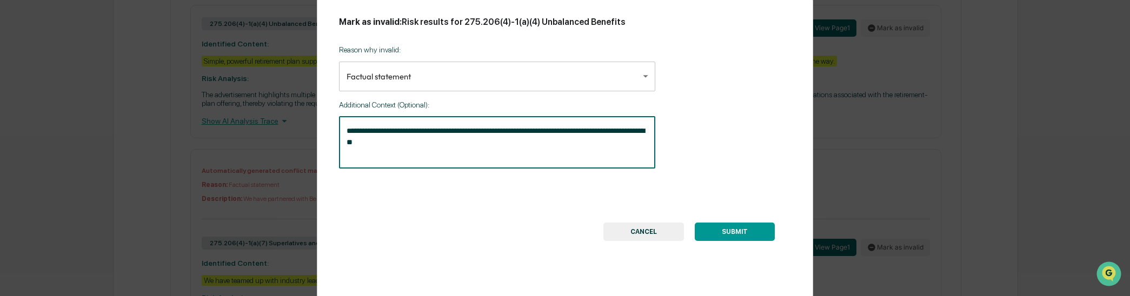
click at [673, 234] on button "CANCEL" at bounding box center [643, 232] width 81 height 18
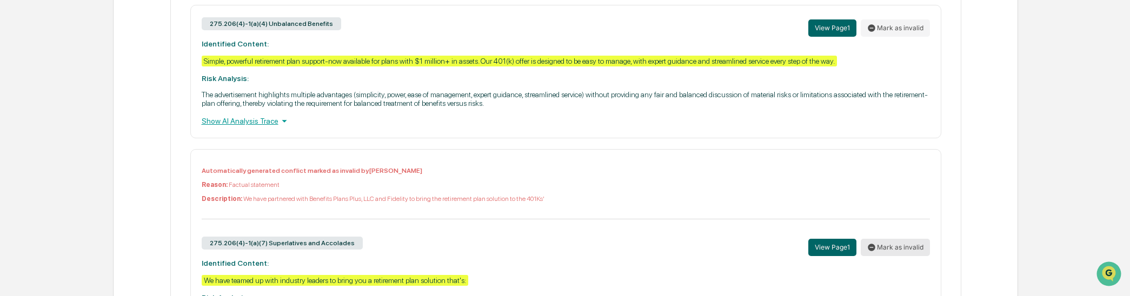
click at [900, 256] on button "Mark as invalid" at bounding box center [895, 247] width 69 height 17
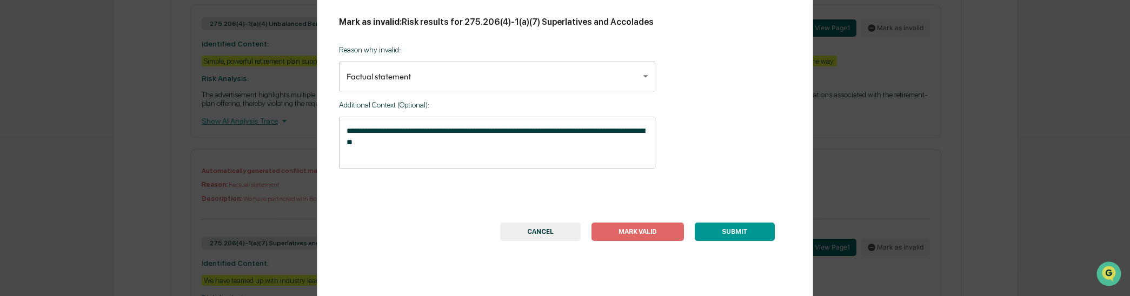
click at [655, 234] on button "MARK VALID" at bounding box center [637, 232] width 92 height 18
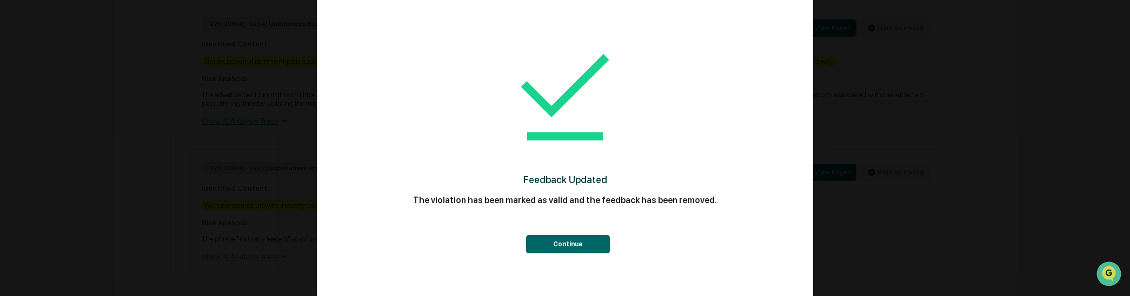
click at [588, 247] on button "Continue" at bounding box center [568, 244] width 84 height 18
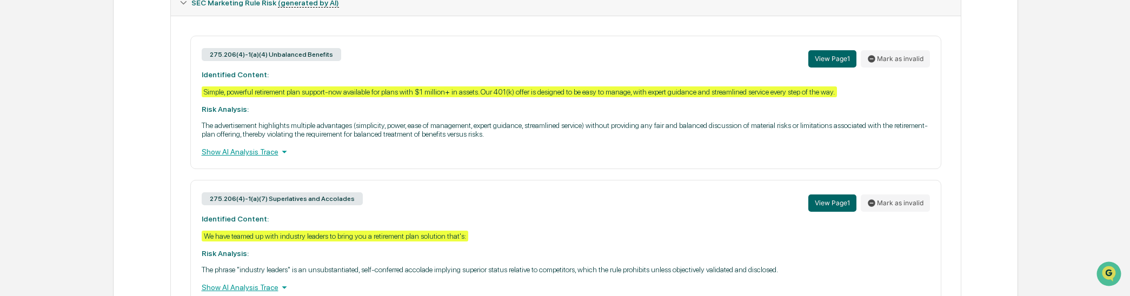
scroll to position [480, 0]
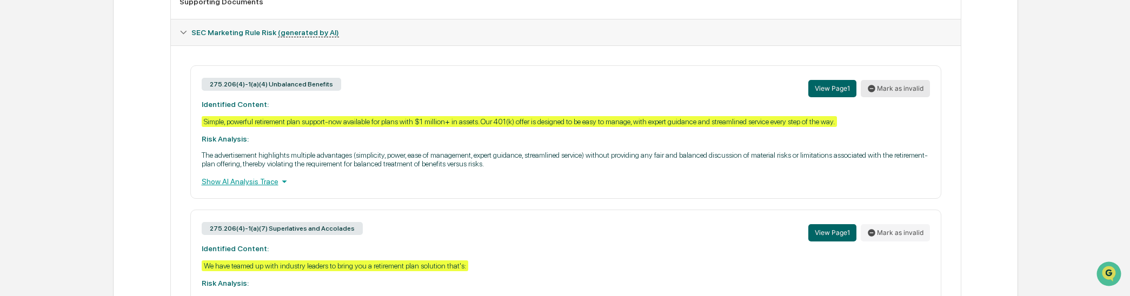
click at [904, 95] on button "Mark as invalid" at bounding box center [895, 88] width 69 height 17
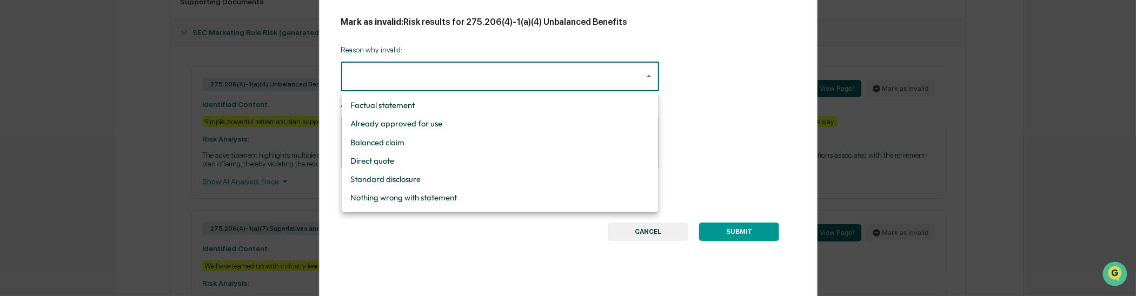
click at [498, 84] on body "Calendar Manage Tasks Reviews Approval Management Company People, Data, Setting…" at bounding box center [568, 23] width 1136 height 1007
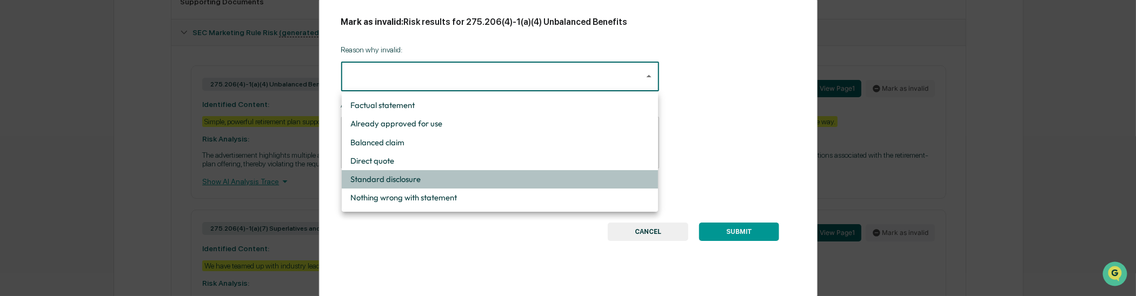
click at [476, 184] on li "Standard disclosure" at bounding box center [500, 179] width 316 height 18
type input "**********"
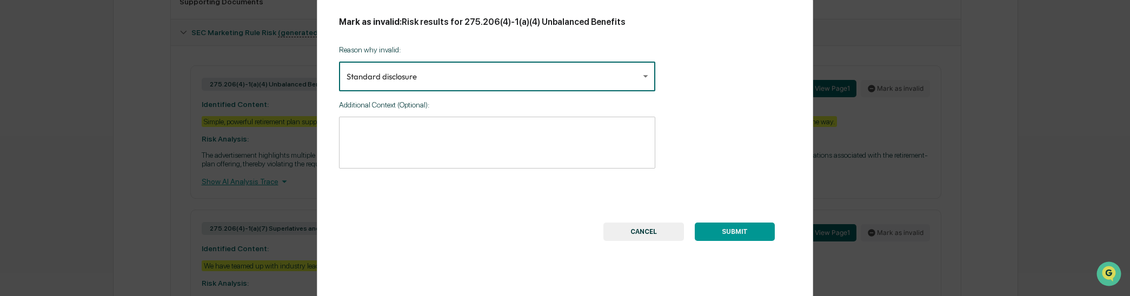
click at [430, 128] on textarea at bounding box center [497, 142] width 301 height 34
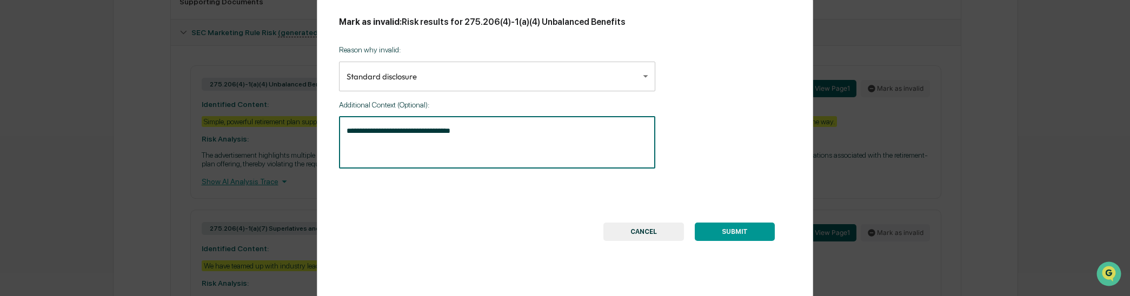
click at [482, 137] on textarea "**********" at bounding box center [497, 142] width 301 height 34
type textarea "*"
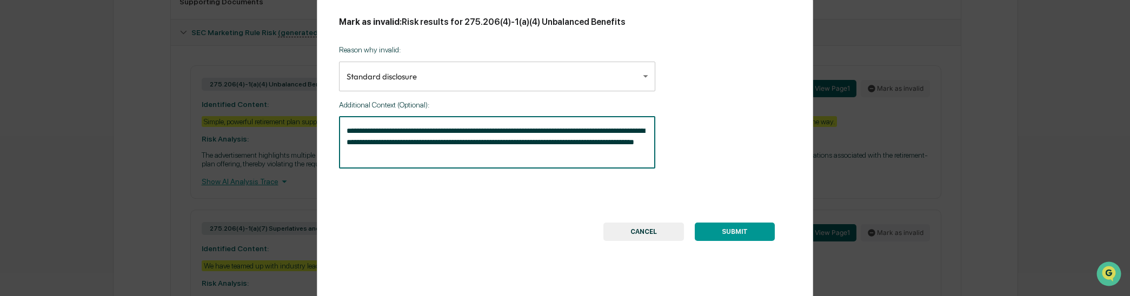
click at [379, 145] on textarea "**********" at bounding box center [497, 142] width 301 height 34
click at [433, 158] on textarea "**********" at bounding box center [497, 142] width 301 height 34
type textarea "**********"
click at [736, 235] on button "SUBMIT" at bounding box center [735, 232] width 80 height 18
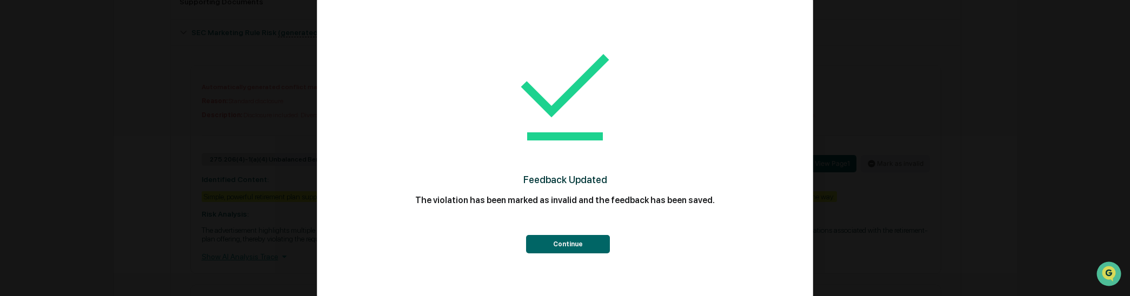
click at [575, 247] on button "Continue" at bounding box center [568, 244] width 84 height 18
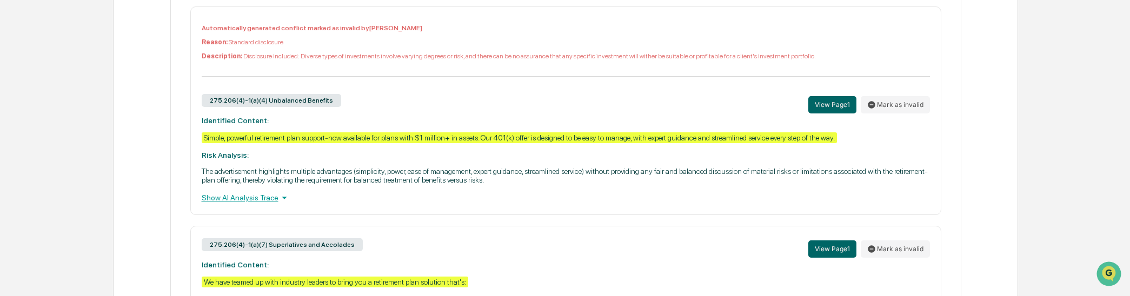
scroll to position [541, 0]
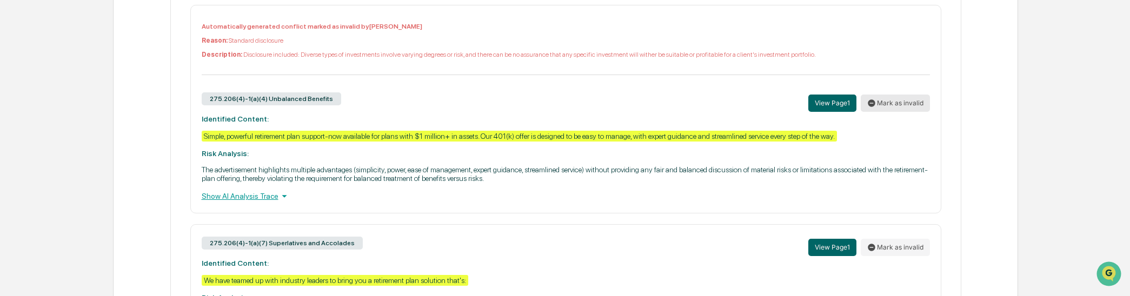
click at [898, 106] on button "Mark as invalid" at bounding box center [895, 103] width 69 height 17
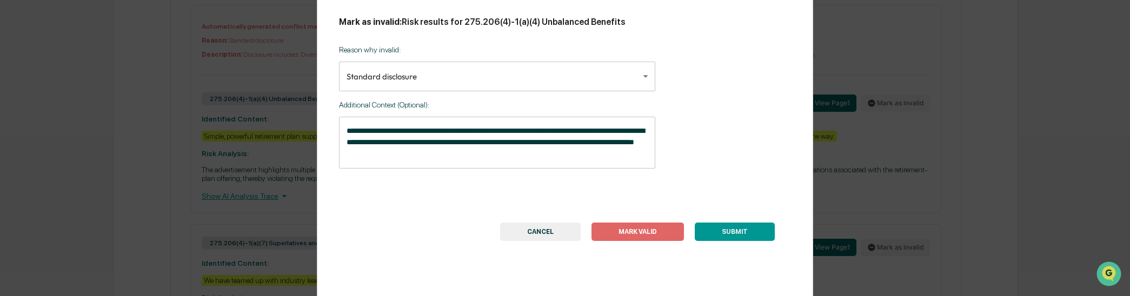
click at [636, 236] on button "MARK VALID" at bounding box center [637, 232] width 92 height 18
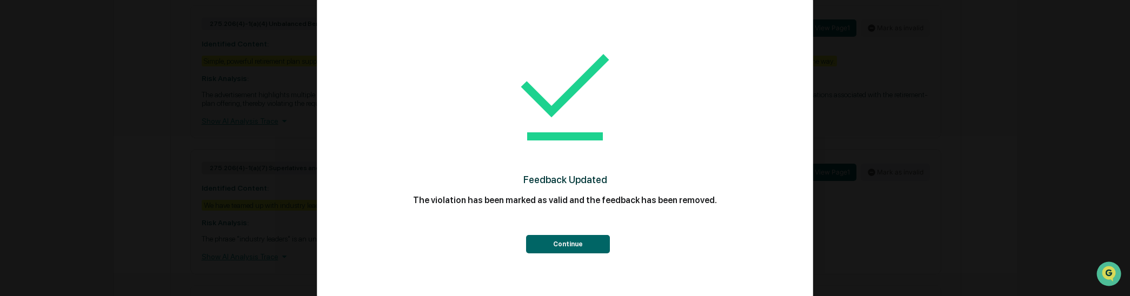
click at [598, 241] on button "Continue" at bounding box center [568, 244] width 84 height 18
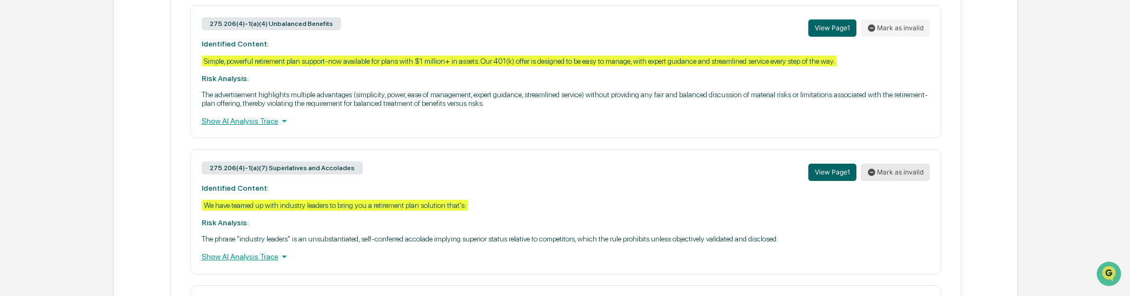
click at [904, 181] on button "Mark as invalid" at bounding box center [895, 172] width 69 height 17
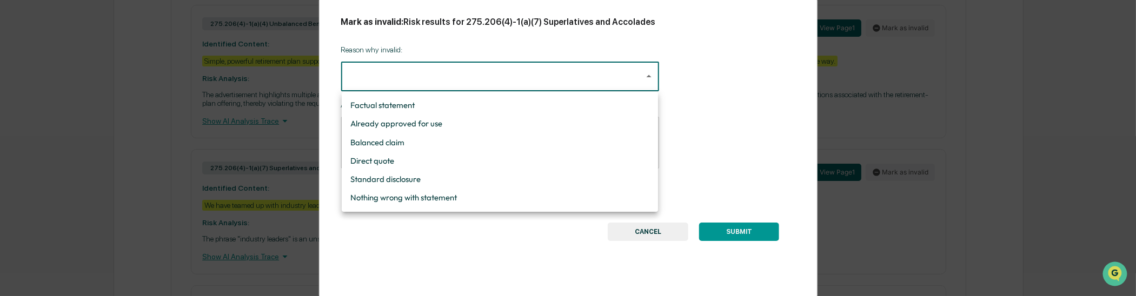
click at [775, 143] on div at bounding box center [568, 148] width 1136 height 296
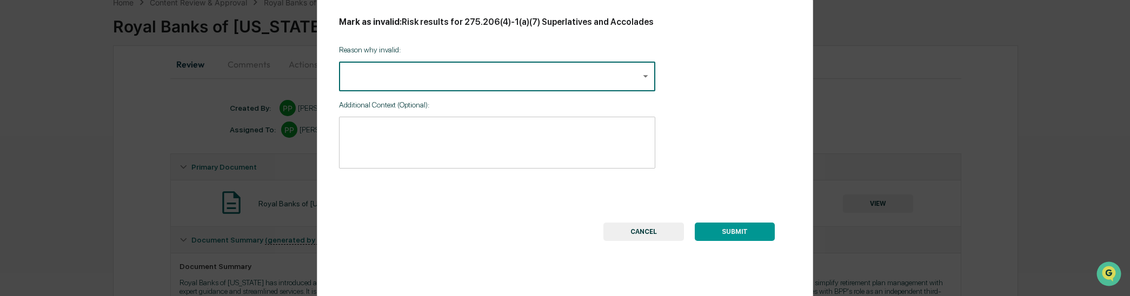
click at [640, 239] on button "CANCEL" at bounding box center [643, 232] width 81 height 18
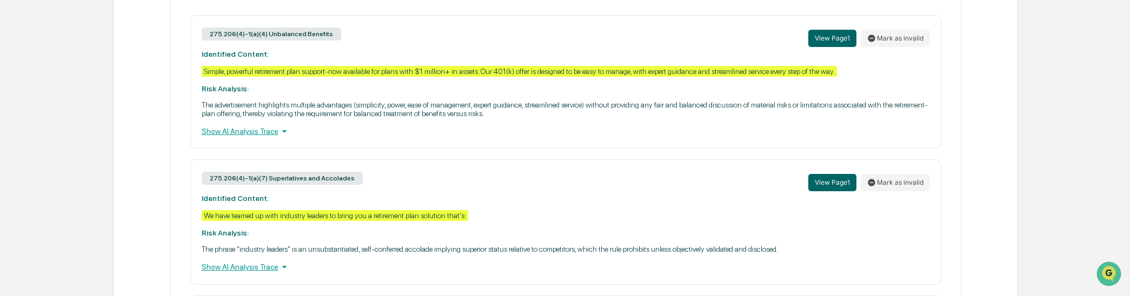
scroll to position [511, 0]
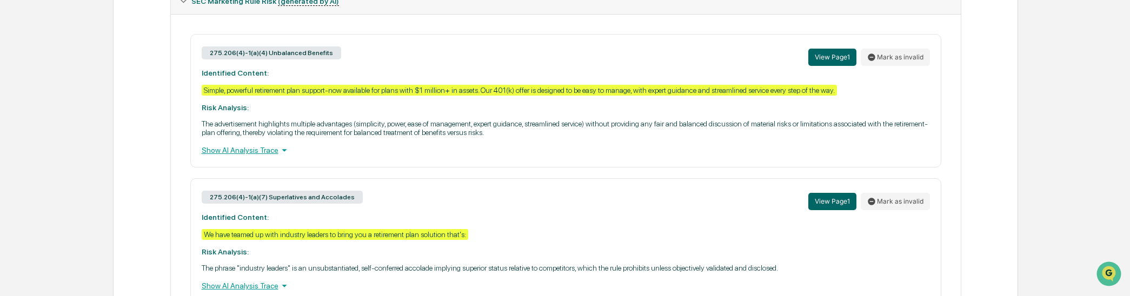
click at [900, 197] on div "View Page 1 Mark as invalid" at bounding box center [869, 201] width 122 height 23
click at [902, 207] on button "Mark as invalid" at bounding box center [895, 201] width 69 height 17
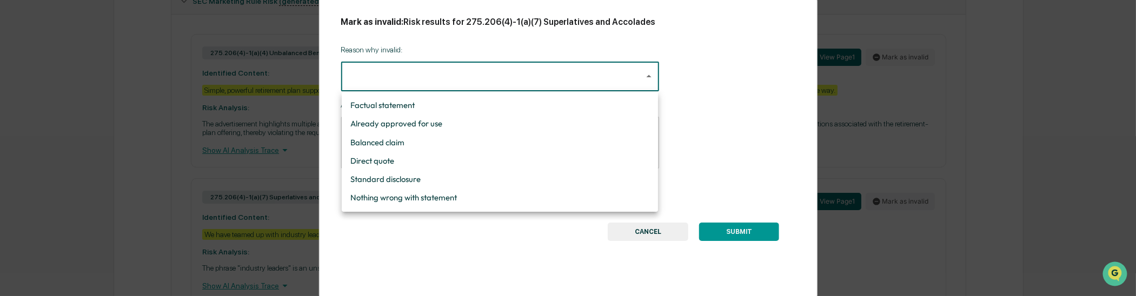
drag, startPoint x: 399, startPoint y: 79, endPoint x: 411, endPoint y: 83, distance: 13.2
click at [387, 143] on li "Balanced claim" at bounding box center [500, 143] width 316 height 18
type input "**********"
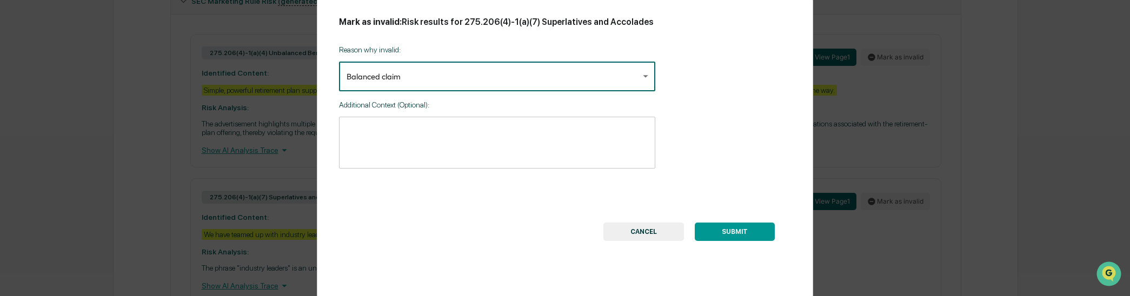
click at [387, 138] on textarea at bounding box center [497, 142] width 301 height 34
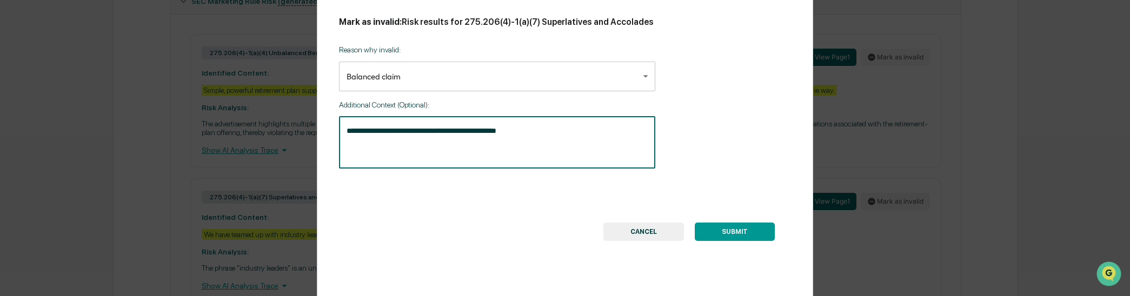
click at [436, 131] on textarea "**********" at bounding box center [497, 142] width 301 height 34
click at [521, 134] on textarea "**********" at bounding box center [497, 142] width 301 height 34
click at [541, 134] on textarea "**********" at bounding box center [497, 142] width 301 height 34
click at [543, 133] on textarea "**********" at bounding box center [497, 142] width 301 height 34
click at [541, 132] on textarea "**********" at bounding box center [497, 142] width 301 height 34
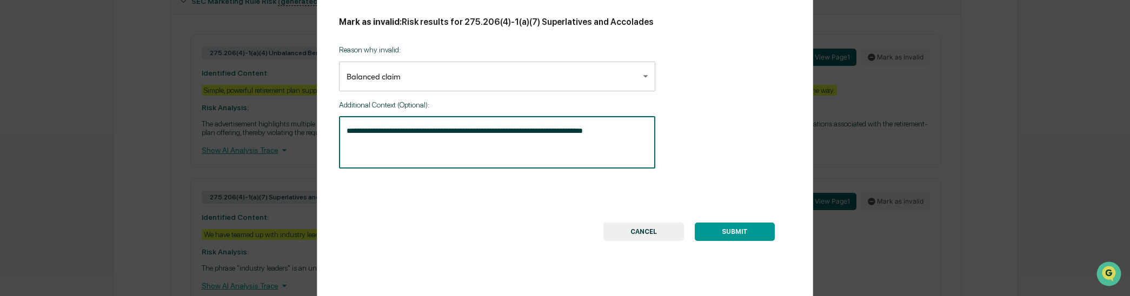
click at [542, 131] on textarea "**********" at bounding box center [497, 142] width 301 height 34
click at [543, 134] on textarea "**********" at bounding box center [497, 142] width 301 height 34
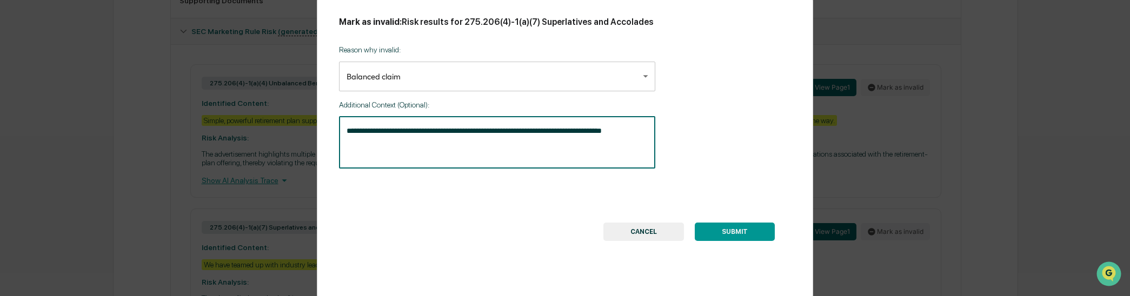
scroll to position [451, 0]
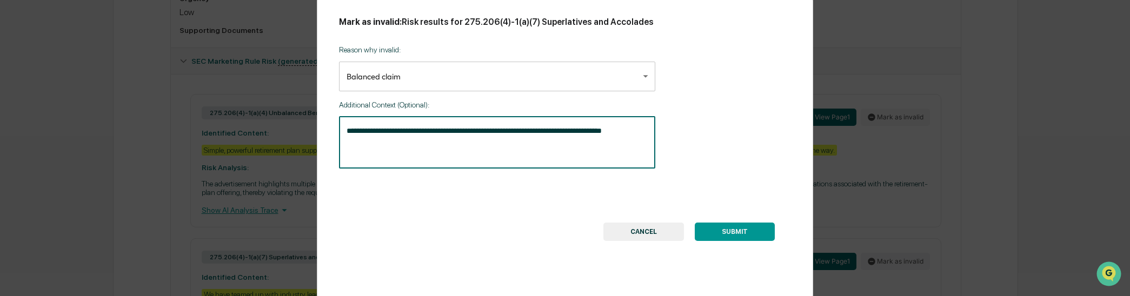
click at [637, 137] on textarea "**********" at bounding box center [497, 142] width 301 height 34
type textarea "**********"
click at [748, 232] on button "SUBMIT" at bounding box center [735, 232] width 80 height 18
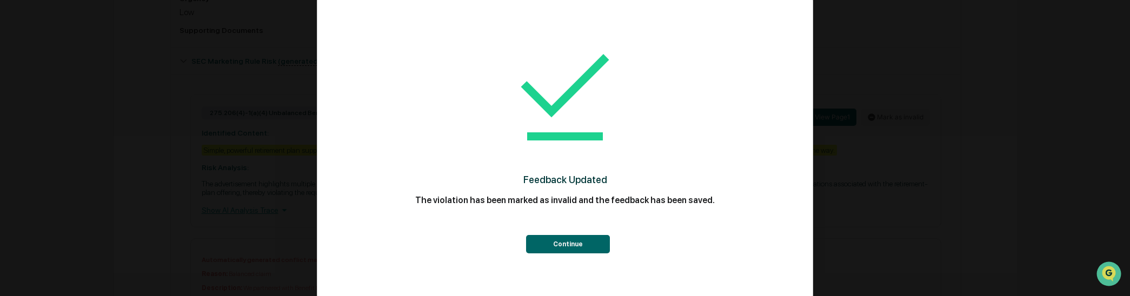
click at [588, 244] on button "Continue" at bounding box center [568, 244] width 84 height 18
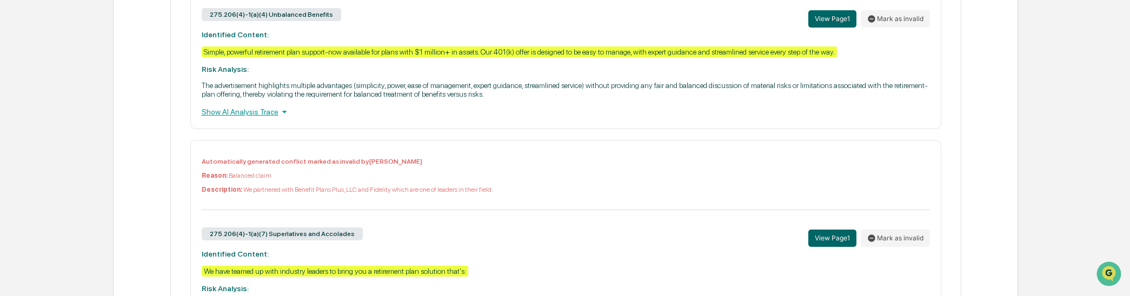
scroll to position [411, 0]
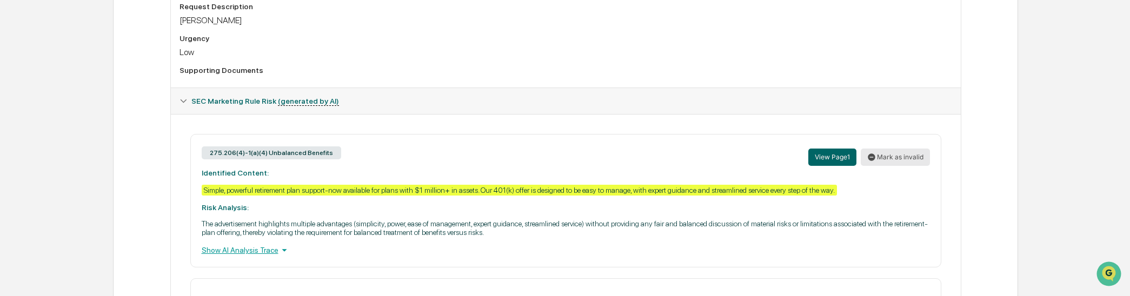
click at [902, 161] on button "Mark as invalid" at bounding box center [895, 157] width 69 height 17
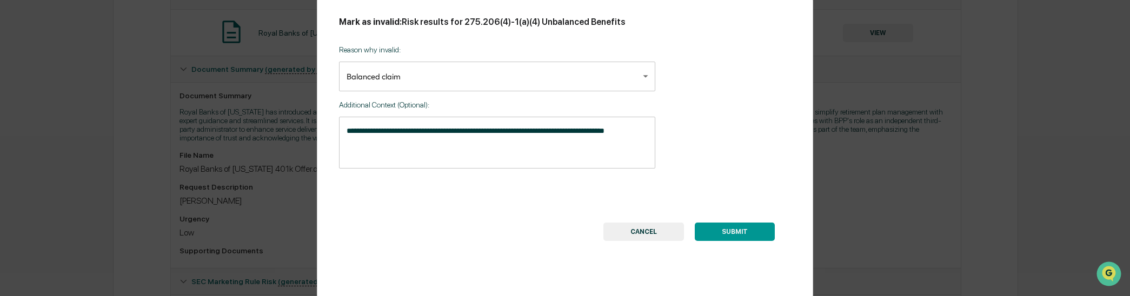
click at [656, 234] on button "CANCEL" at bounding box center [643, 232] width 81 height 18
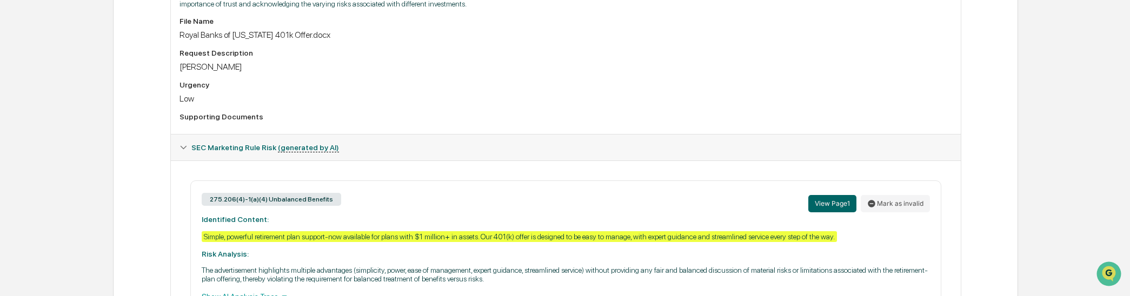
scroll to position [364, 0]
click at [882, 207] on button "Mark as invalid" at bounding box center [895, 204] width 69 height 17
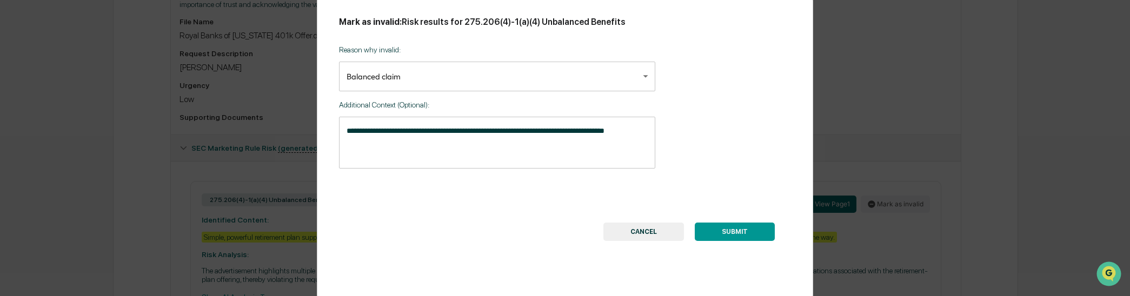
click at [770, 238] on button "SUBMIT" at bounding box center [735, 232] width 80 height 18
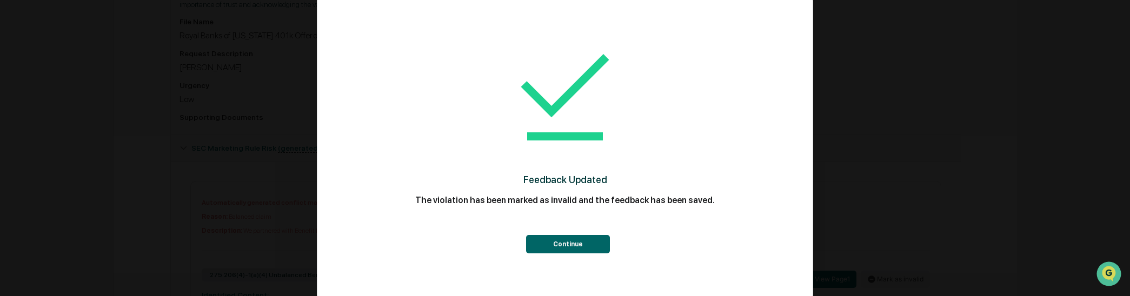
click at [587, 249] on button "Continue" at bounding box center [568, 244] width 84 height 18
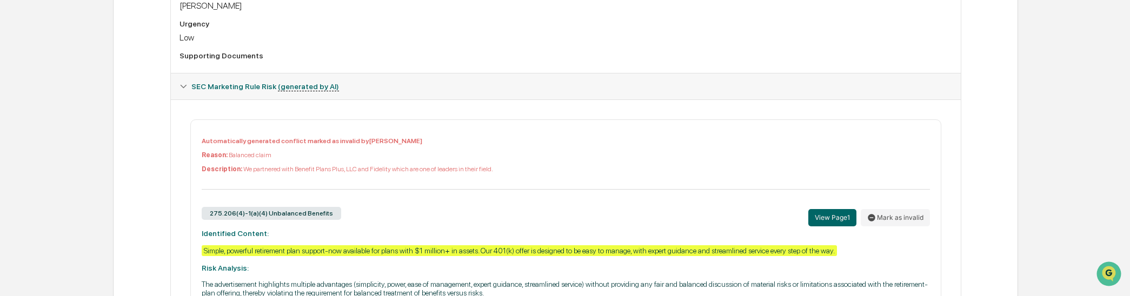
scroll to position [424, 0]
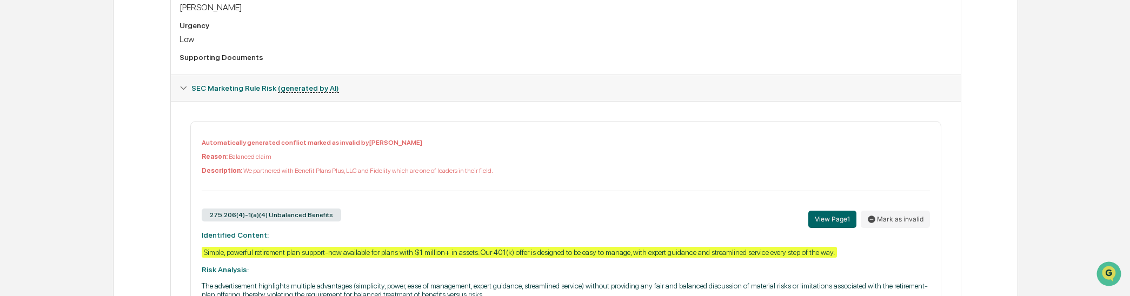
click at [392, 169] on div "Automatically generated conflict marked as invalid by [PERSON_NAME] Reason: Bal…" at bounding box center [566, 165] width 728 height 52
drag, startPoint x: 510, startPoint y: 177, endPoint x: 236, endPoint y: 175, distance: 274.6
click at [235, 175] on p "Description: We partnered with Benefit Plans Plus, LLC and Fidelity which are o…" at bounding box center [566, 171] width 728 height 8
copy p "We partnered with Benefit Plans Plus, LLC and Fidelity which are one of leaders…"
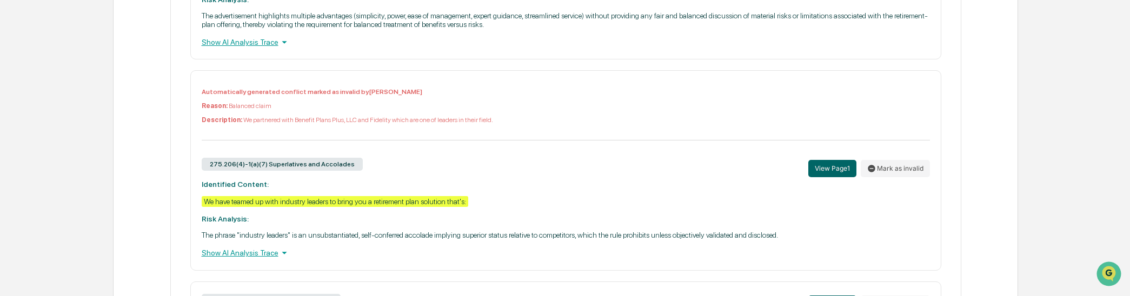
scroll to position [725, 0]
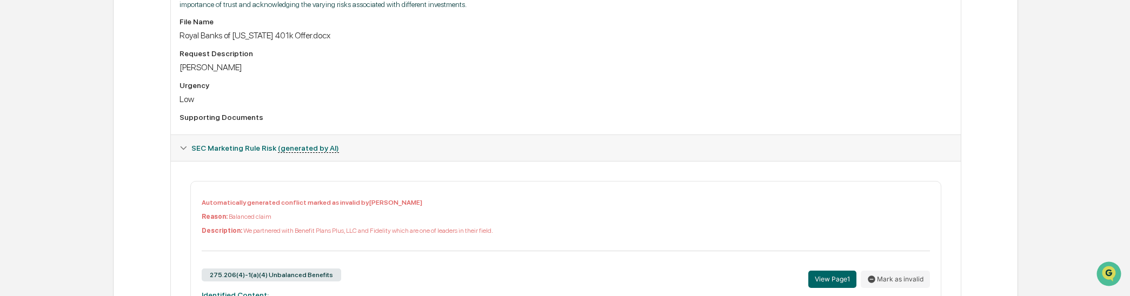
scroll to position [424, 0]
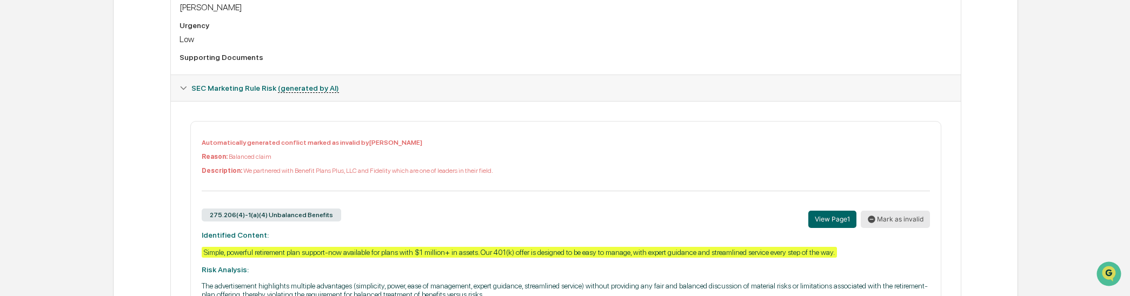
click at [893, 228] on button "Mark as invalid" at bounding box center [895, 219] width 69 height 17
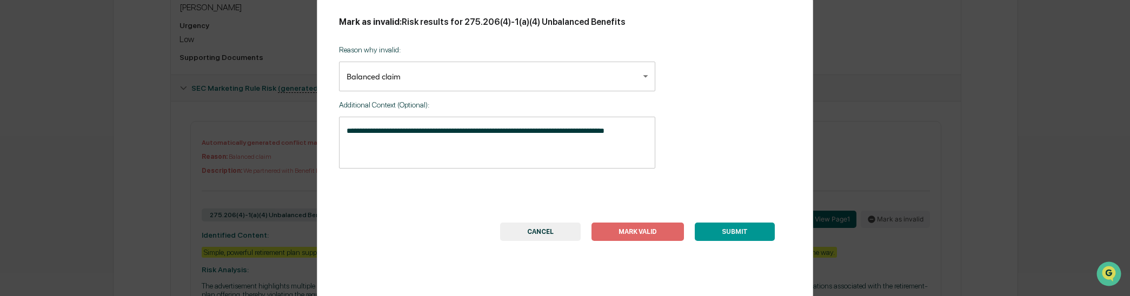
click at [636, 144] on textarea "**********" at bounding box center [497, 142] width 301 height 34
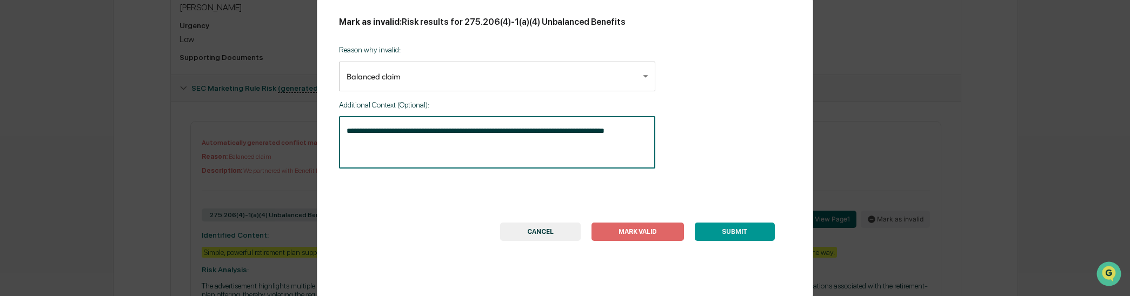
click at [736, 231] on button "SUBMIT" at bounding box center [735, 232] width 80 height 18
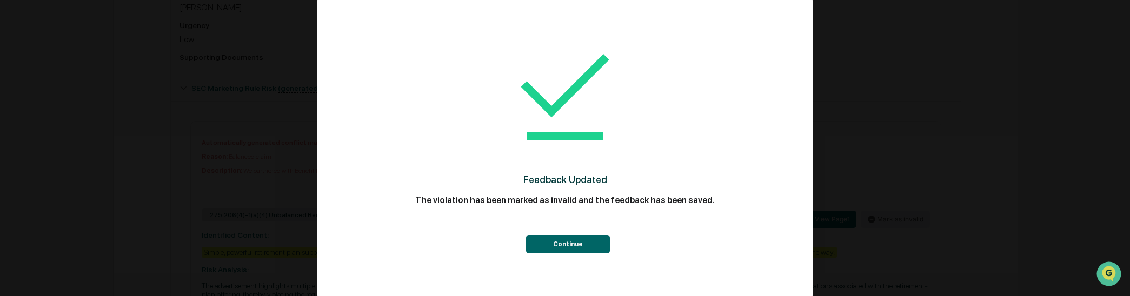
click at [586, 242] on button "Continue" at bounding box center [568, 244] width 84 height 18
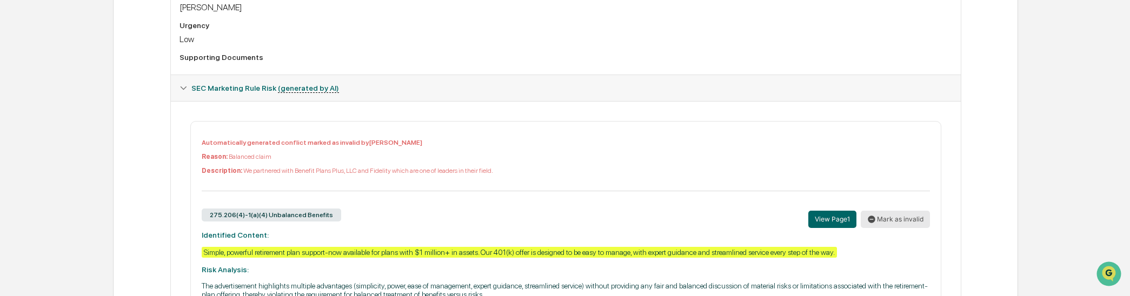
click at [891, 228] on button "Mark as invalid" at bounding box center [895, 219] width 69 height 17
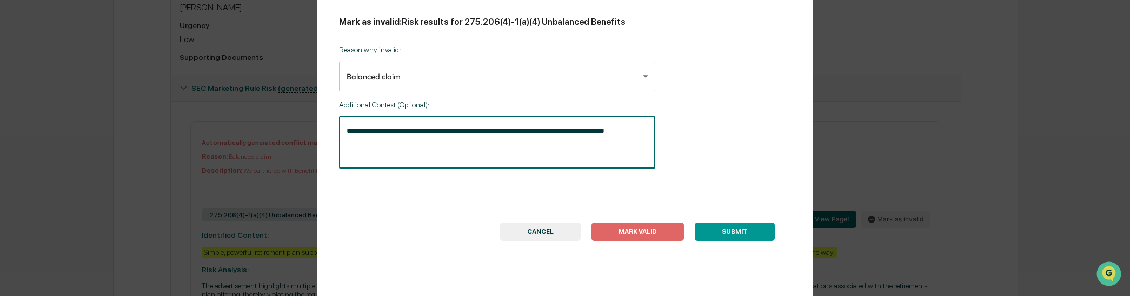
click at [436, 159] on textarea "**********" at bounding box center [497, 142] width 301 height 34
click at [344, 132] on div "**********" at bounding box center [497, 143] width 316 height 52
click at [358, 147] on textarea "**********" at bounding box center [497, 142] width 301 height 34
click at [630, 132] on textarea "**********" at bounding box center [497, 142] width 301 height 34
click at [551, 228] on button "CANCEL" at bounding box center [540, 232] width 81 height 18
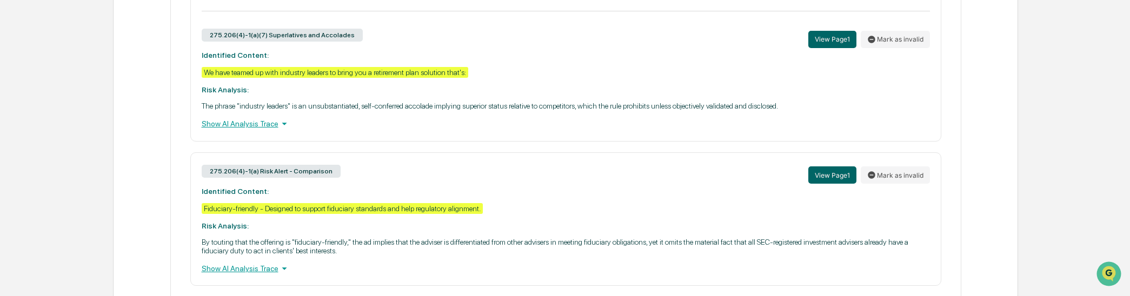
scroll to position [845, 0]
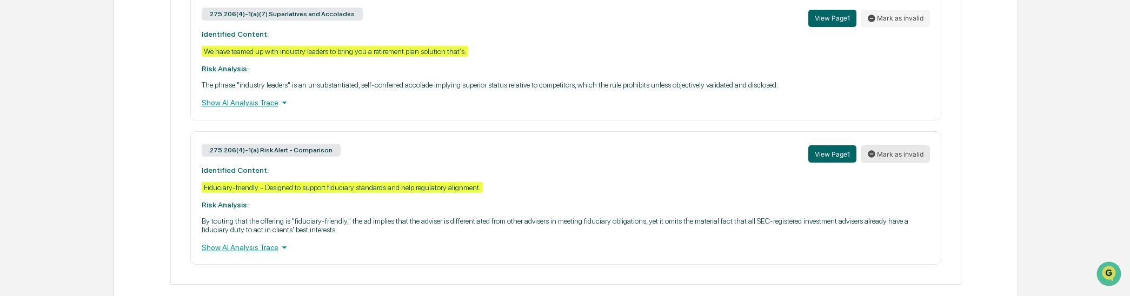
click at [895, 163] on button "Mark as invalid" at bounding box center [895, 153] width 69 height 17
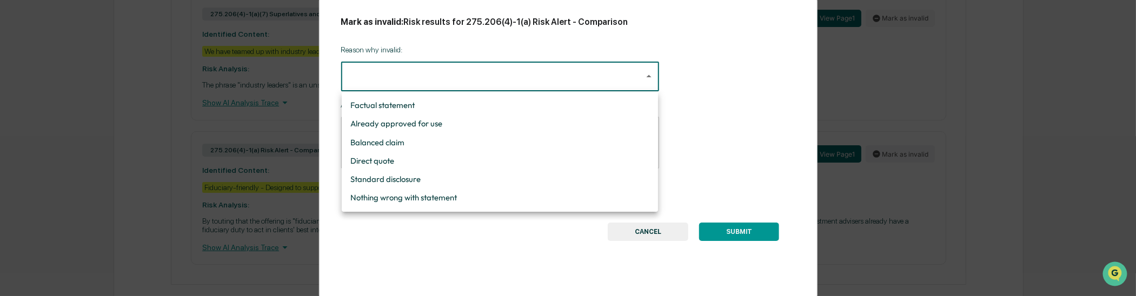
click at [396, 178] on li "Standard disclosure" at bounding box center [500, 179] width 316 height 18
type input "**********"
click at [404, 181] on li "Standard disclosure" at bounding box center [500, 179] width 316 height 18
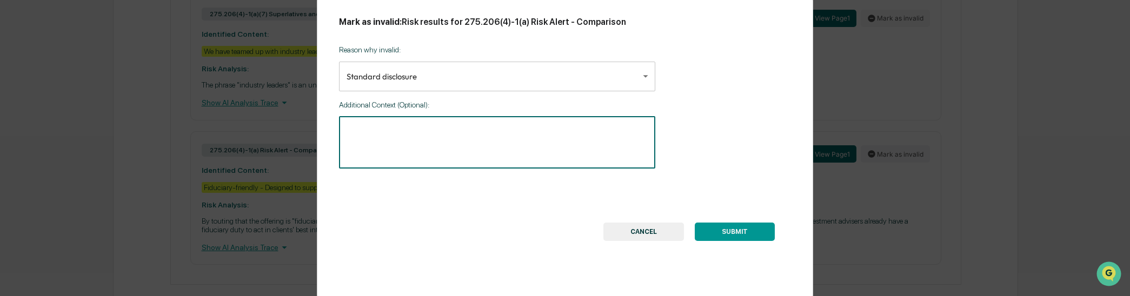
click at [409, 139] on textarea at bounding box center [497, 142] width 301 height 34
click at [660, 231] on button "CANCEL" at bounding box center [643, 232] width 81 height 18
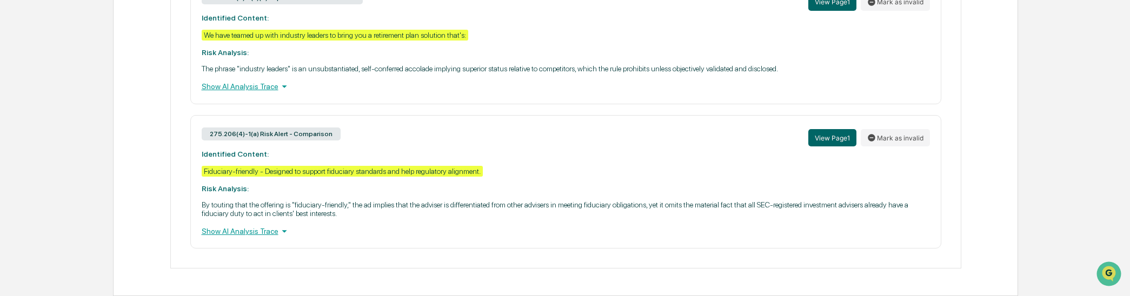
scroll to position [875, 0]
click at [884, 133] on button "Mark as invalid" at bounding box center [895, 137] width 69 height 17
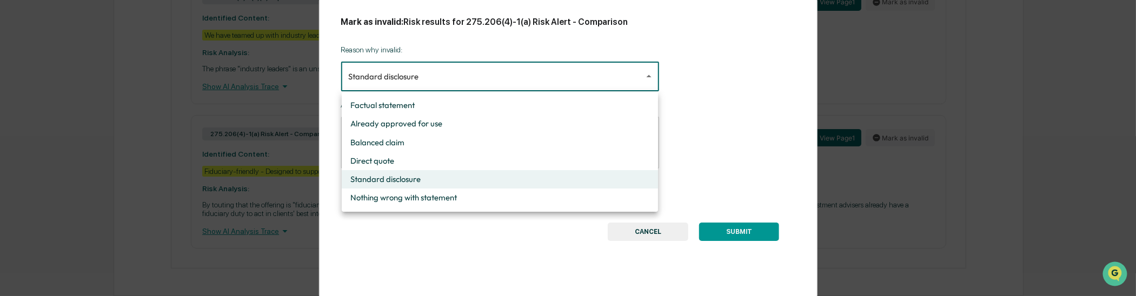
click at [472, 128] on li "Already approved for use" at bounding box center [500, 124] width 316 height 18
type input "**********"
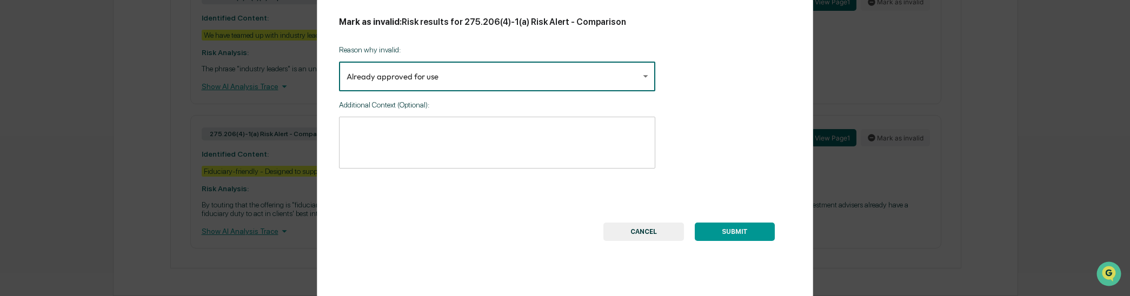
click at [730, 231] on button "SUBMIT" at bounding box center [735, 232] width 80 height 18
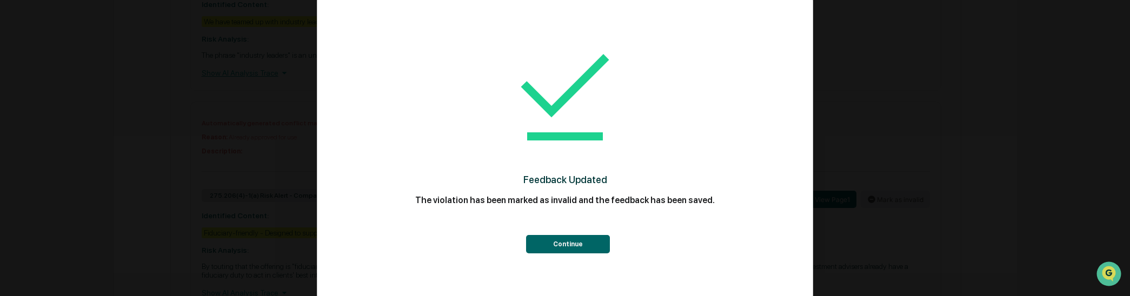
click at [594, 246] on button "Continue" at bounding box center [568, 244] width 84 height 18
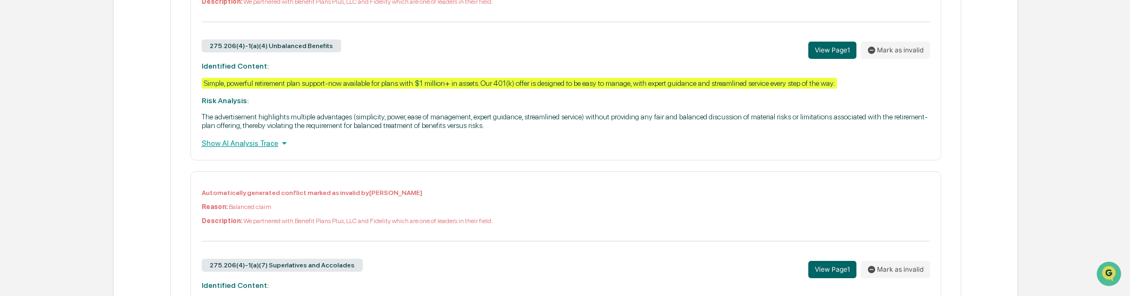
scroll to position [575, 0]
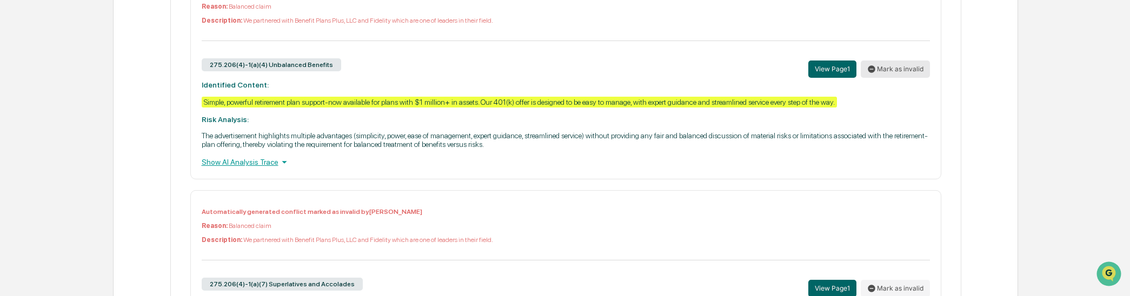
click at [881, 77] on button "Mark as invalid" at bounding box center [895, 69] width 69 height 17
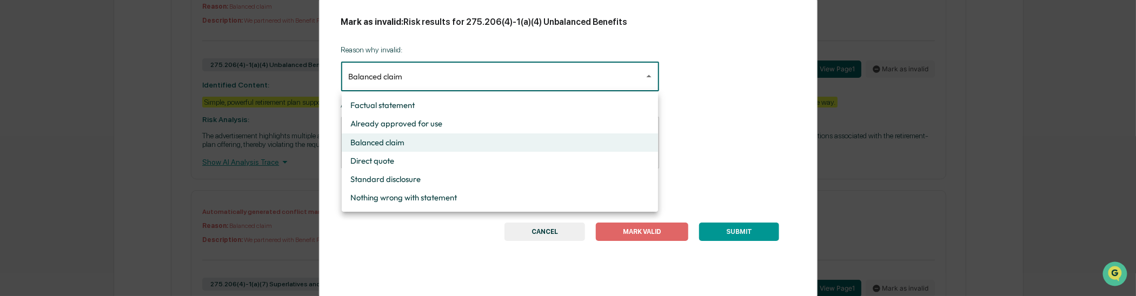
click at [575, 78] on body "Calendar Manage Tasks Reviews Approval Management Company People, Data, Setting…" at bounding box center [568, 41] width 1136 height 1233
click at [539, 181] on li "Standard disclosure" at bounding box center [500, 179] width 316 height 18
type input "**********"
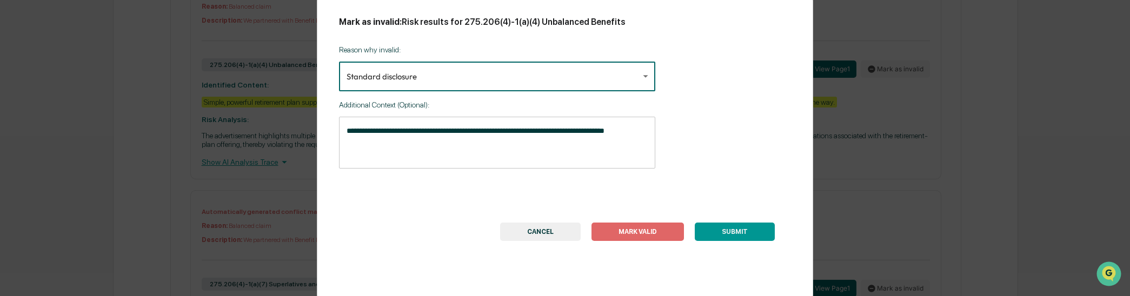
click at [510, 154] on textarea "**********" at bounding box center [497, 142] width 301 height 34
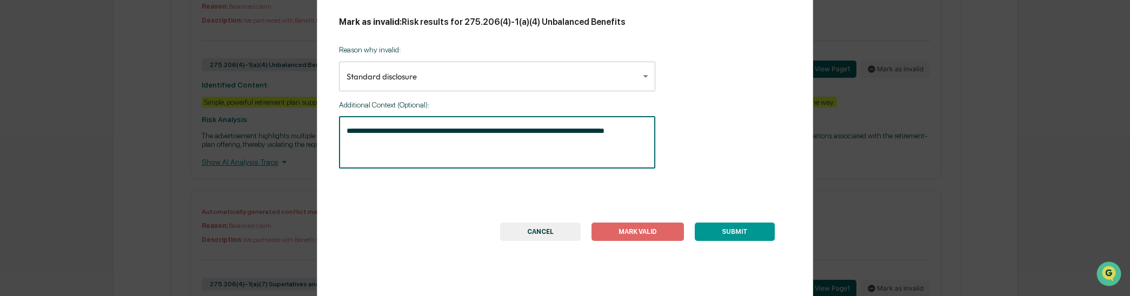
drag, startPoint x: 637, startPoint y: 128, endPoint x: 104, endPoint y: 69, distance: 536.3
click at [104, 72] on div "**********" at bounding box center [565, 148] width 1130 height 296
type textarea "**********"
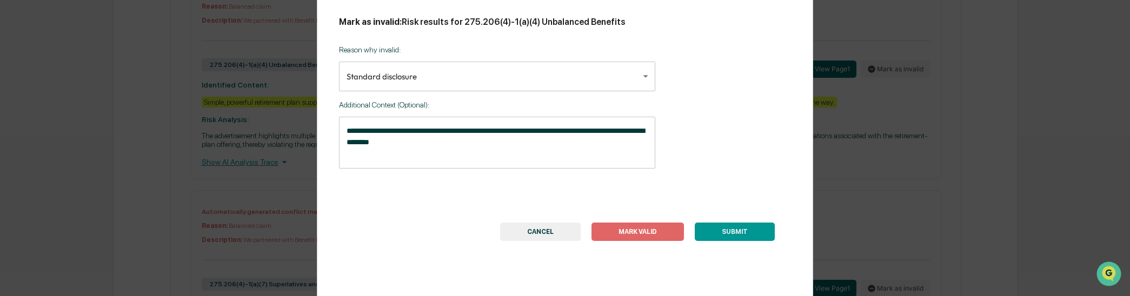
drag, startPoint x: 663, startPoint y: 234, endPoint x: 719, endPoint y: 262, distance: 62.6
click at [662, 277] on div "**********" at bounding box center [565, 147] width 496 height 299
click at [741, 234] on button "SUBMIT" at bounding box center [735, 232] width 80 height 18
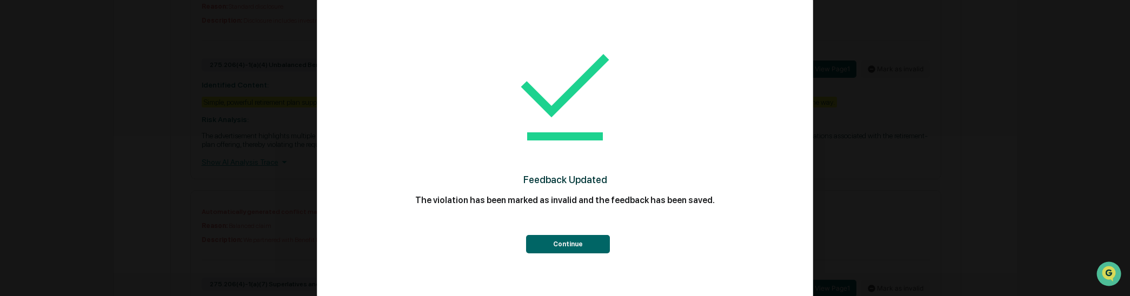
click at [563, 244] on button "Continue" at bounding box center [568, 244] width 84 height 18
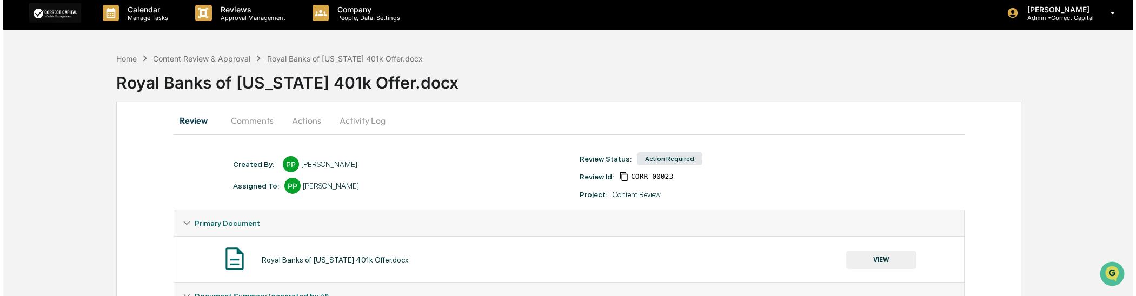
scroll to position [0, 0]
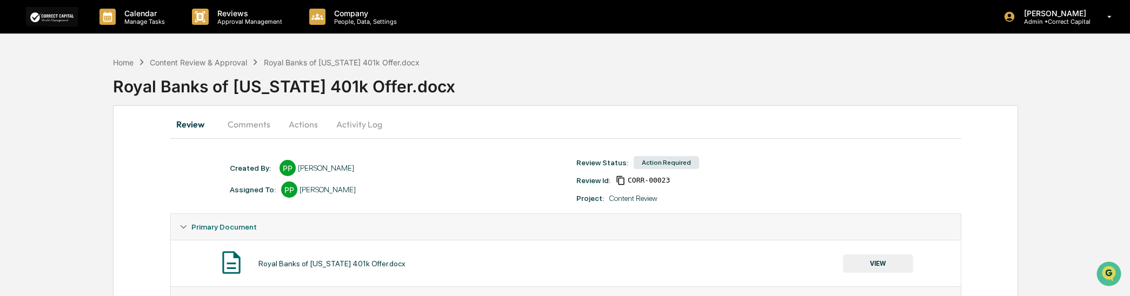
click at [305, 126] on button "Actions" at bounding box center [303, 124] width 49 height 26
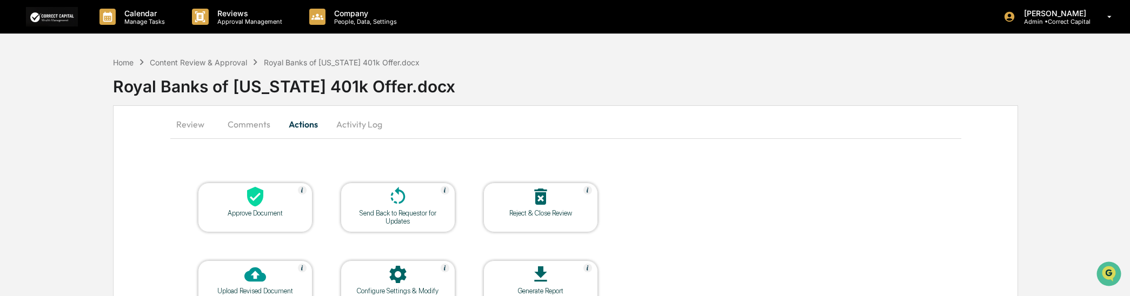
click at [249, 209] on div "Approve Document" at bounding box center [255, 213] width 97 height 8
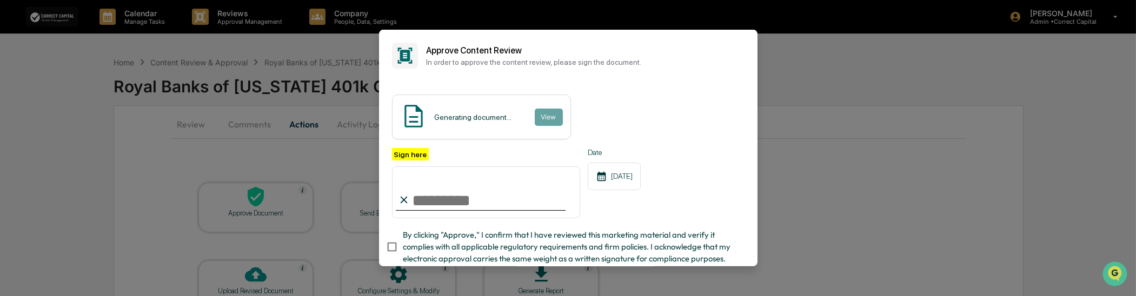
click at [458, 193] on input "Sign here" at bounding box center [486, 192] width 189 height 52
type input "**********"
click at [435, 133] on div "Generating document... View" at bounding box center [481, 117] width 179 height 45
click at [522, 150] on div "**********" at bounding box center [486, 183] width 189 height 70
click at [504, 111] on div "Generating document... View" at bounding box center [481, 117] width 179 height 45
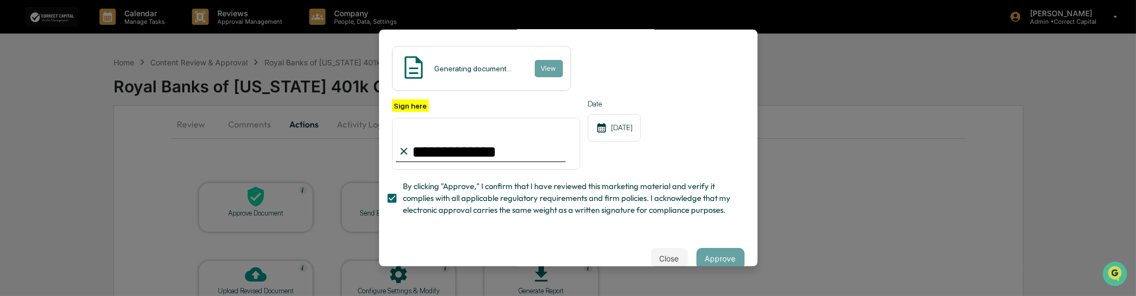
scroll to position [85, 0]
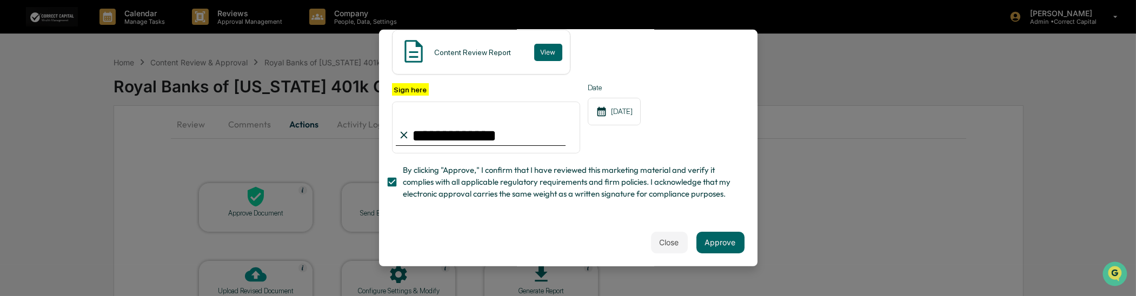
click at [576, 223] on div "Close Approve" at bounding box center [568, 242] width 378 height 48
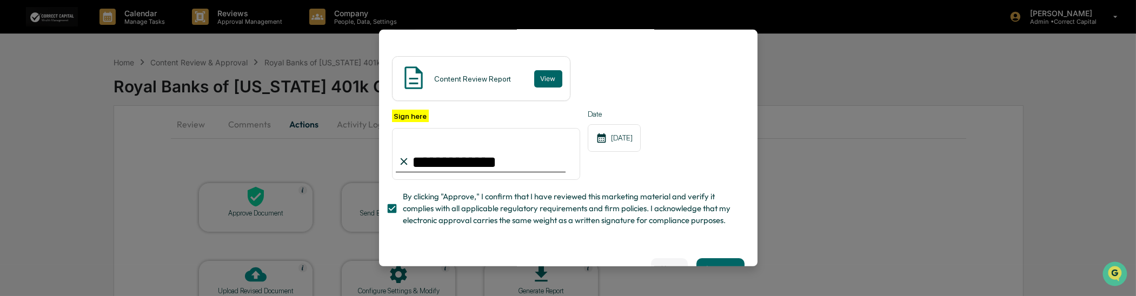
scroll to position [0, 0]
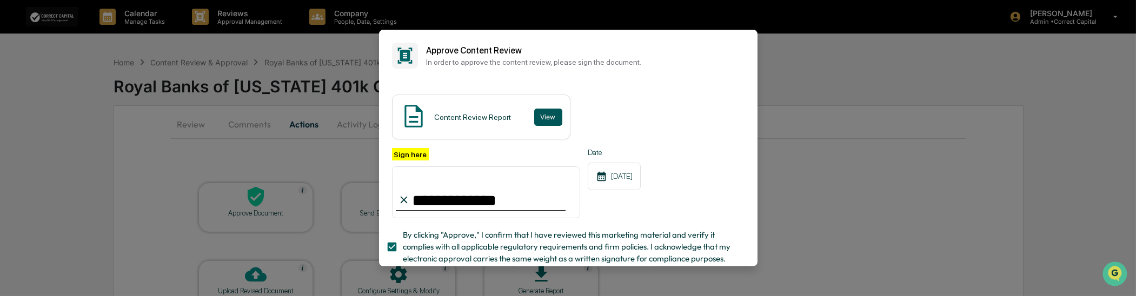
click at [543, 118] on button "View" at bounding box center [548, 116] width 28 height 17
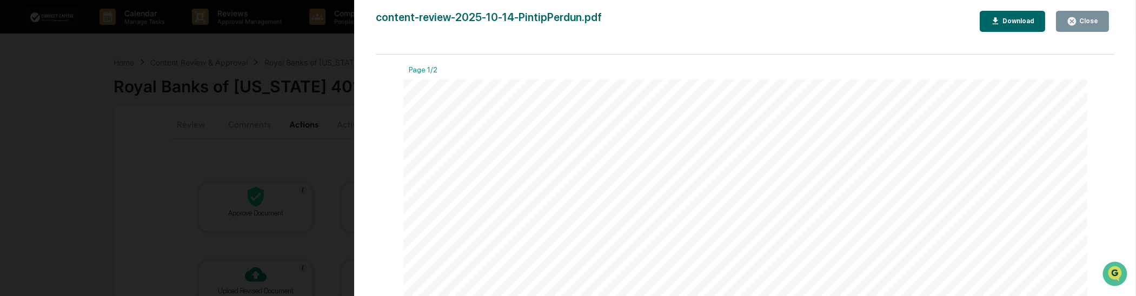
click at [1082, 25] on div "Close" at bounding box center [1082, 21] width 31 height 10
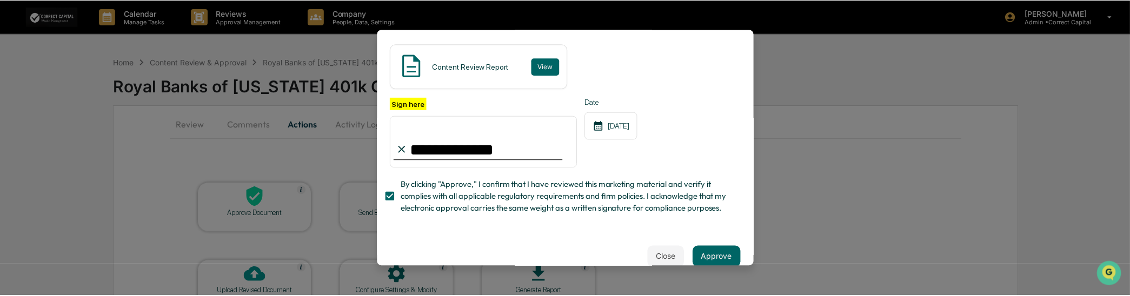
scroll to position [85, 0]
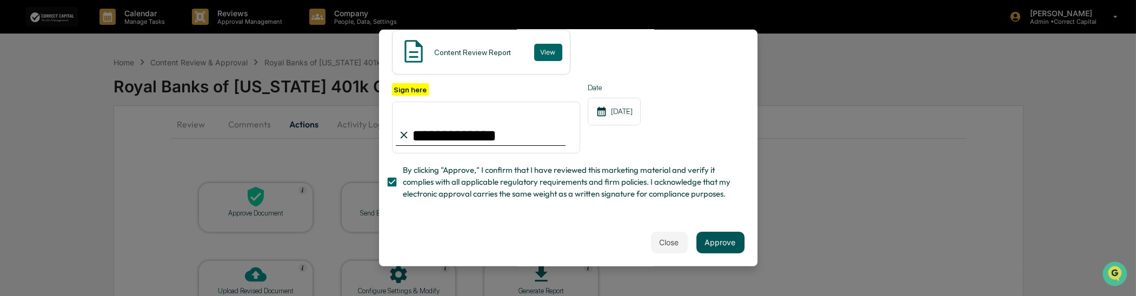
click at [714, 242] on button "Approve" at bounding box center [720, 242] width 48 height 22
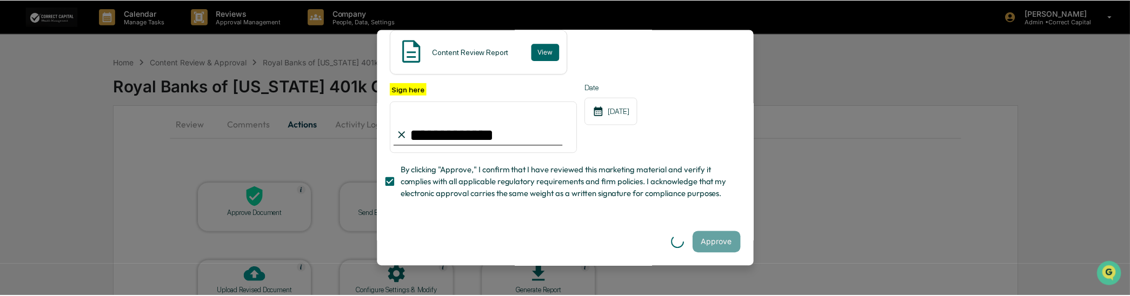
scroll to position [0, 0]
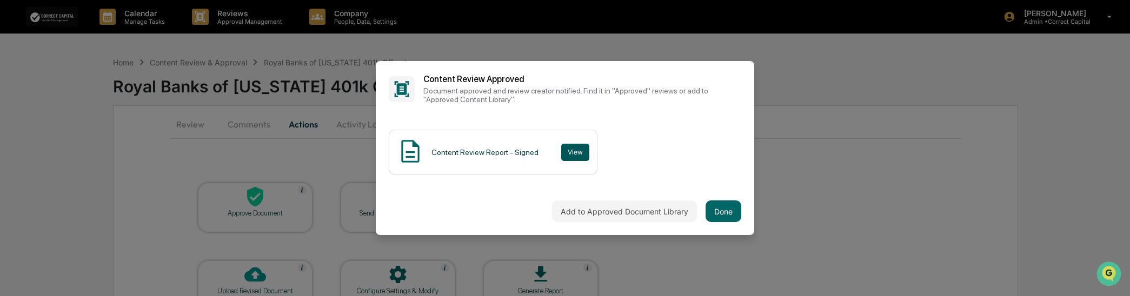
click at [565, 154] on button "View" at bounding box center [575, 152] width 28 height 17
